Goal: Task Accomplishment & Management: Complete application form

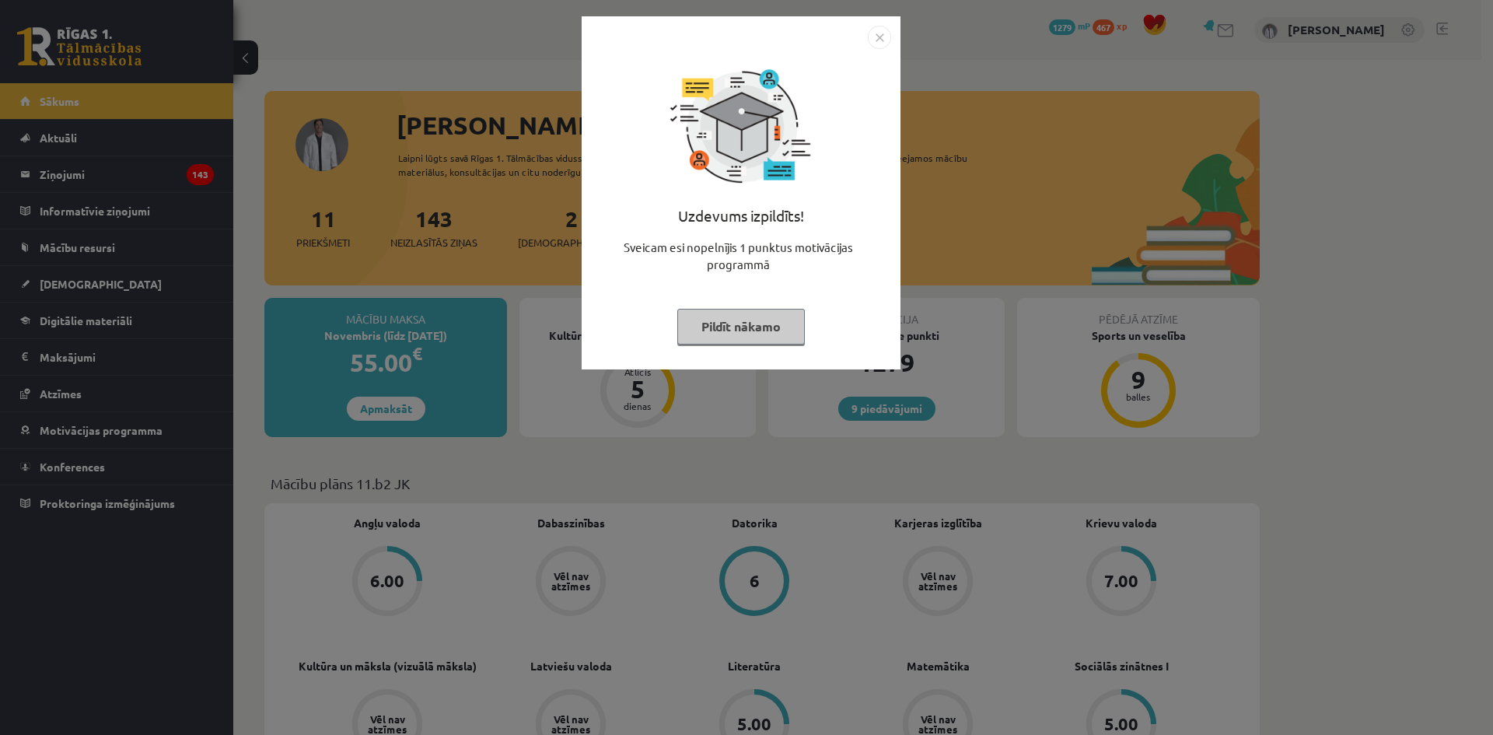
click at [891, 40] on div "Uzdevums izpildīts! Sveicam esi nopelnījis 1 punktus motivācijas programmā Pild…" at bounding box center [741, 192] width 319 height 353
click at [886, 40] on img "Close" at bounding box center [879, 37] width 23 height 23
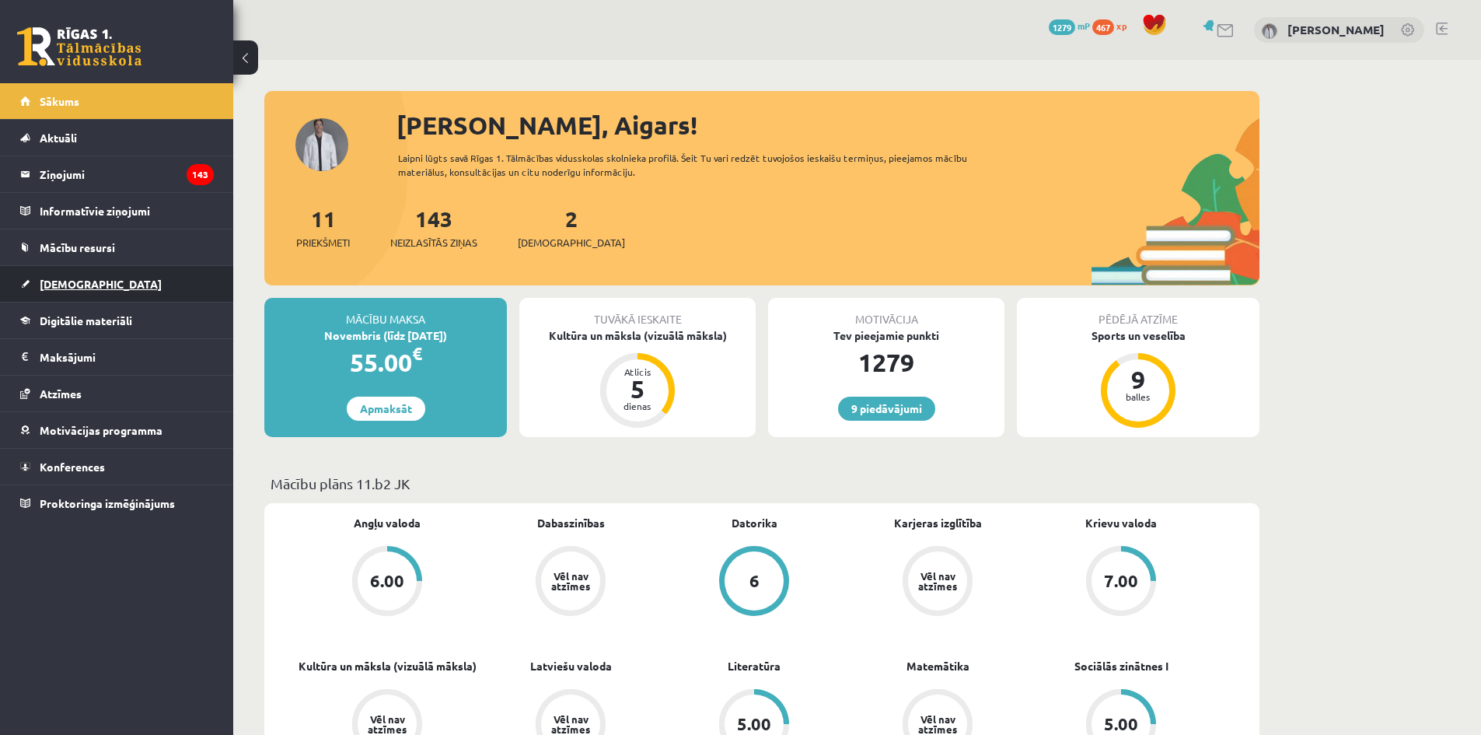
click at [160, 281] on link "[DEMOGRAPHIC_DATA]" at bounding box center [117, 284] width 194 height 36
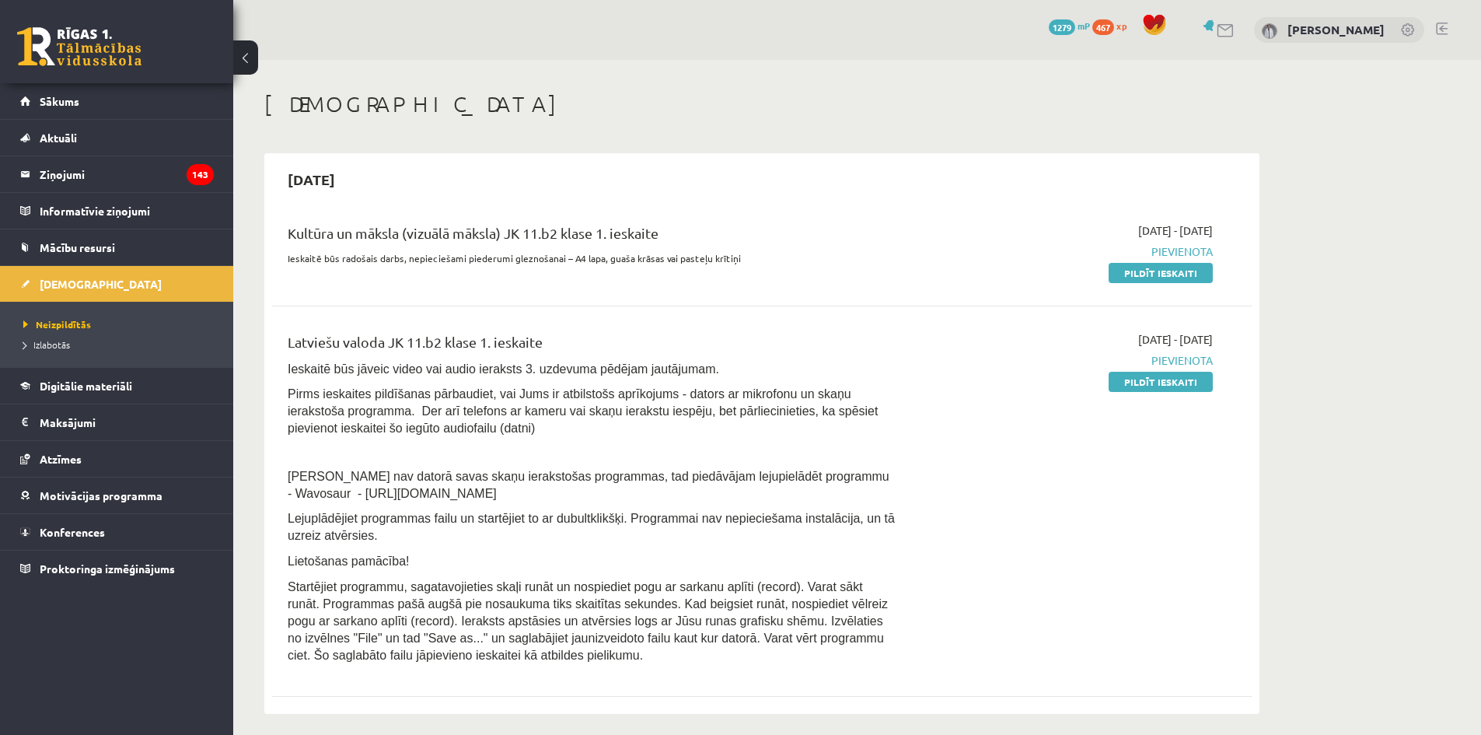
drag, startPoint x: 1196, startPoint y: 268, endPoint x: 809, endPoint y: 84, distance: 428.8
click at [1196, 268] on link "Pildīt ieskaiti" at bounding box center [1161, 273] width 104 height 20
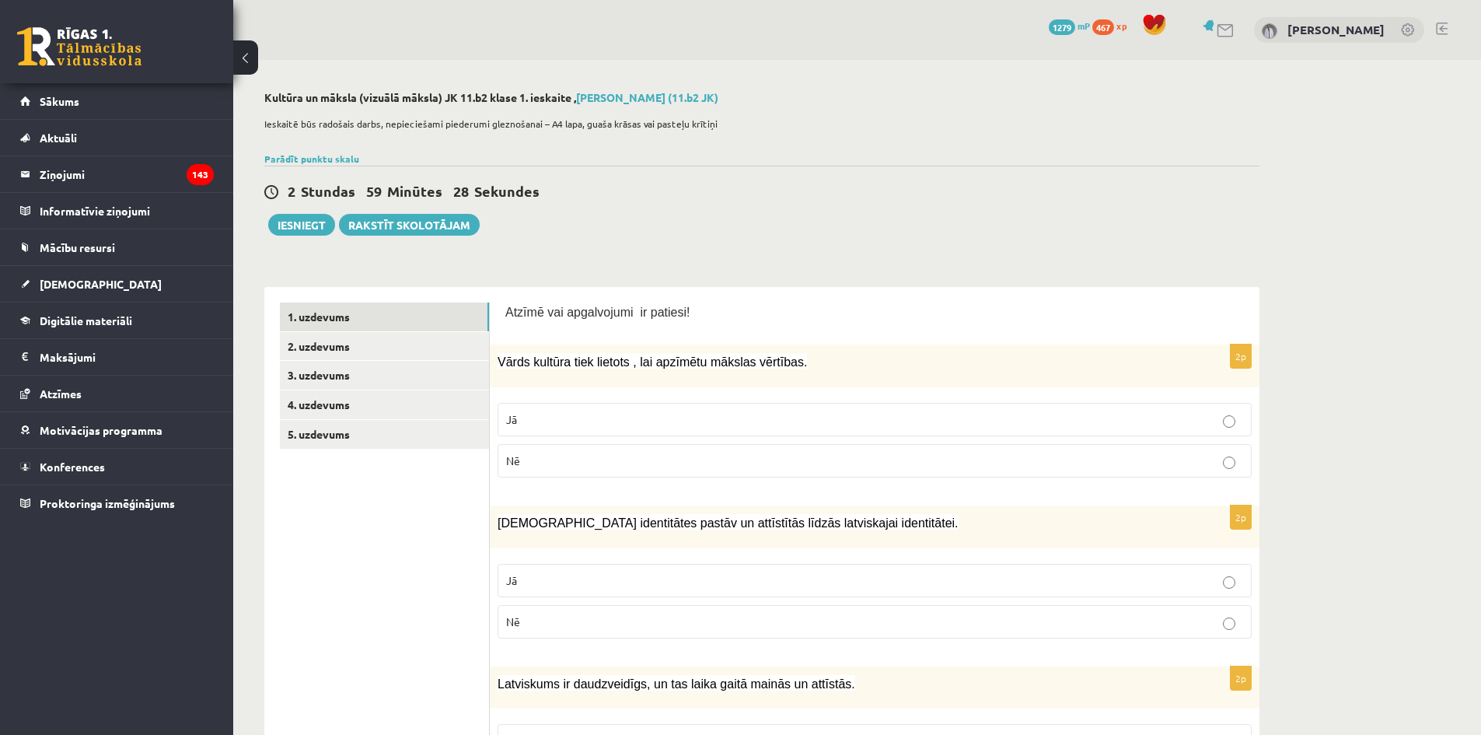
scroll to position [78, 0]
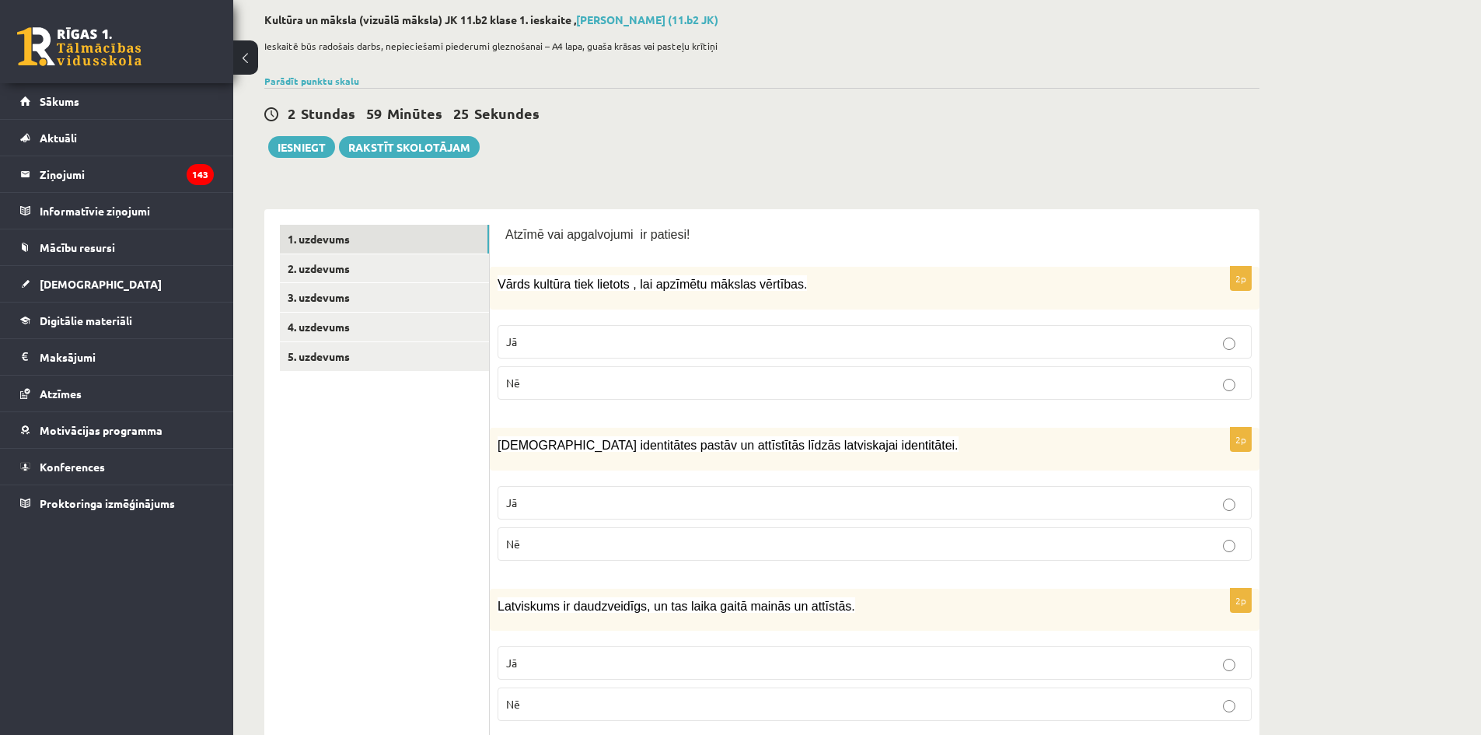
click at [778, 337] on p "Jā" at bounding box center [874, 342] width 737 height 16
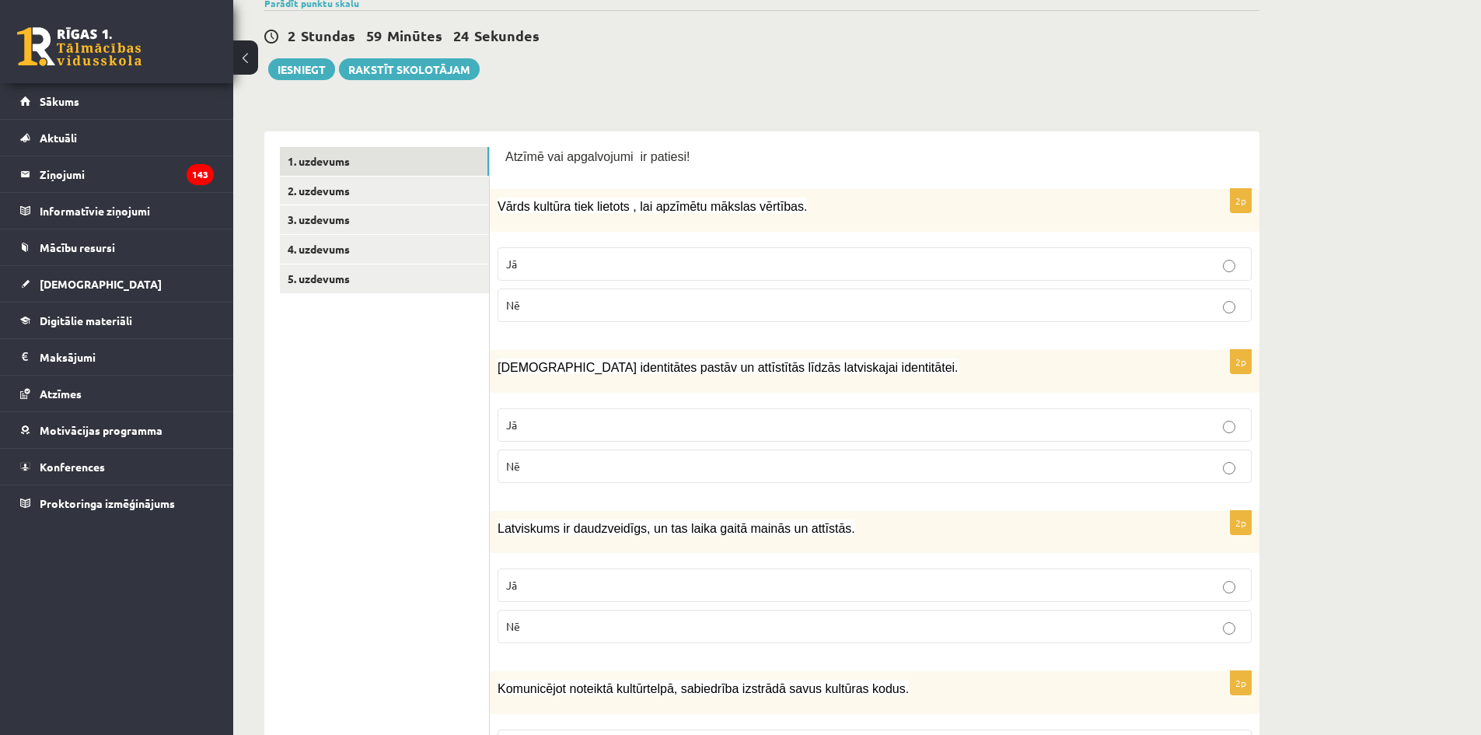
scroll to position [233, 0]
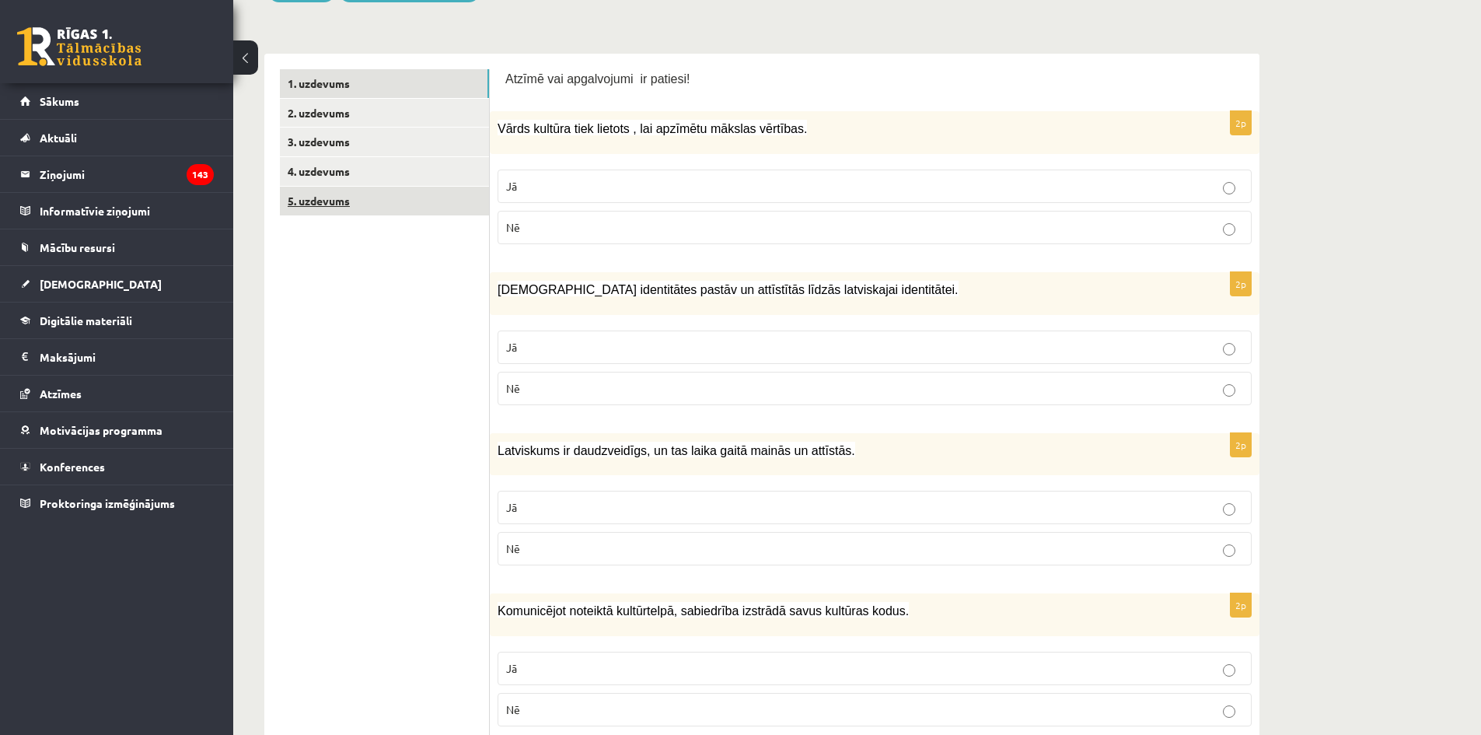
click at [407, 201] on link "5. uzdevums" at bounding box center [384, 201] width 209 height 29
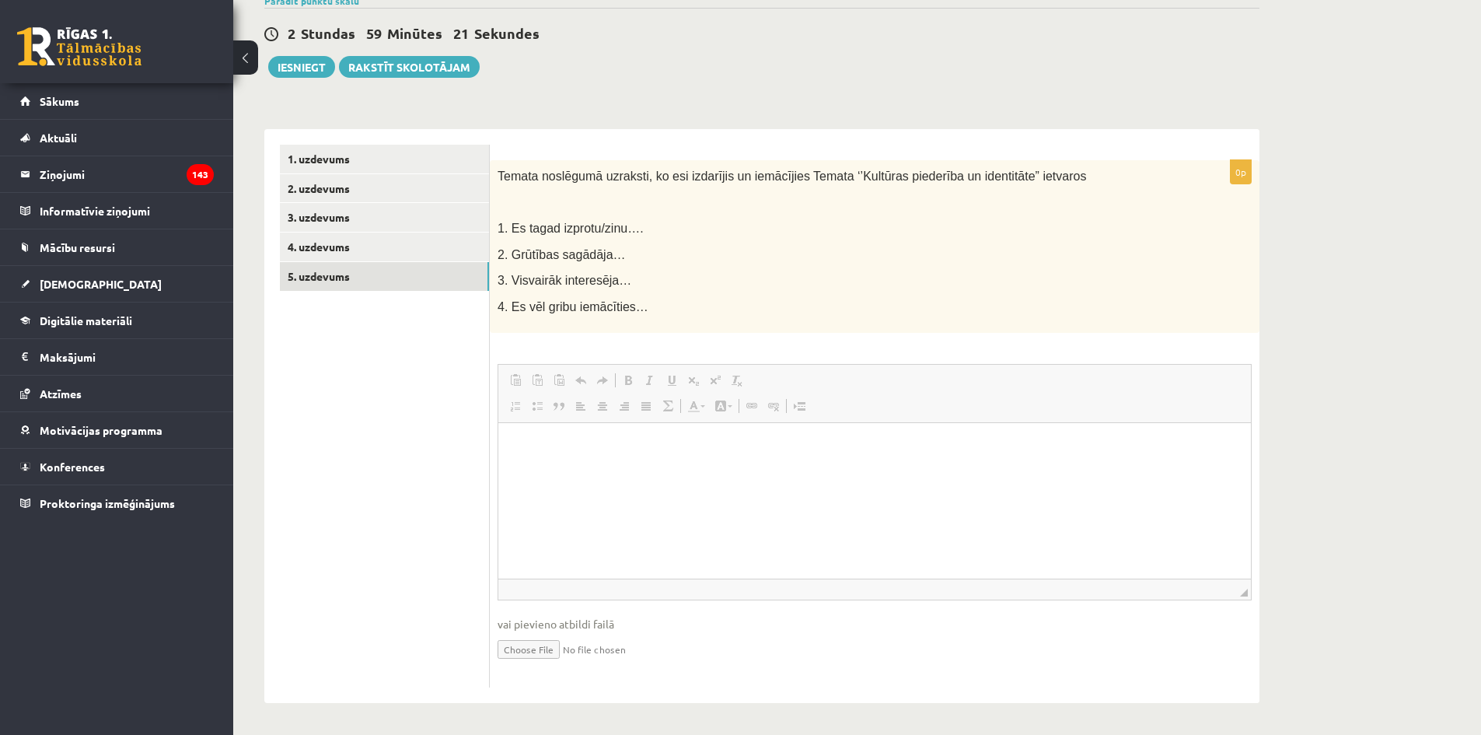
scroll to position [0, 0]
click at [456, 251] on link "4. uzdevums" at bounding box center [384, 246] width 209 height 29
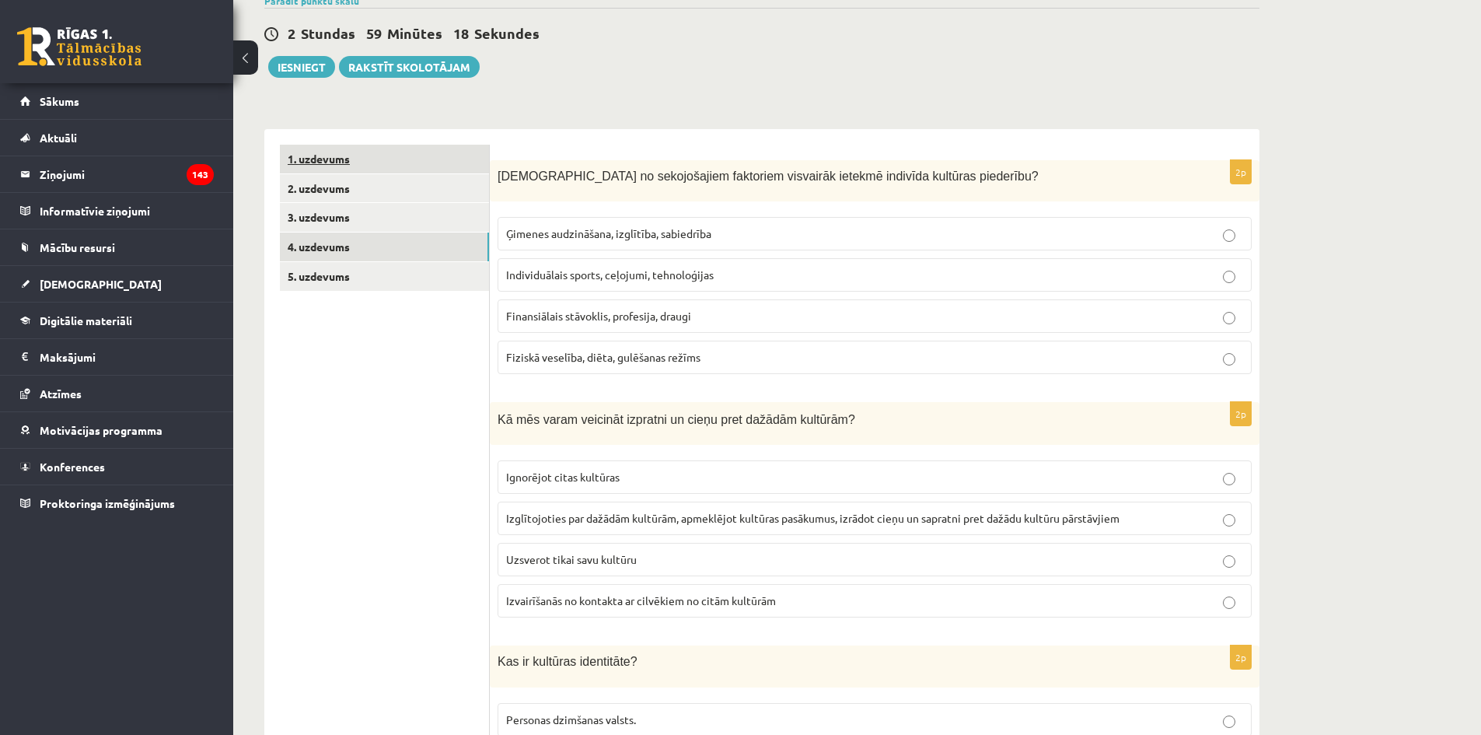
click at [435, 164] on link "1. uzdevums" at bounding box center [384, 159] width 209 height 29
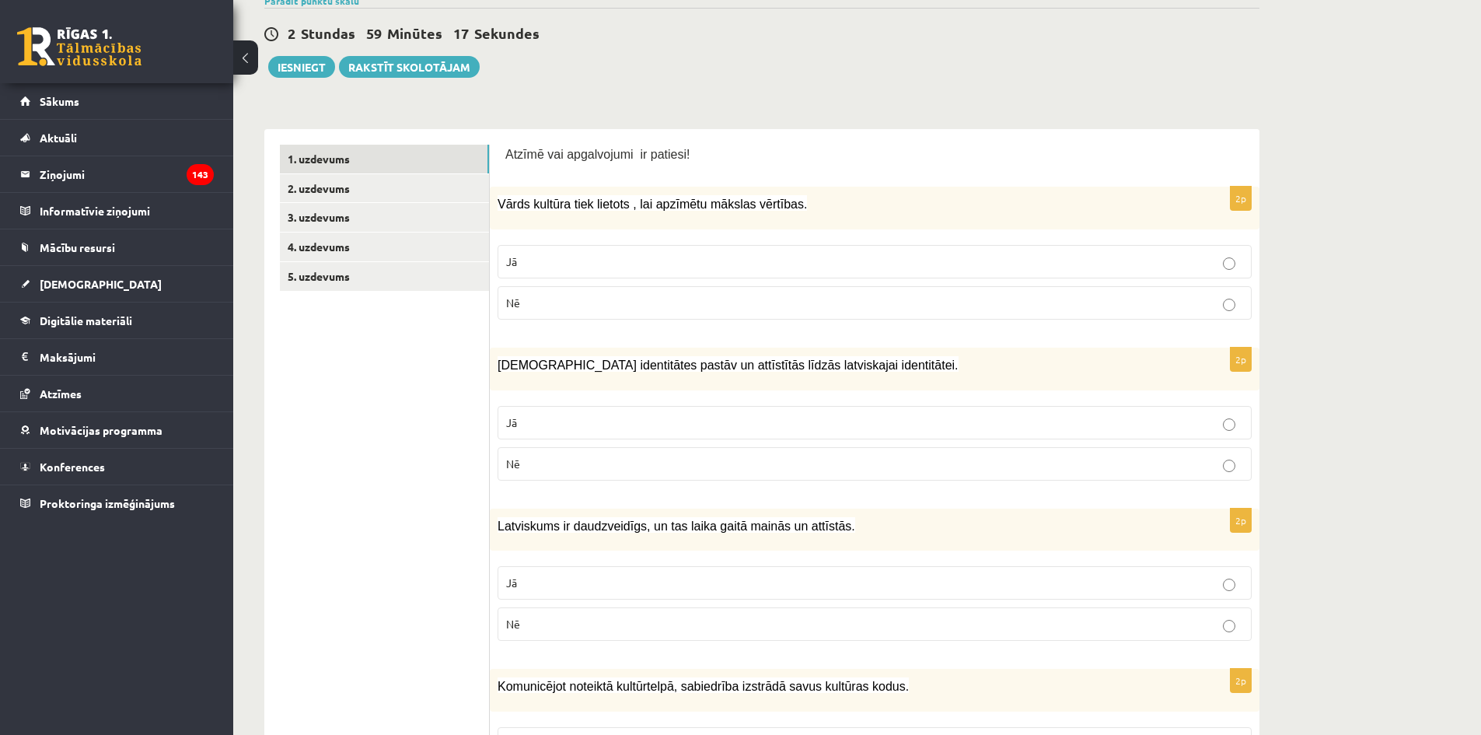
click at [409, 217] on link "3. uzdevums" at bounding box center [384, 217] width 209 height 29
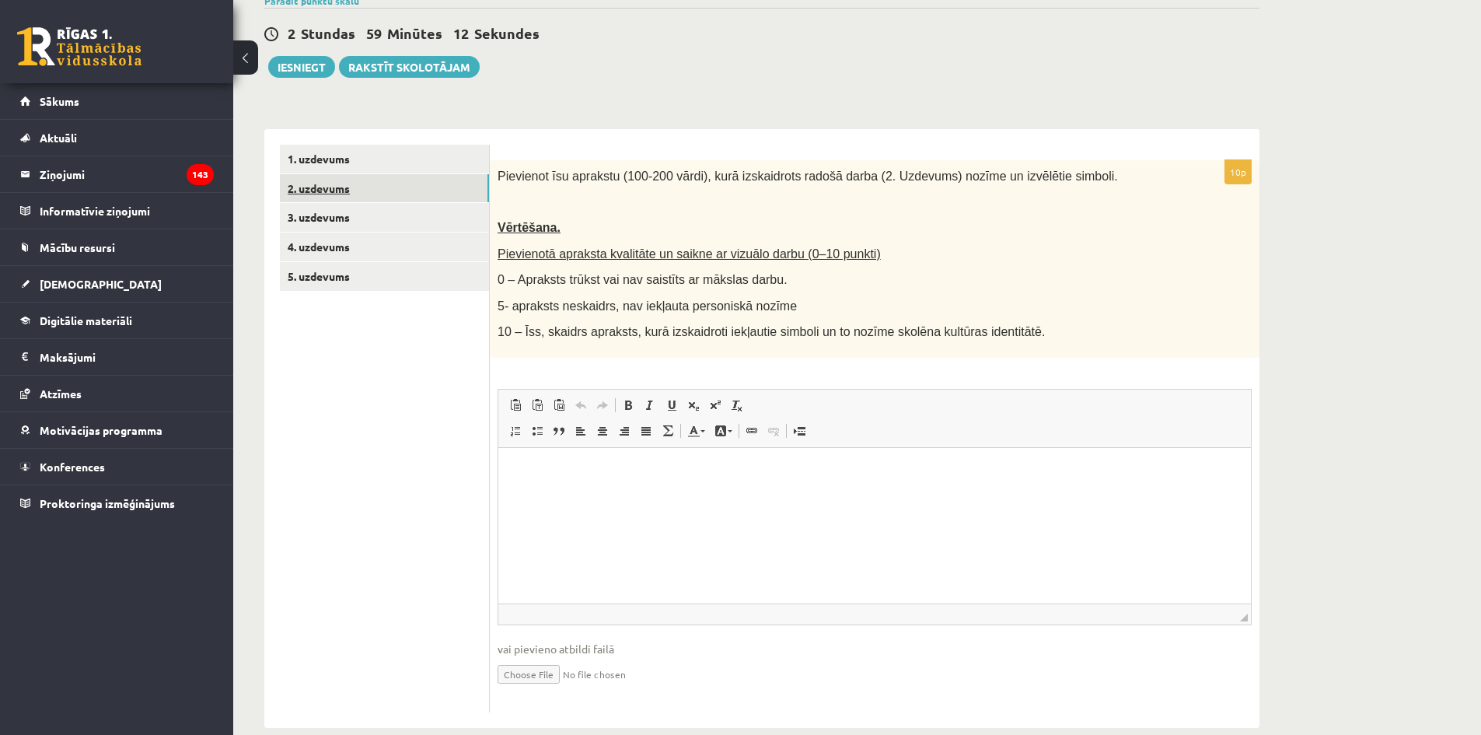
click at [432, 194] on link "2. uzdevums" at bounding box center [384, 188] width 209 height 29
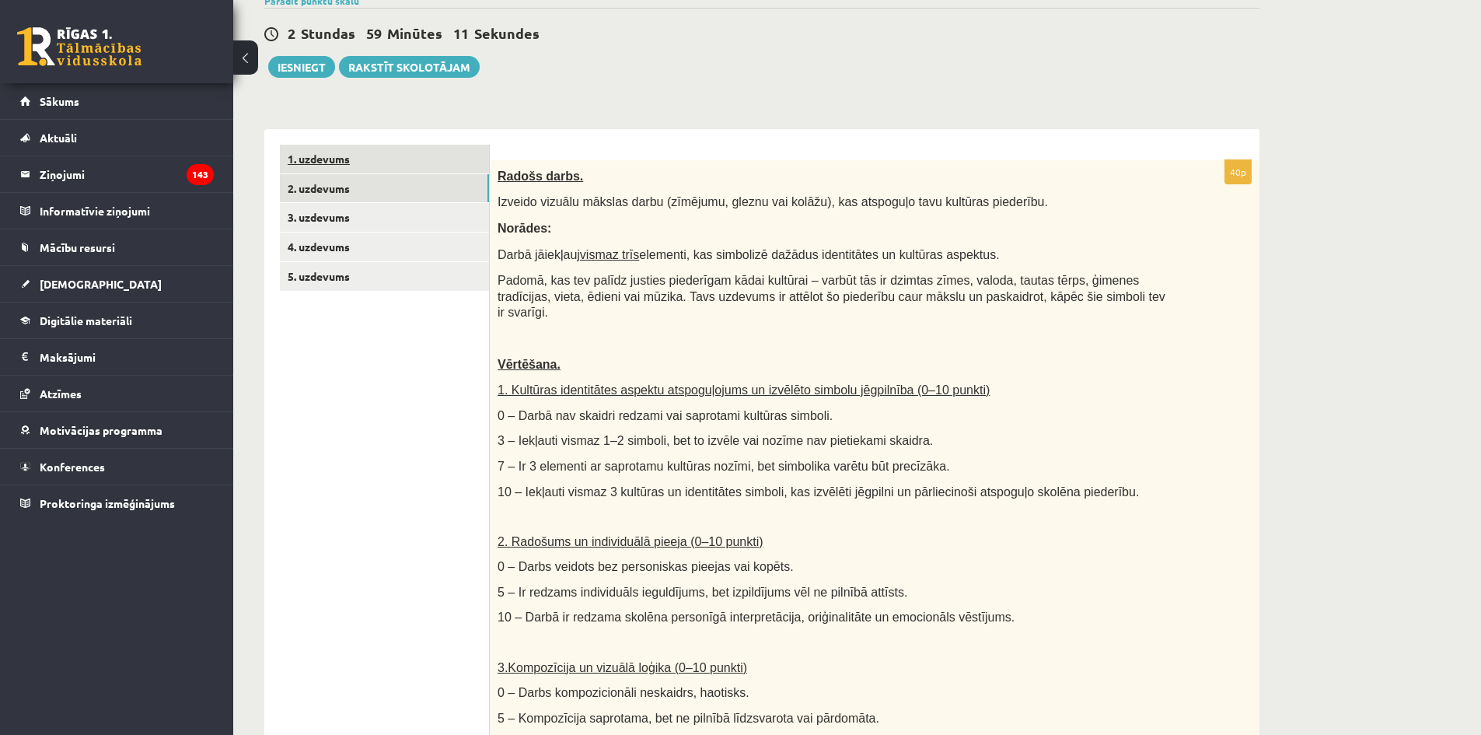
click at [432, 166] on link "1. uzdevums" at bounding box center [384, 159] width 209 height 29
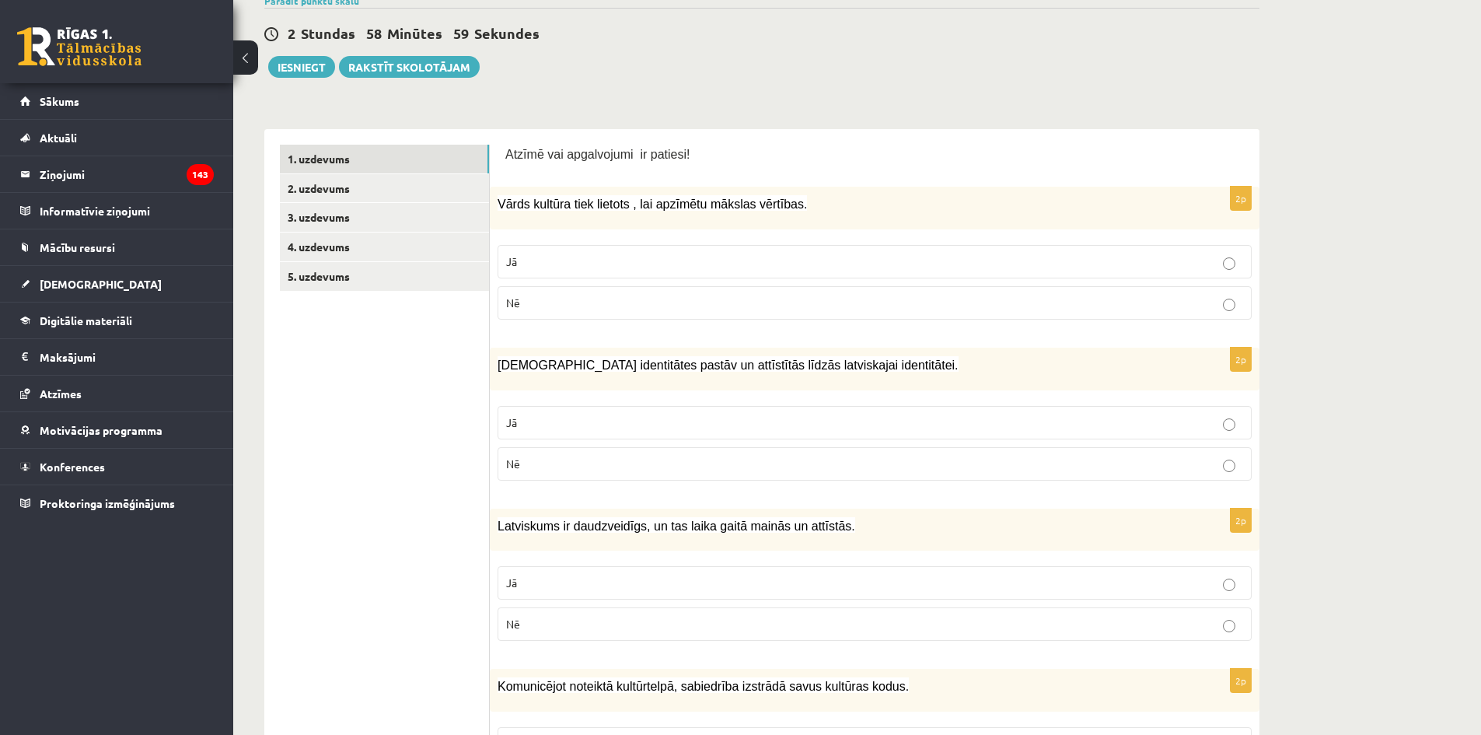
click at [732, 464] on p "Nē" at bounding box center [874, 464] width 737 height 16
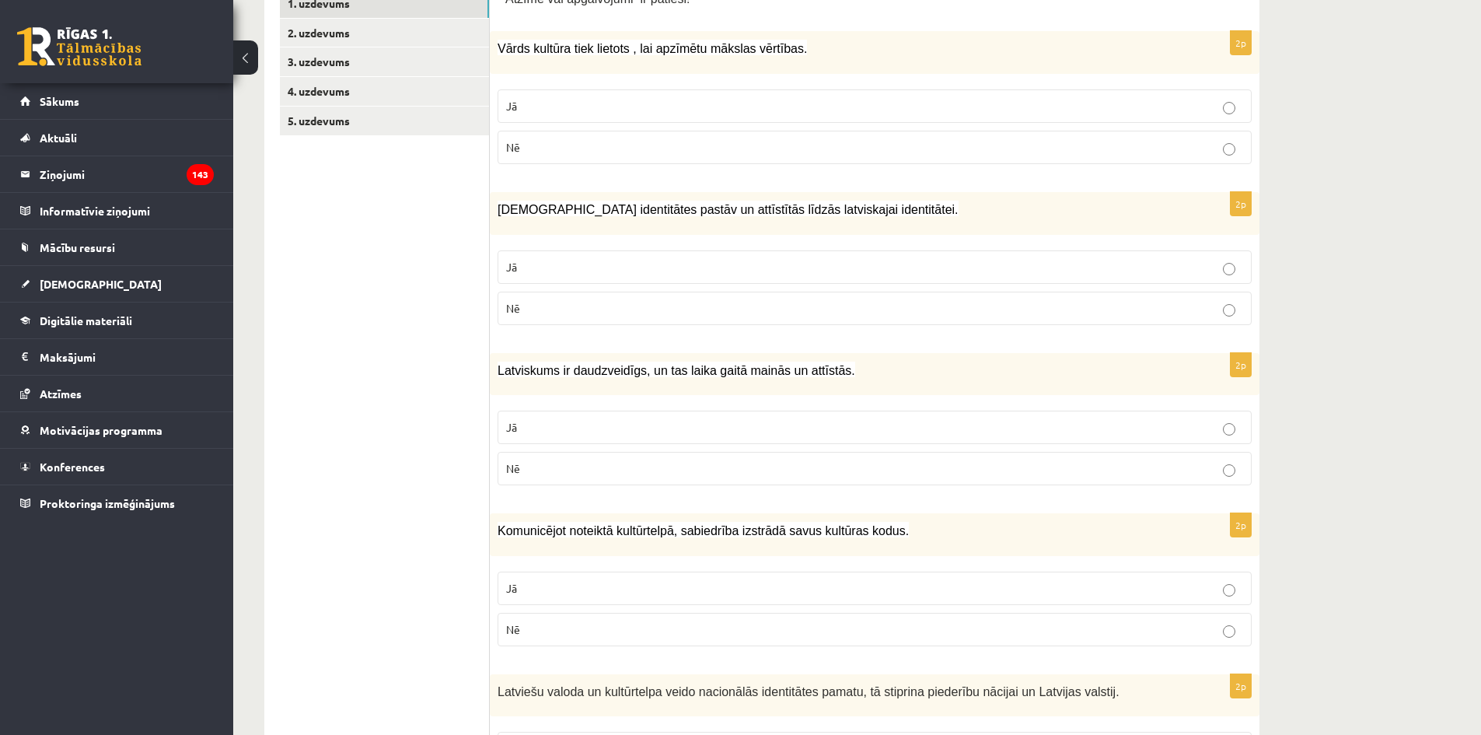
click at [683, 426] on p "Jā" at bounding box center [874, 427] width 737 height 16
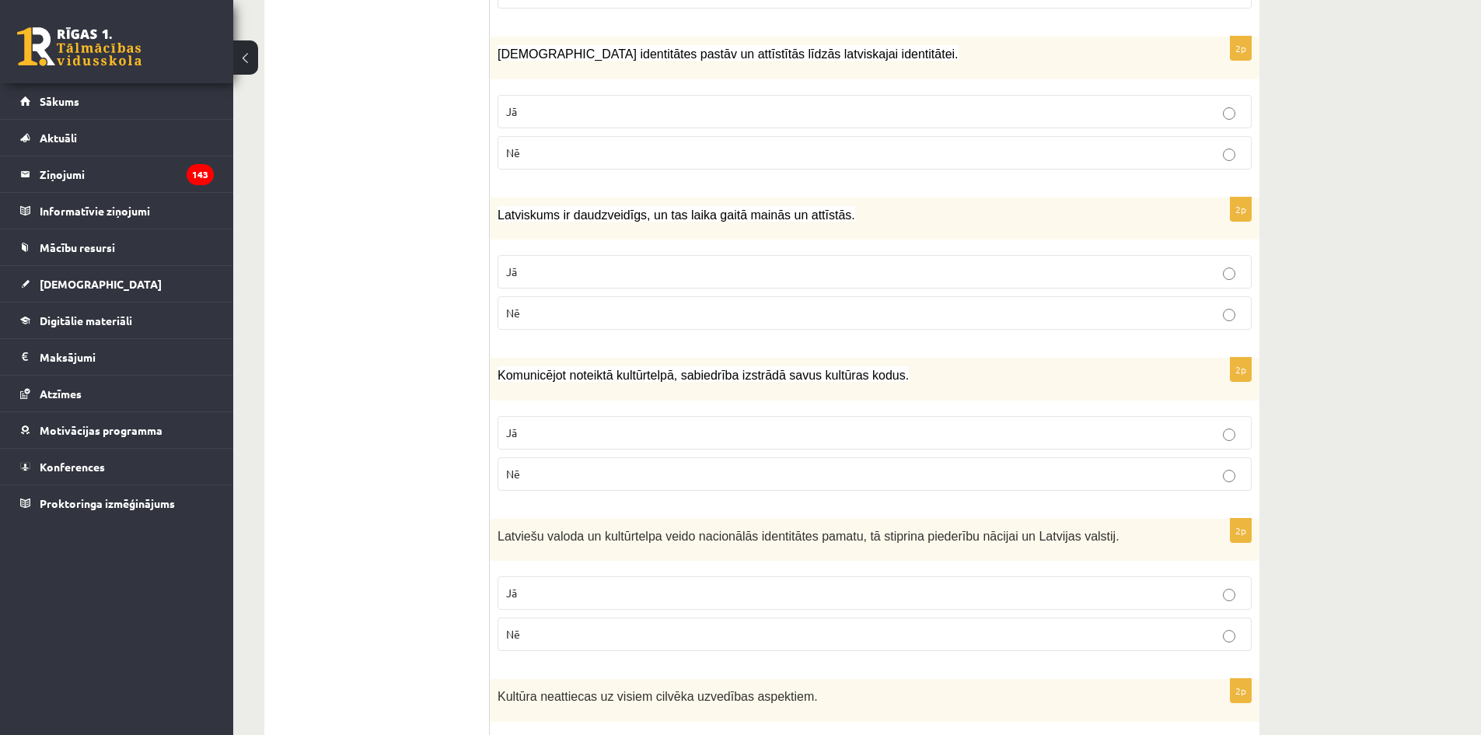
click at [771, 425] on p "Jā" at bounding box center [874, 433] width 737 height 16
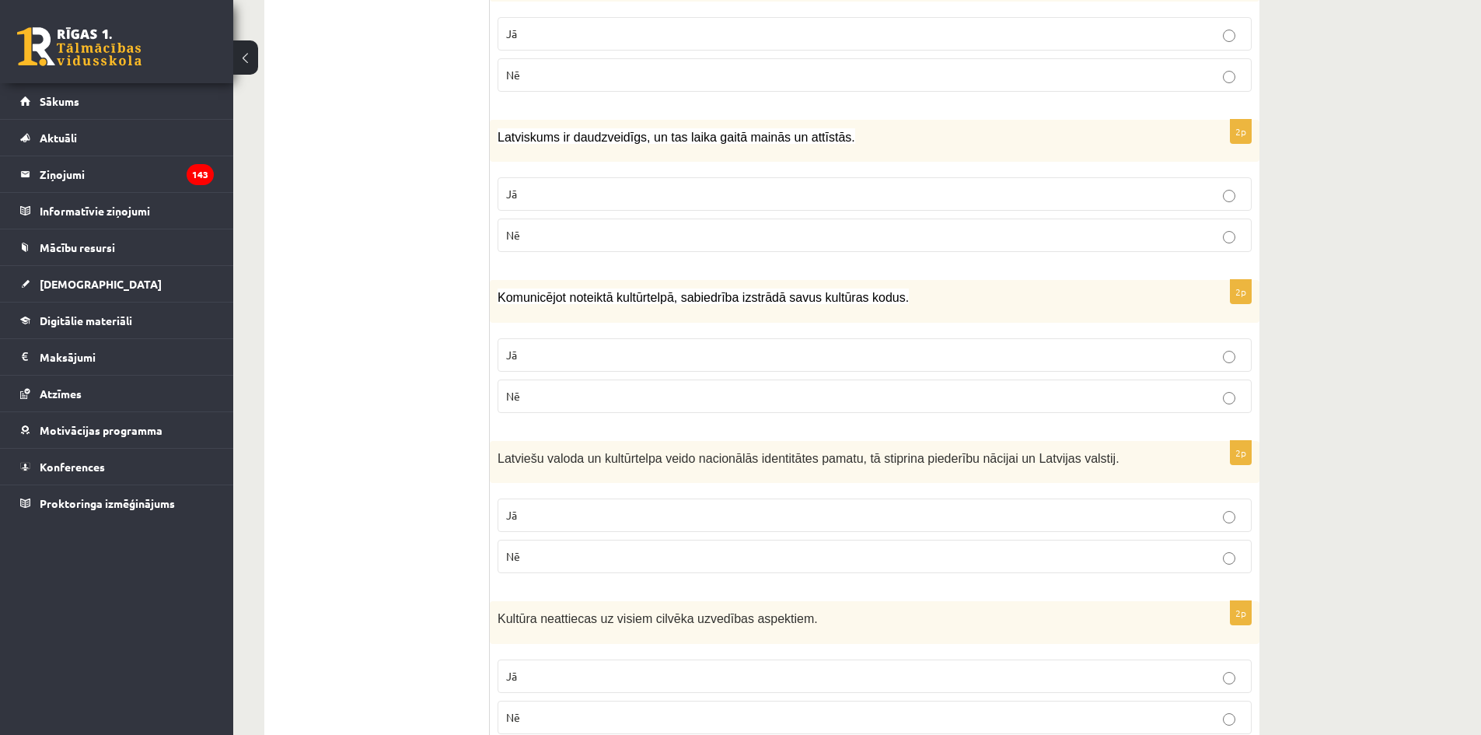
scroll to position [624, 0]
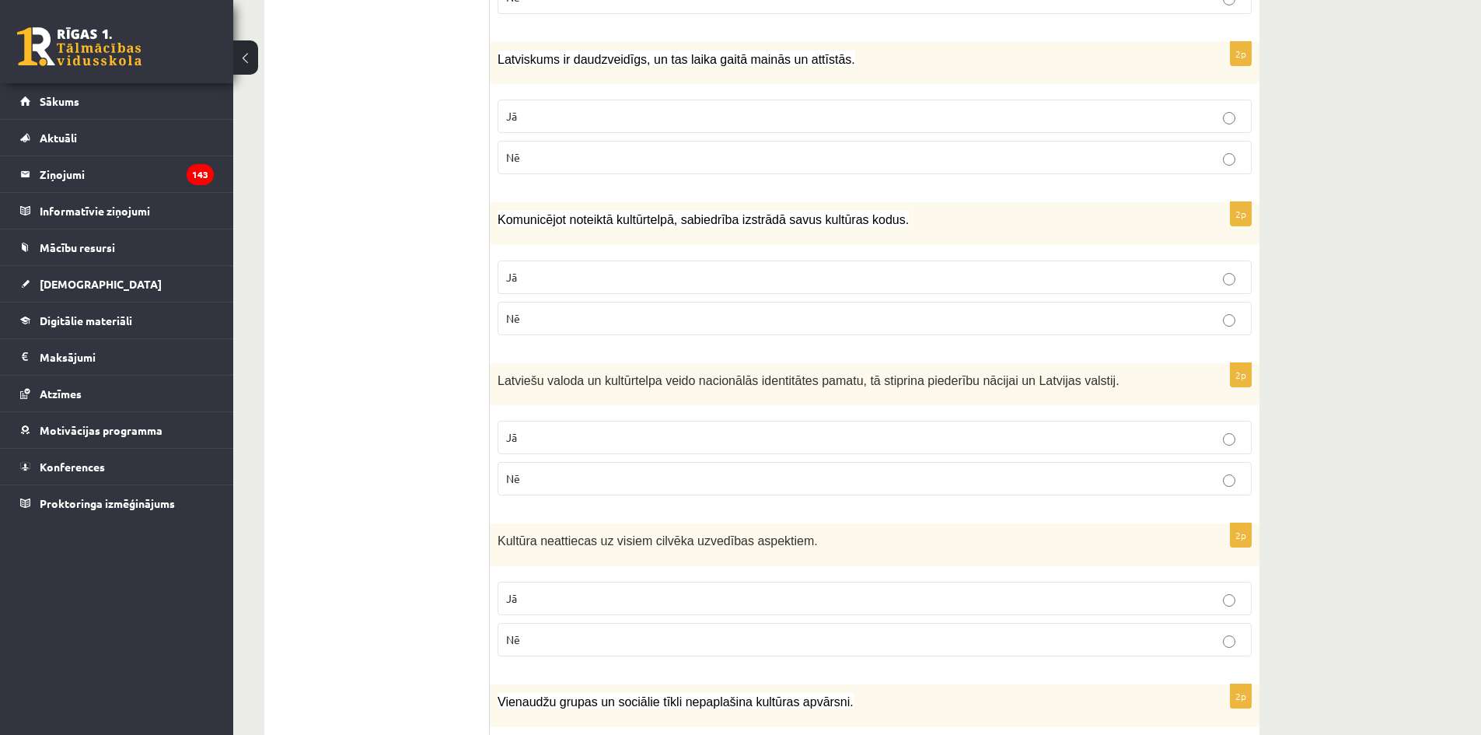
click at [943, 441] on p "Jā" at bounding box center [874, 437] width 737 height 16
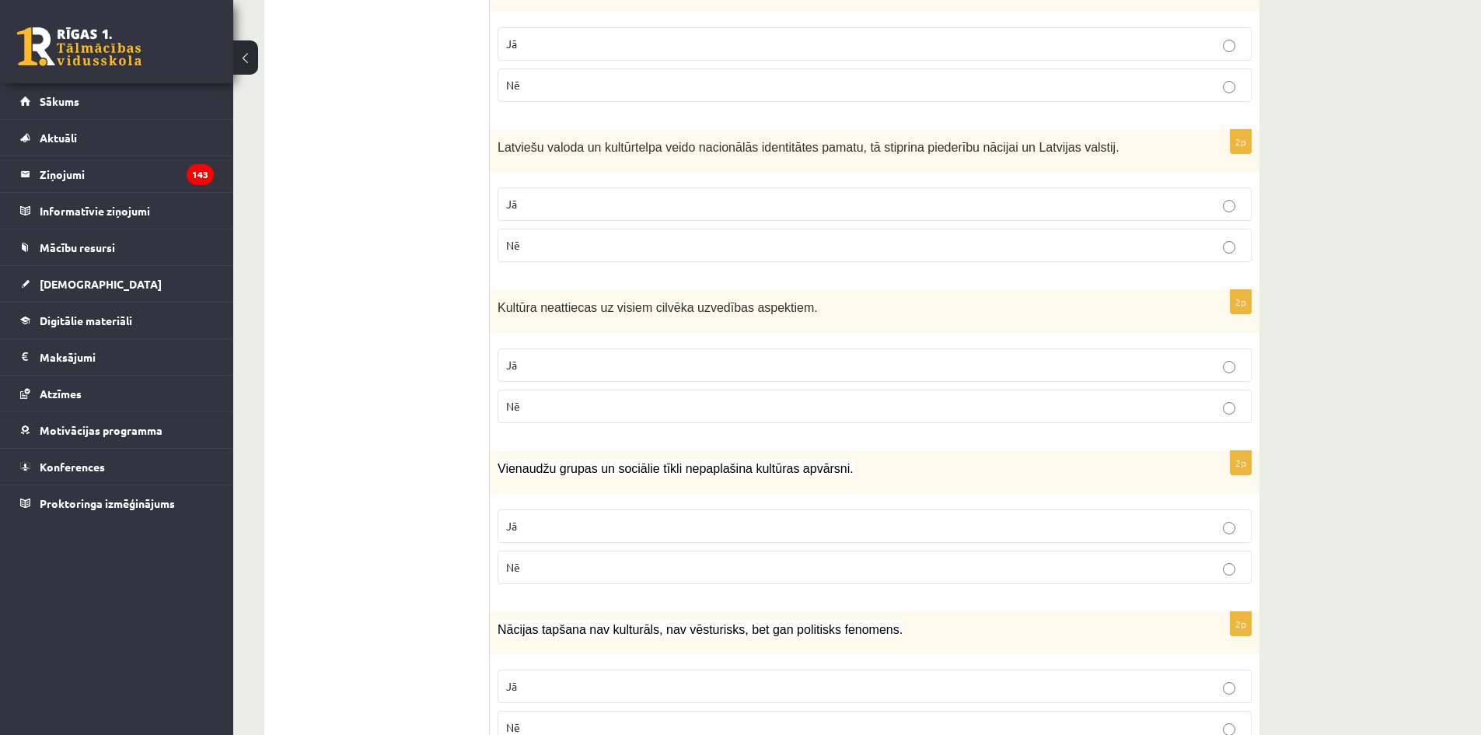
scroll to position [935, 0]
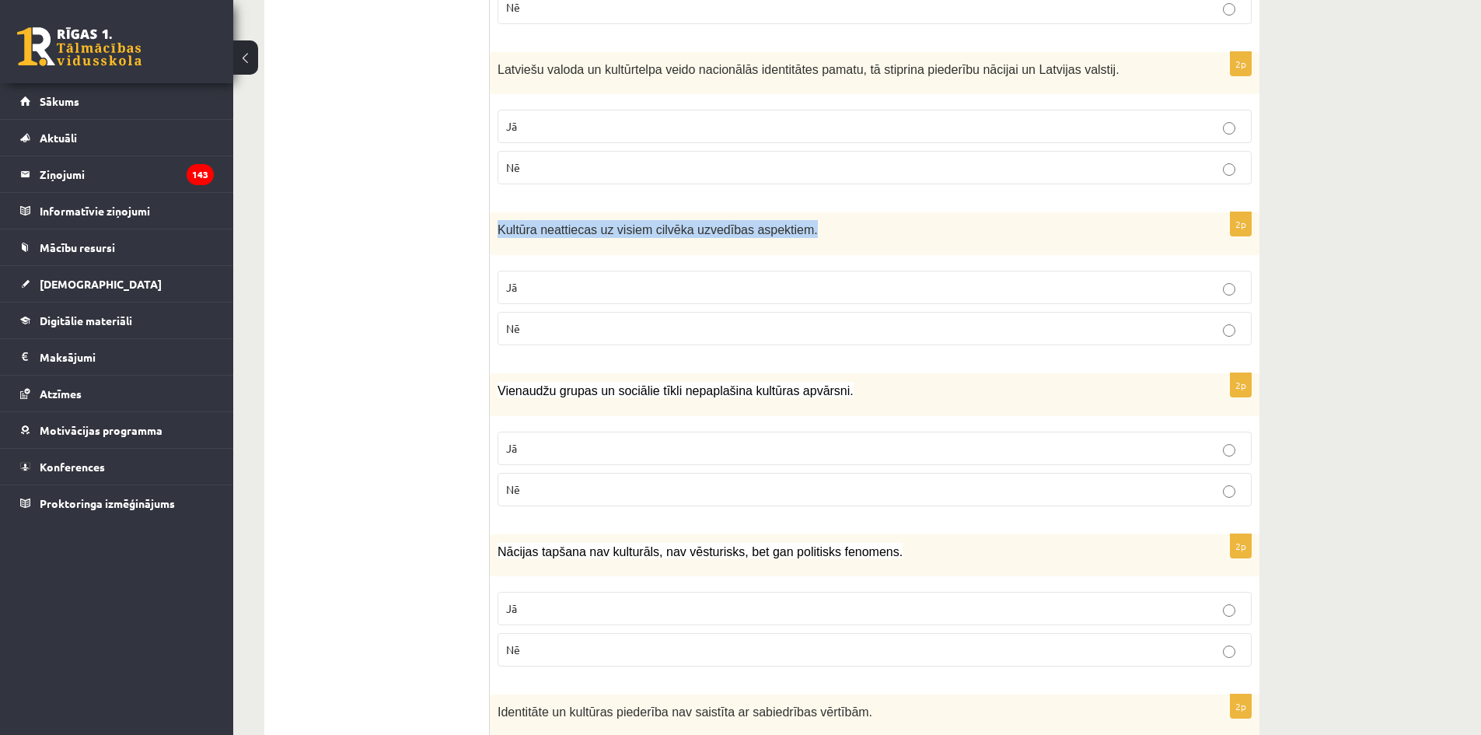
drag, startPoint x: 810, startPoint y: 225, endPoint x: 498, endPoint y: 236, distance: 312.7
click at [498, 236] on p "Kultūra neattiecas uz visiem cilvēka uzvedības aspektiem." at bounding box center [836, 229] width 676 height 18
click at [596, 299] on label "Jā" at bounding box center [875, 287] width 754 height 33
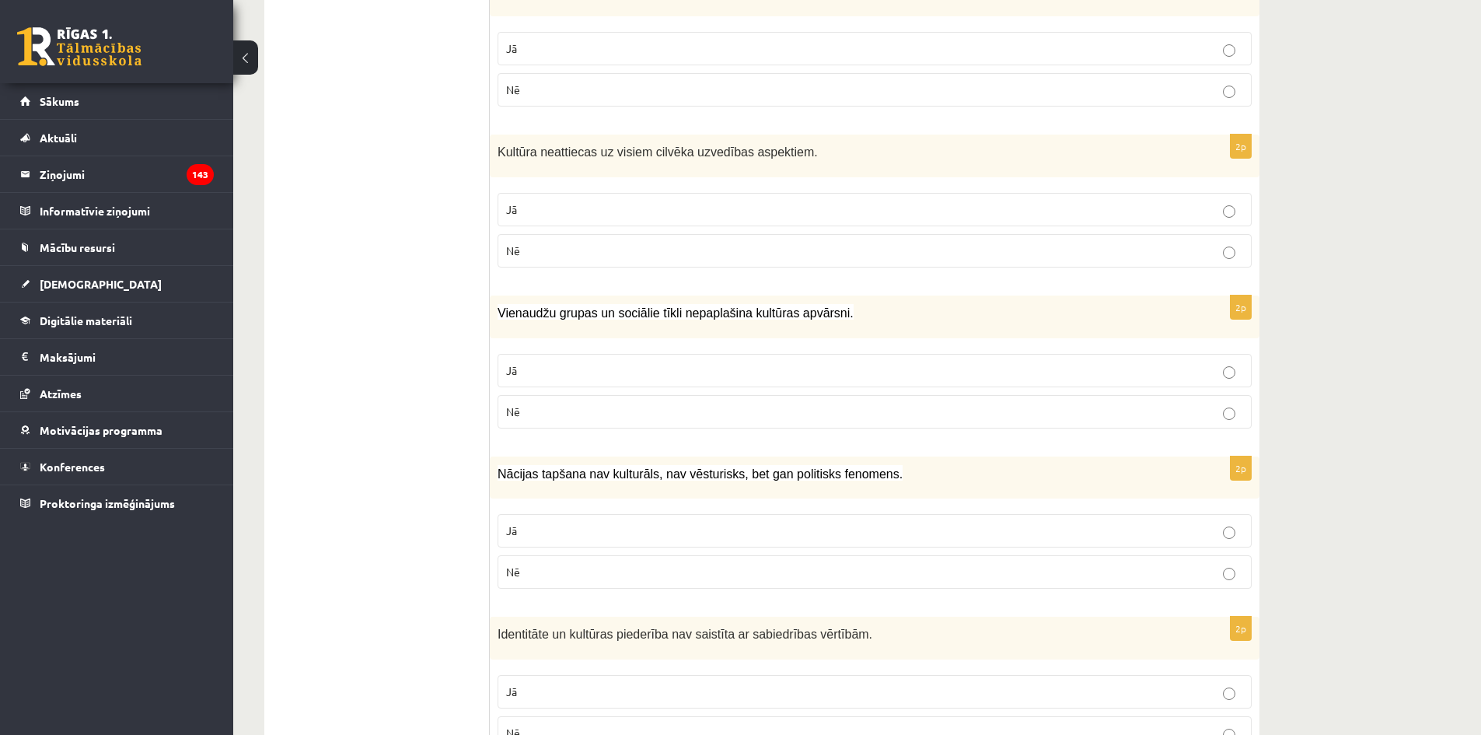
scroll to position [1091, 0]
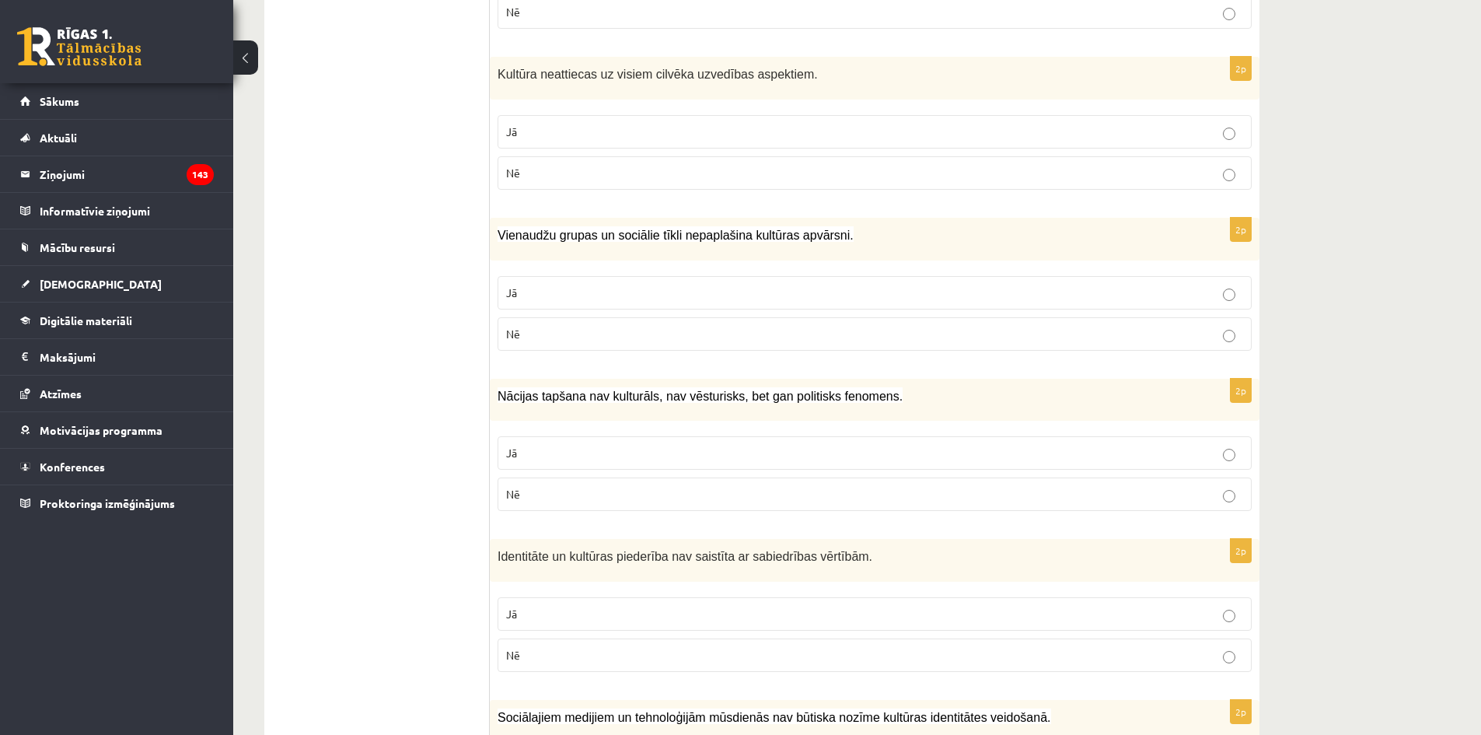
click at [600, 340] on p "Nē" at bounding box center [874, 334] width 737 height 16
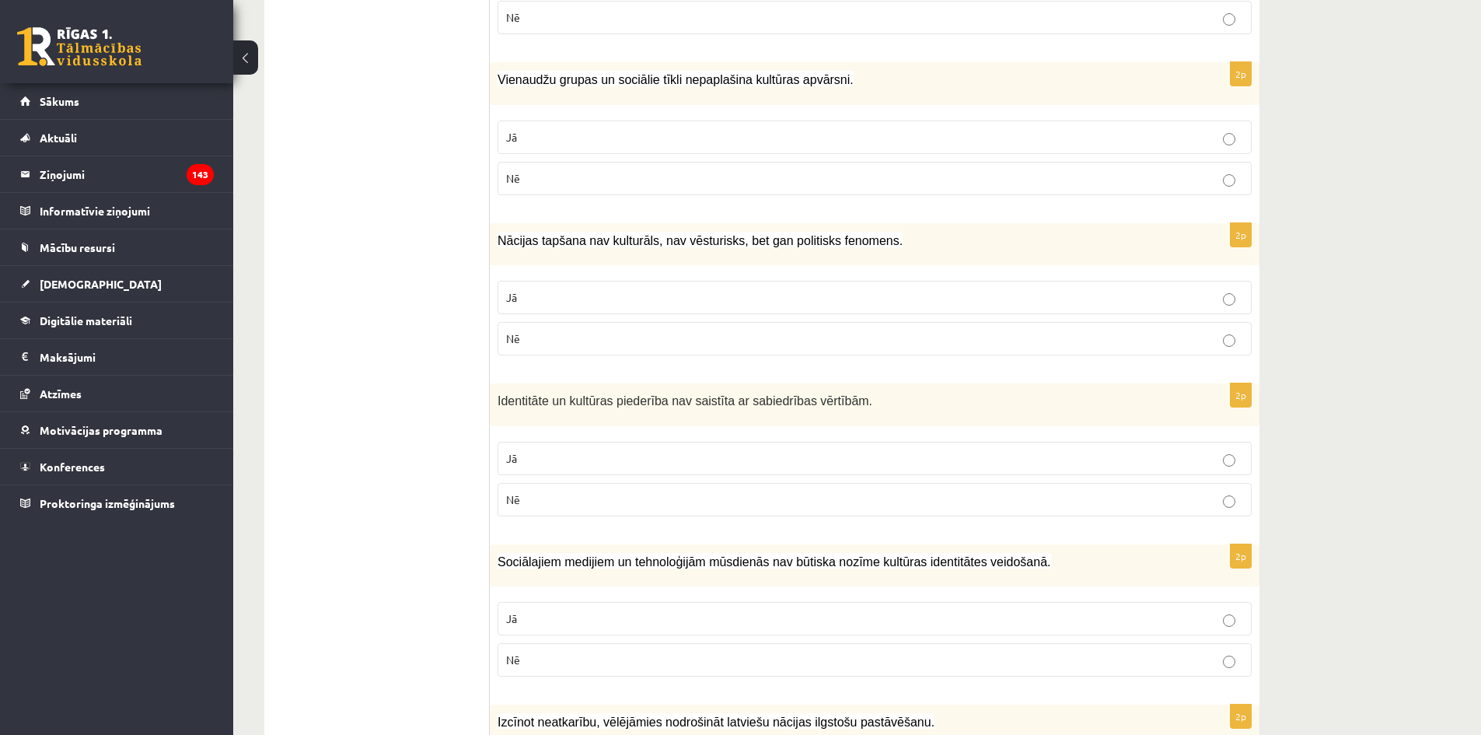
click at [526, 281] on fieldset "Jā Nē" at bounding box center [875, 316] width 754 height 87
click at [536, 289] on label "Jā" at bounding box center [875, 297] width 754 height 33
click at [688, 451] on p "Jā" at bounding box center [874, 458] width 737 height 16
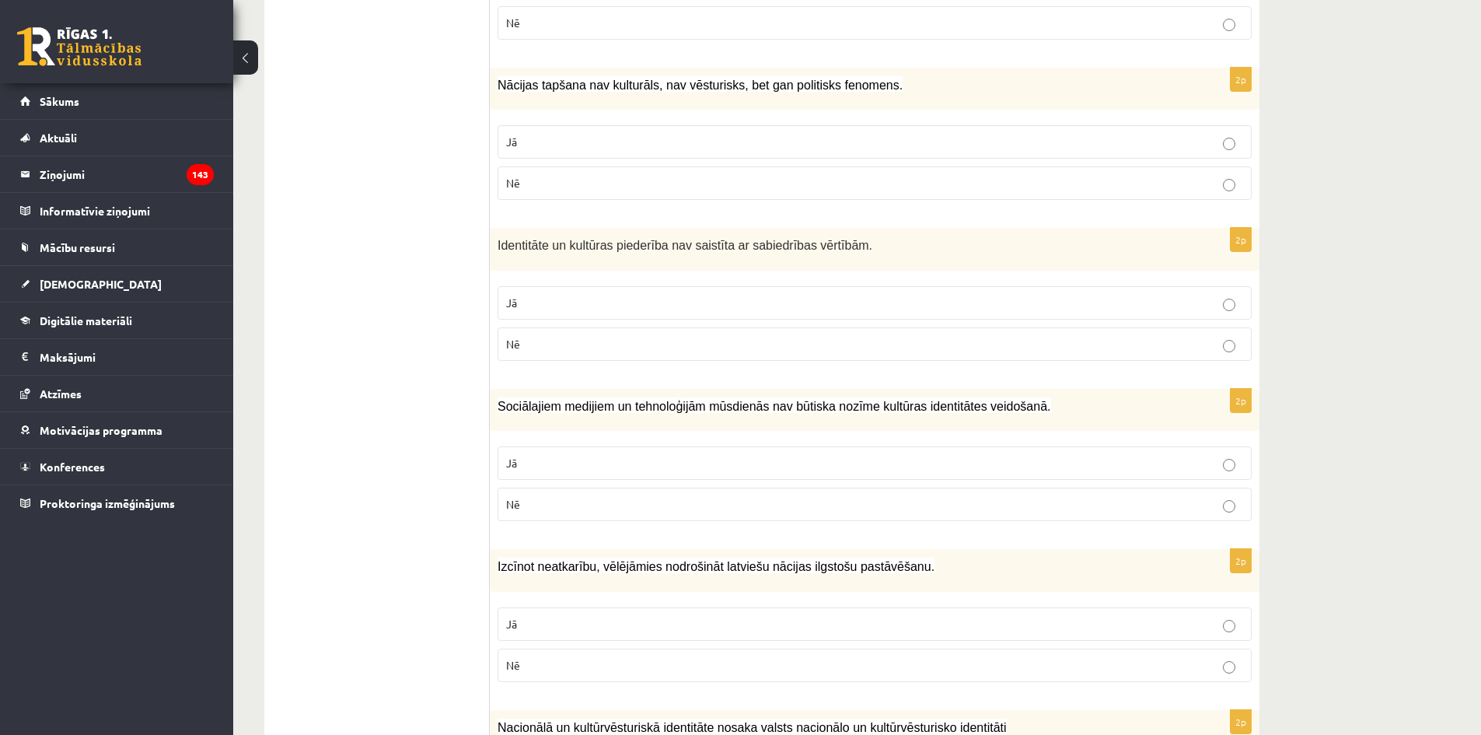
scroll to position [1480, 0]
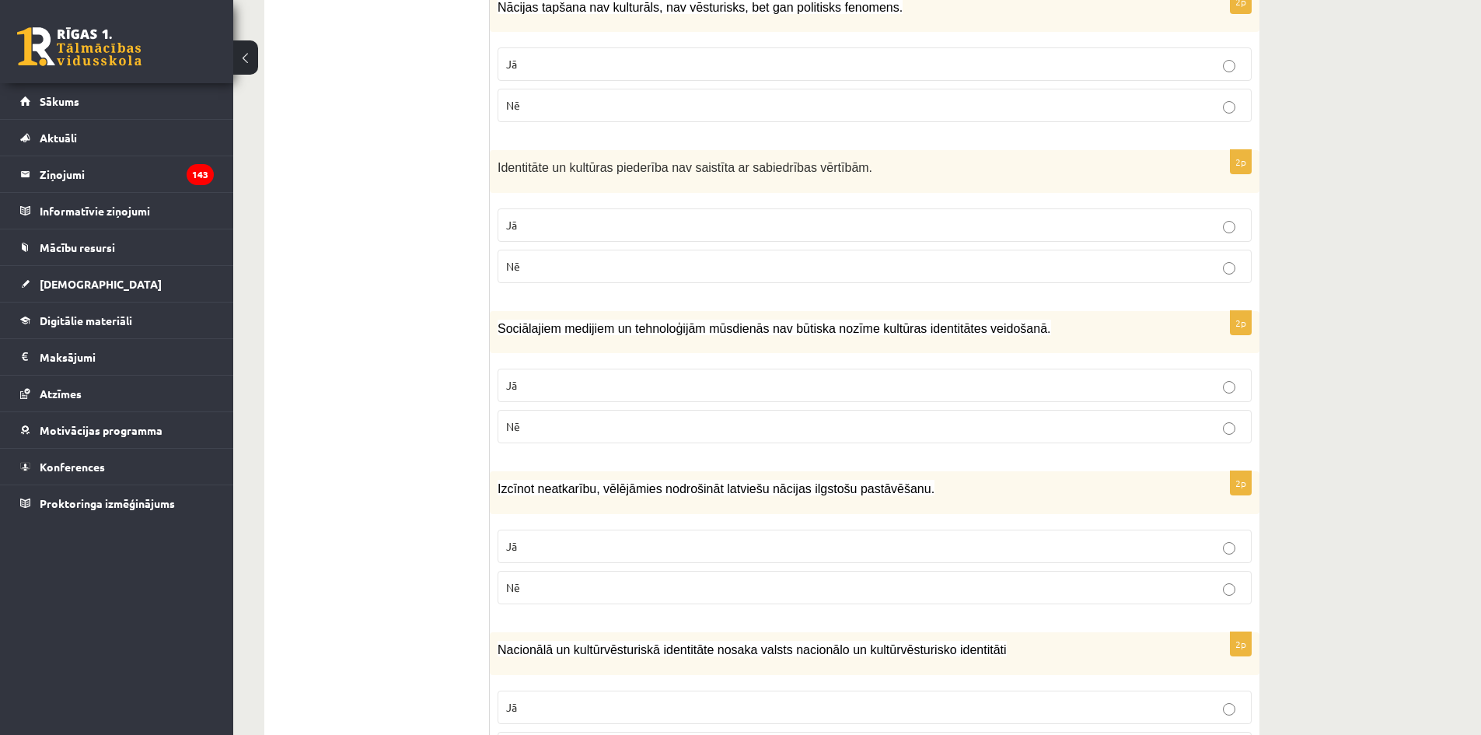
click at [688, 263] on p "Nē" at bounding box center [874, 266] width 737 height 16
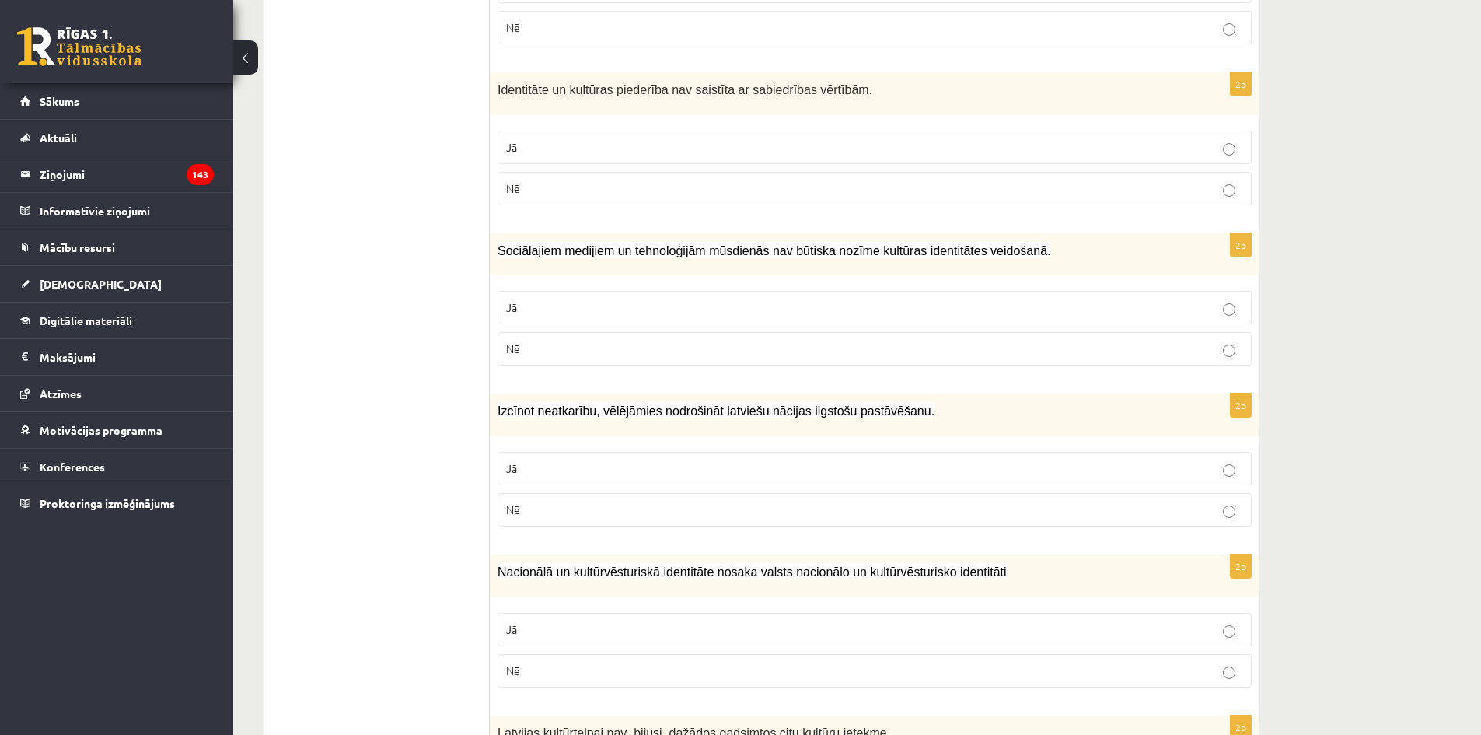
click at [858, 308] on p "Jā" at bounding box center [874, 307] width 737 height 16
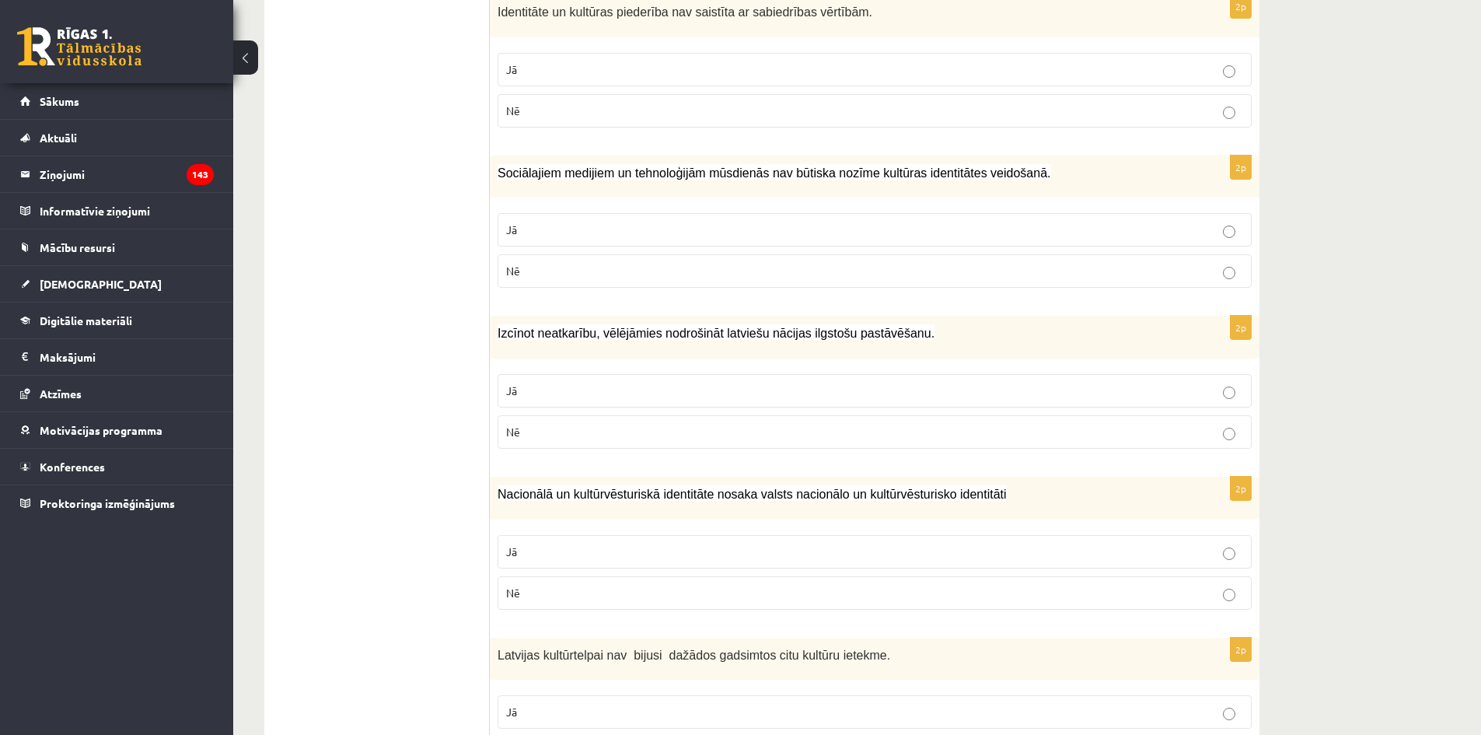
scroll to position [1713, 0]
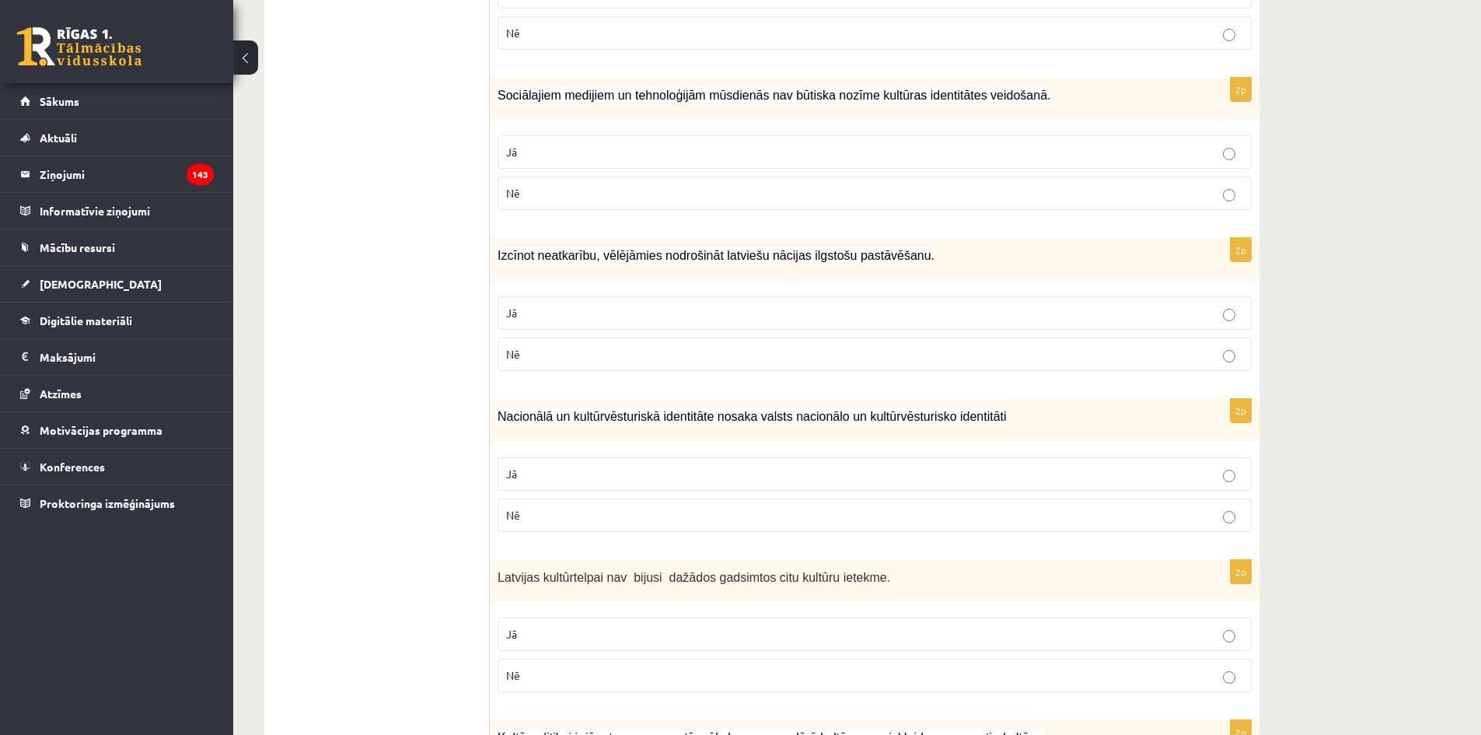
click at [591, 320] on p "Jā" at bounding box center [874, 313] width 737 height 16
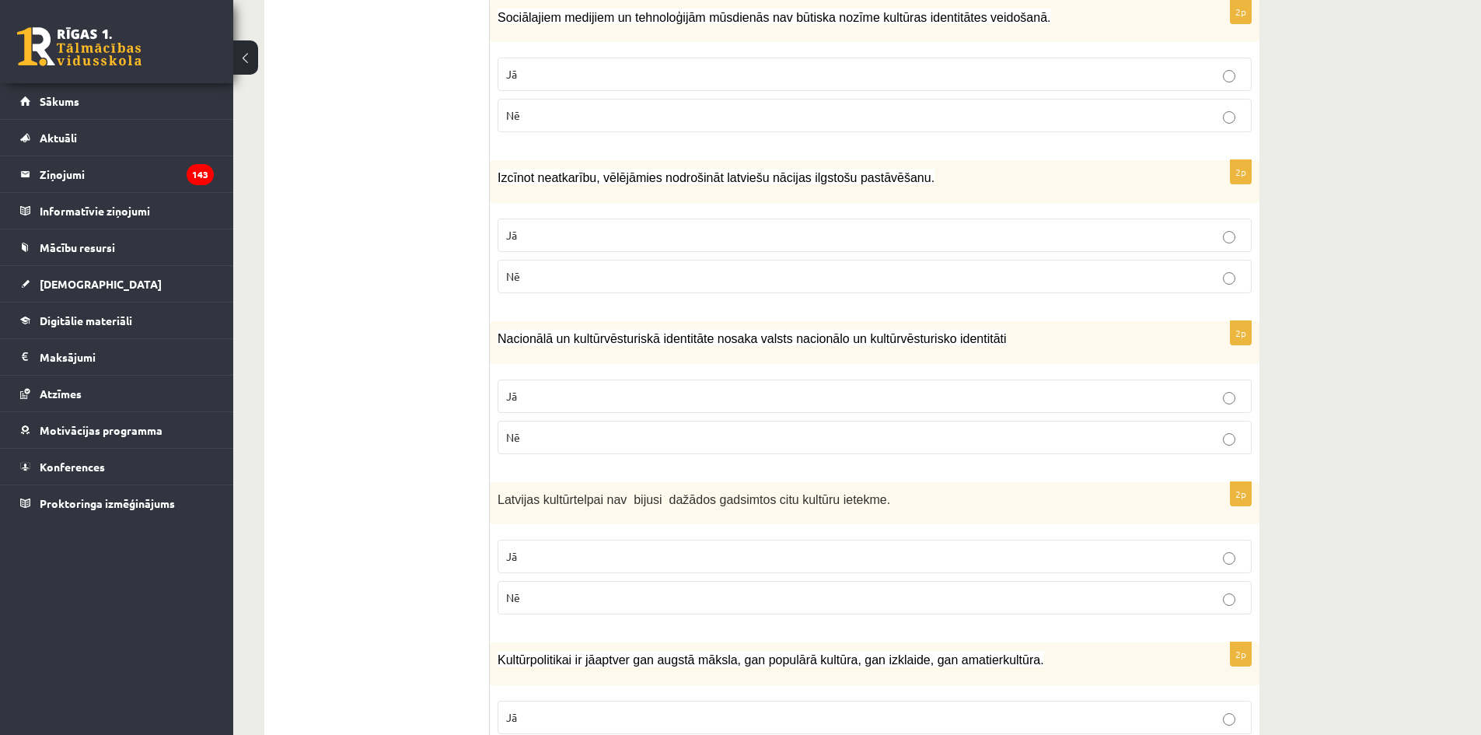
click at [673, 387] on label "Jā" at bounding box center [875, 395] width 754 height 33
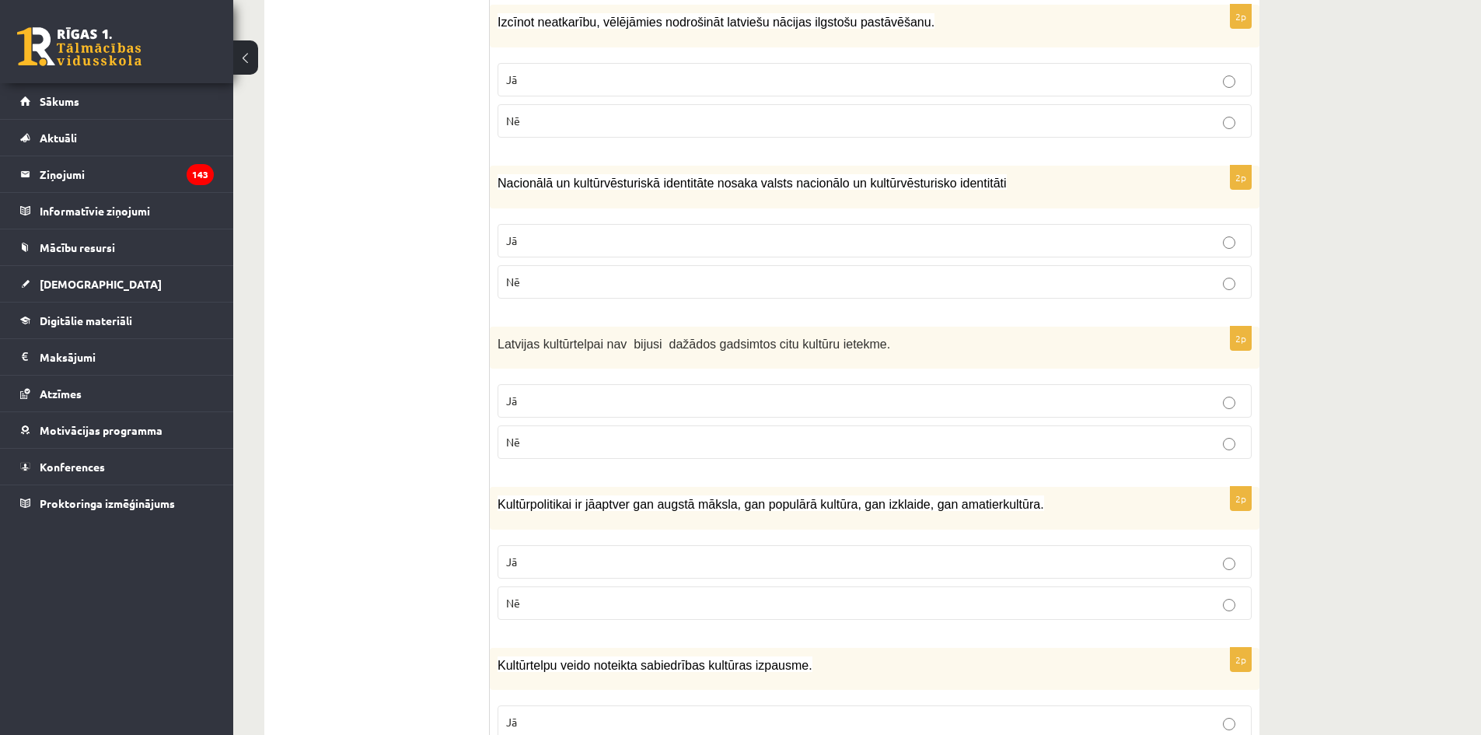
click at [651, 434] on label "Nē" at bounding box center [875, 441] width 754 height 33
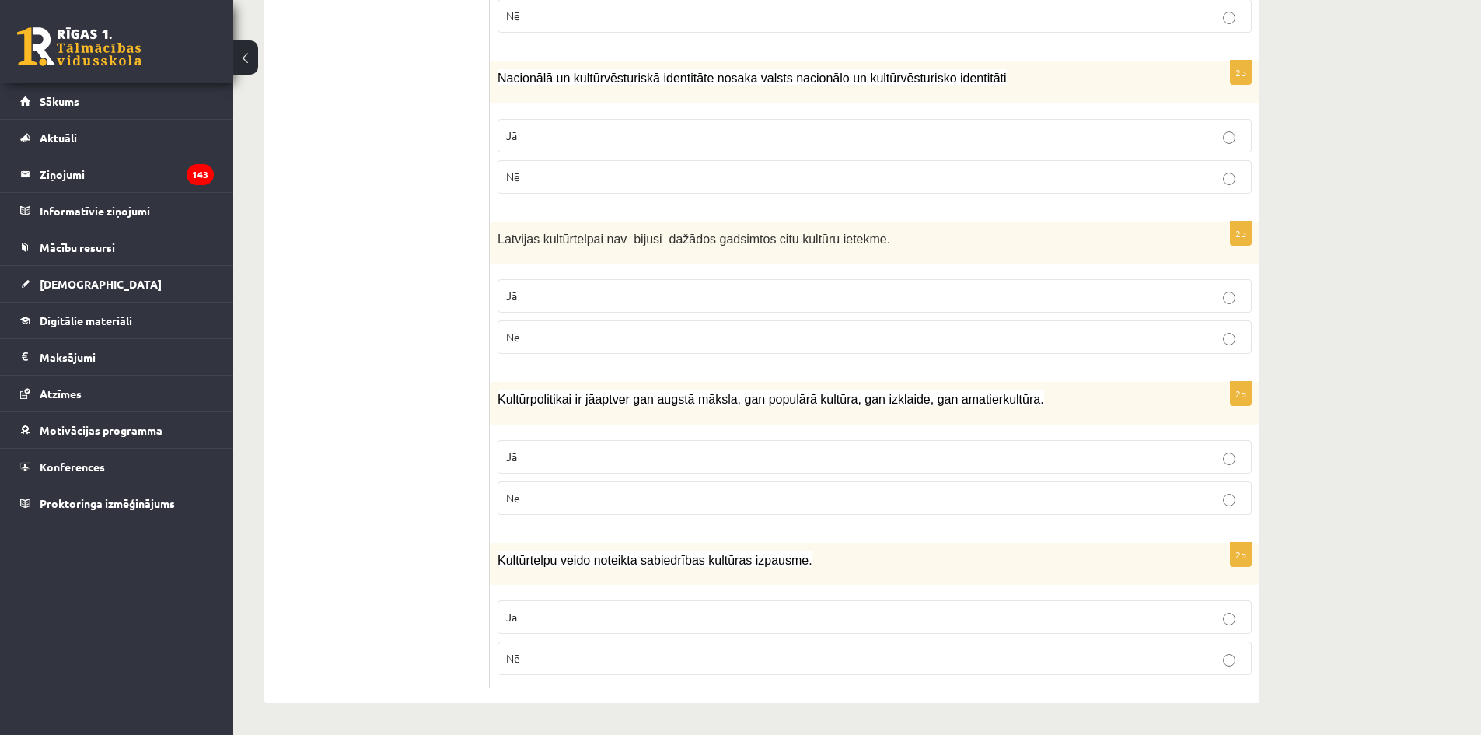
click at [606, 457] on p "Jā" at bounding box center [874, 457] width 737 height 16
click at [613, 656] on p "Nē" at bounding box center [874, 658] width 737 height 16
drag, startPoint x: 622, startPoint y: 622, endPoint x: 636, endPoint y: 619, distance: 14.3
click at [623, 622] on p "Jā" at bounding box center [874, 617] width 737 height 16
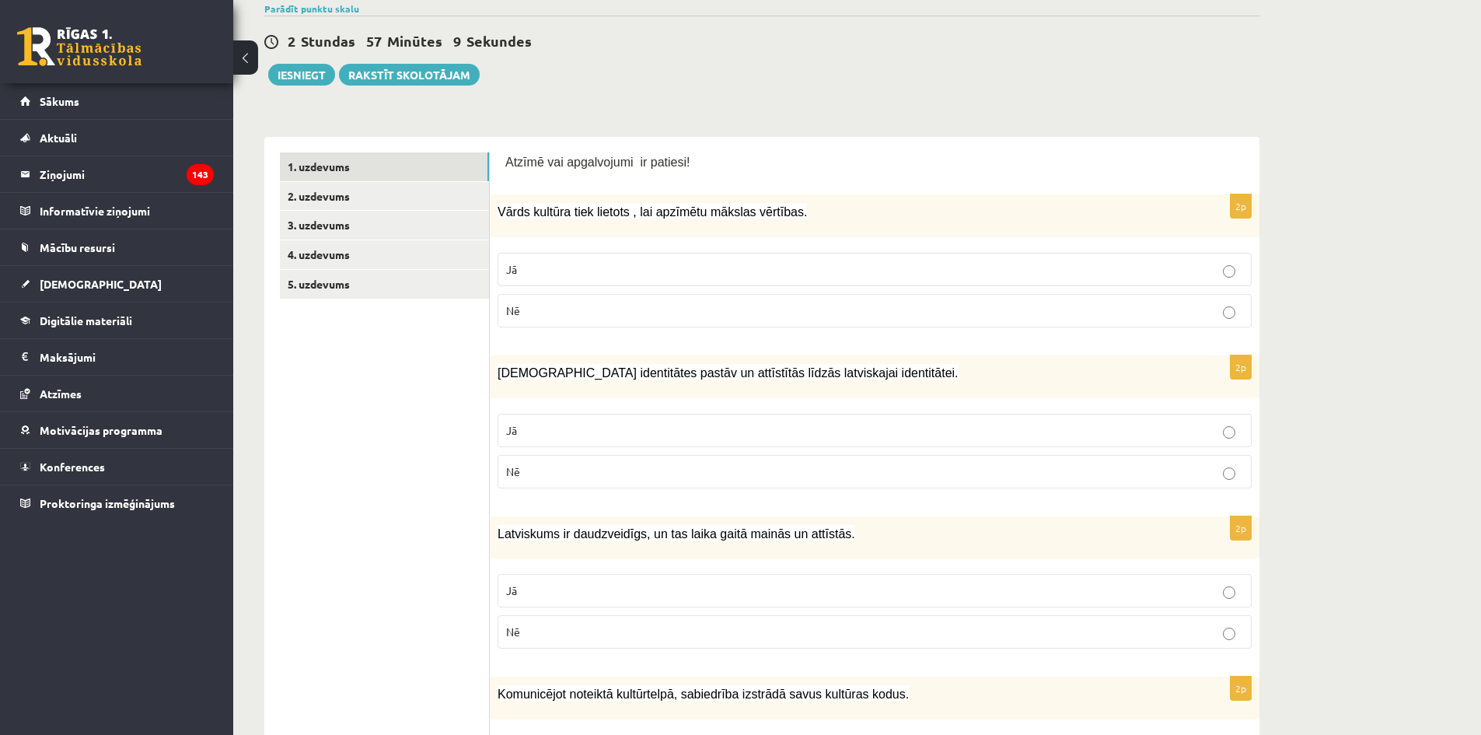
scroll to position [135, 0]
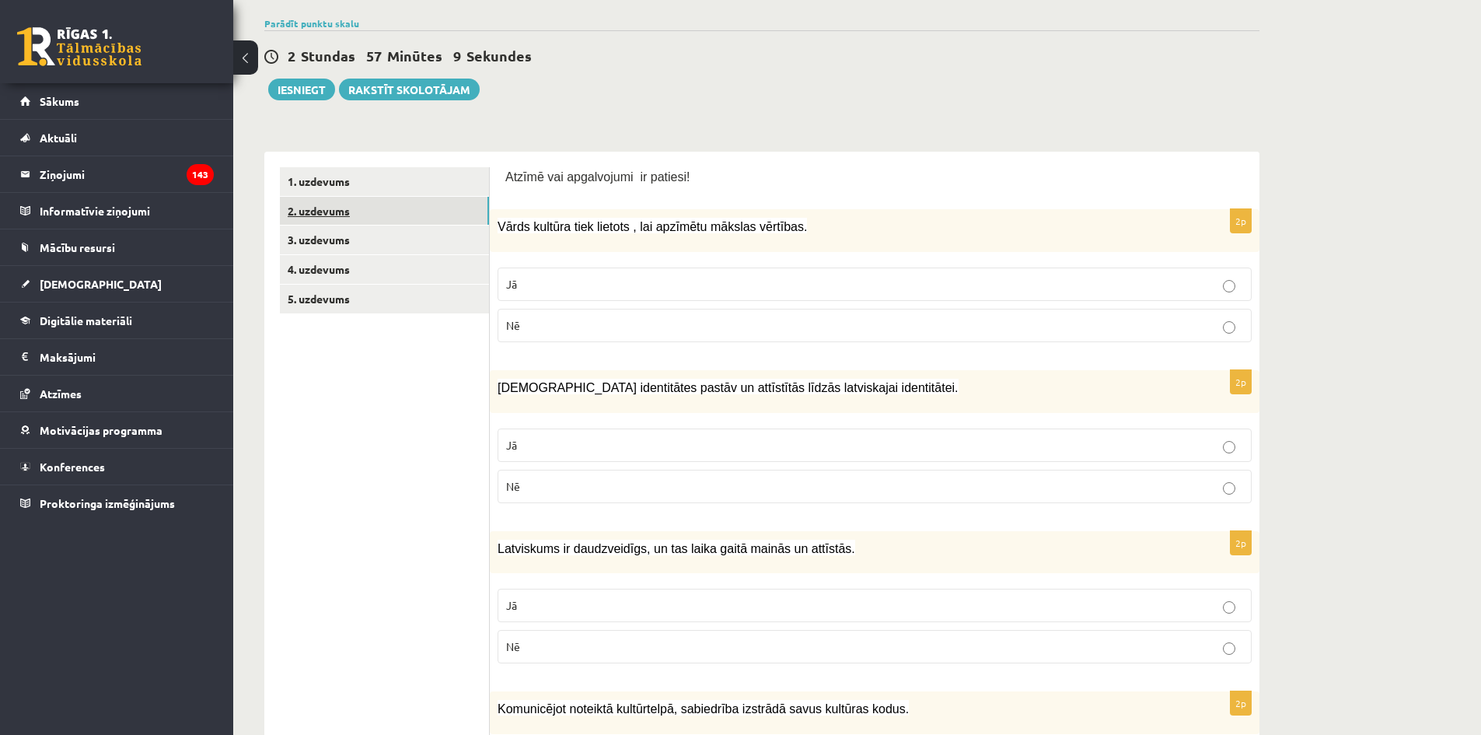
click at [340, 206] on link "2. uzdevums" at bounding box center [384, 211] width 209 height 29
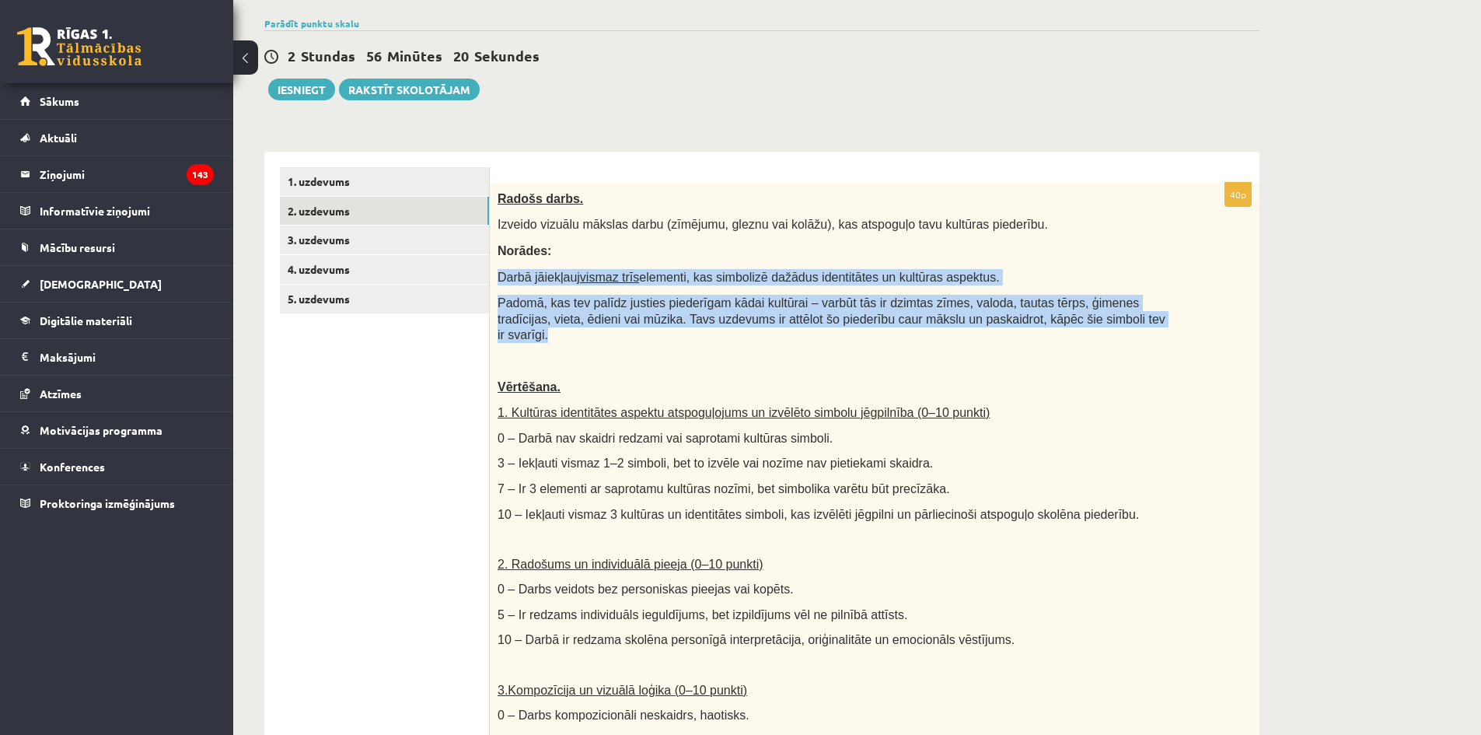
drag, startPoint x: 495, startPoint y: 274, endPoint x: 1089, endPoint y: 323, distance: 595.3
click at [1089, 323] on div "Radošs darbs. Izveido vizuālu mākslas darbu (zīmējumu, gleznu vai kolāžu), kas …" at bounding box center [875, 550] width 770 height 735
copy div "Darbā jāiekļauj vismaz trīs elementi, kas simbolizē dažādus identitātes un kult…"
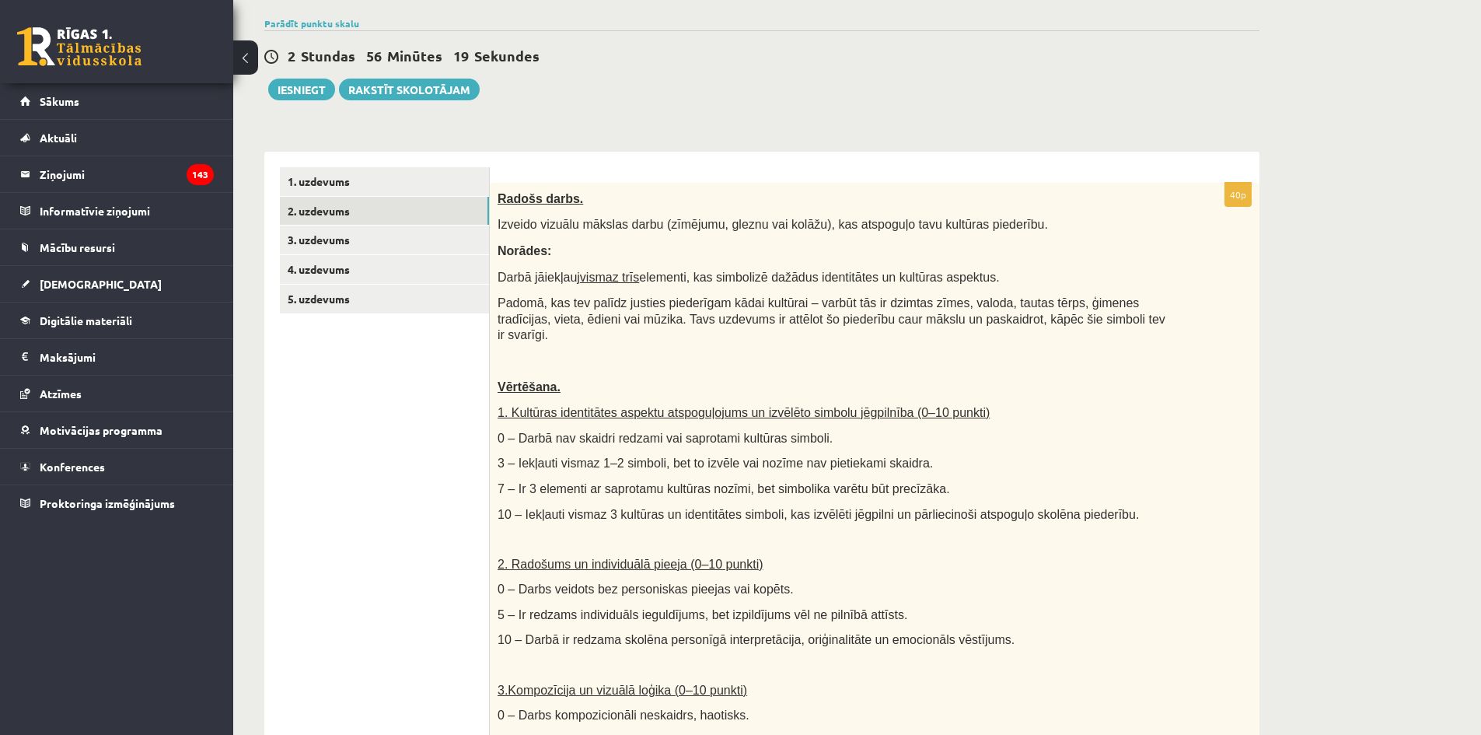
click at [975, 215] on div "Radošs darbs. Izveido vizuālu mākslas darbu (zīmējumu, gleznu vai kolāžu), kas …" at bounding box center [875, 550] width 770 height 735
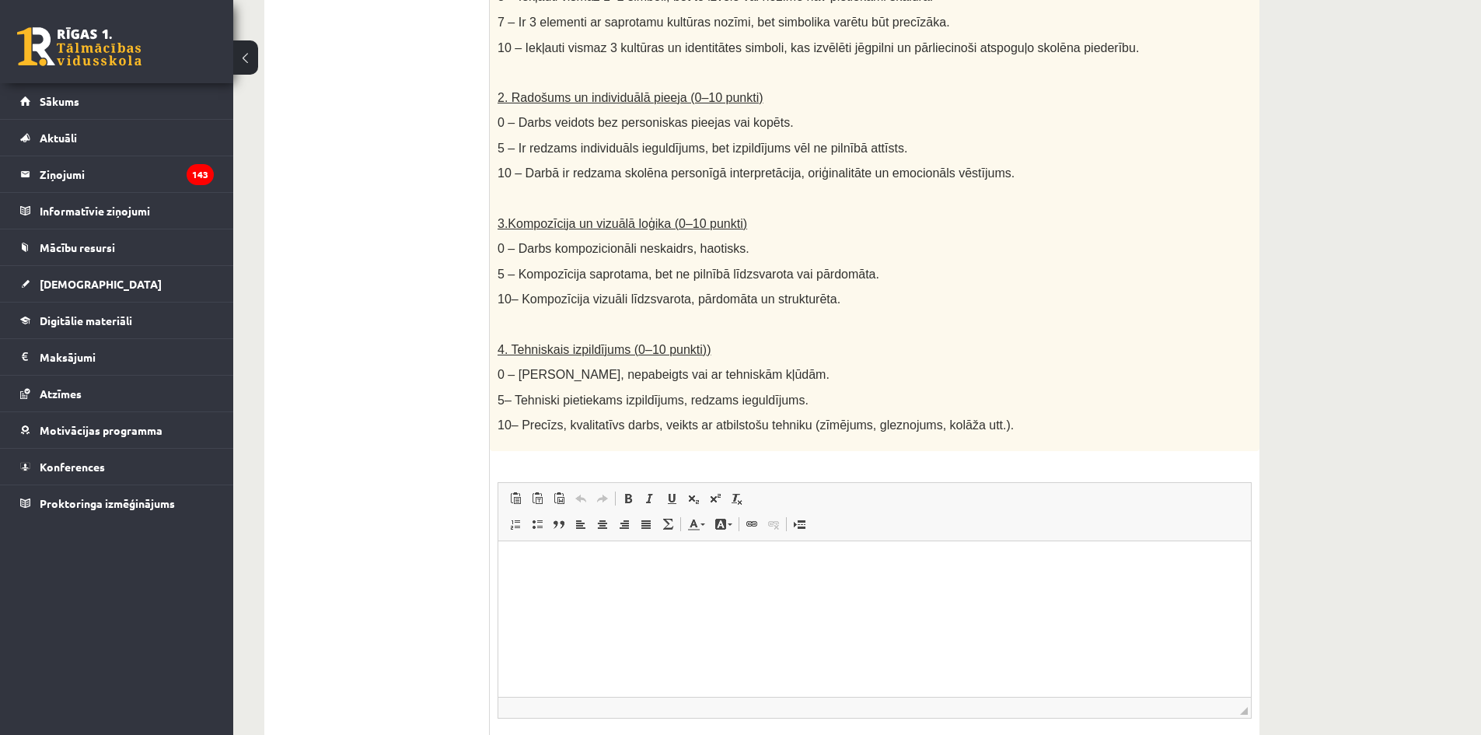
scroll to position [291, 0]
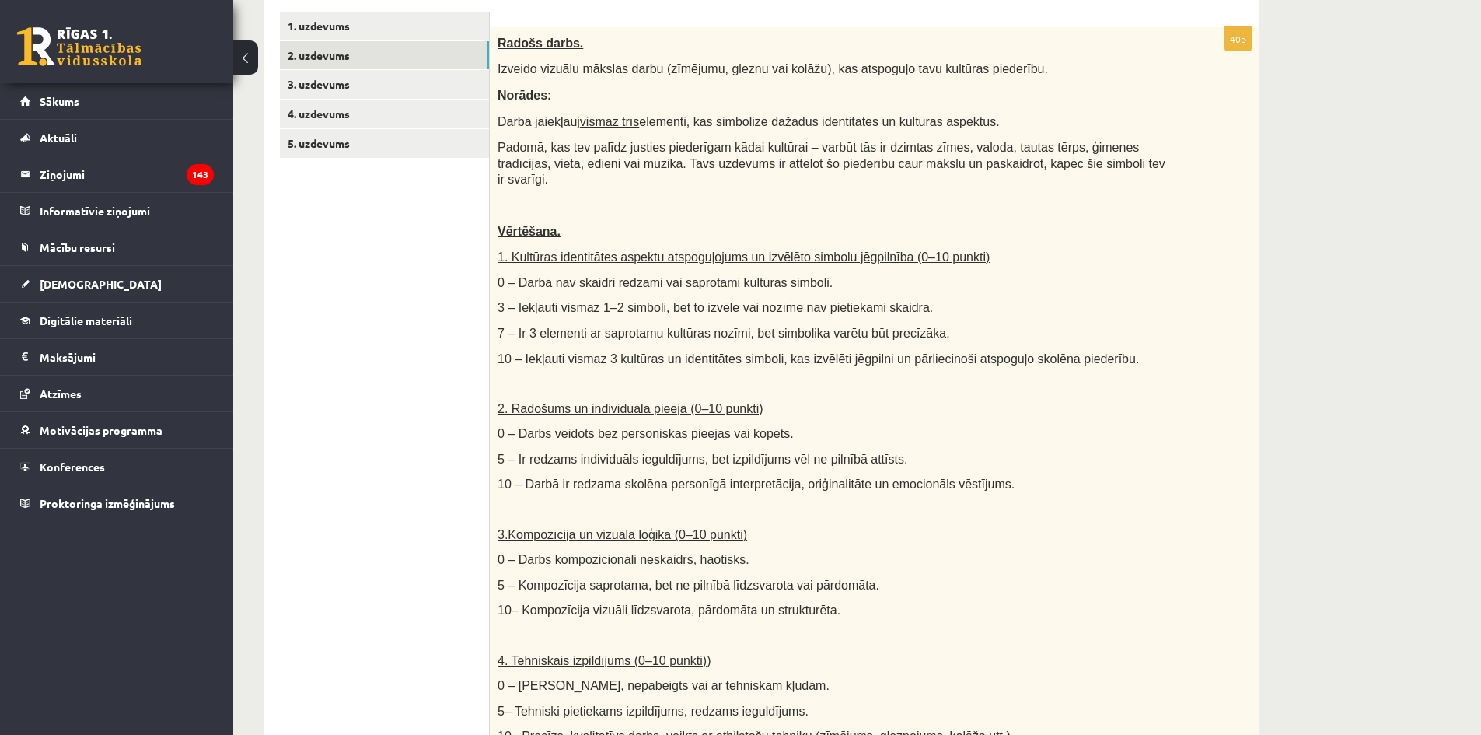
click at [681, 223] on p "Vērtēšana." at bounding box center [836, 231] width 676 height 16
click at [344, 93] on link "3. uzdevums" at bounding box center [384, 84] width 209 height 29
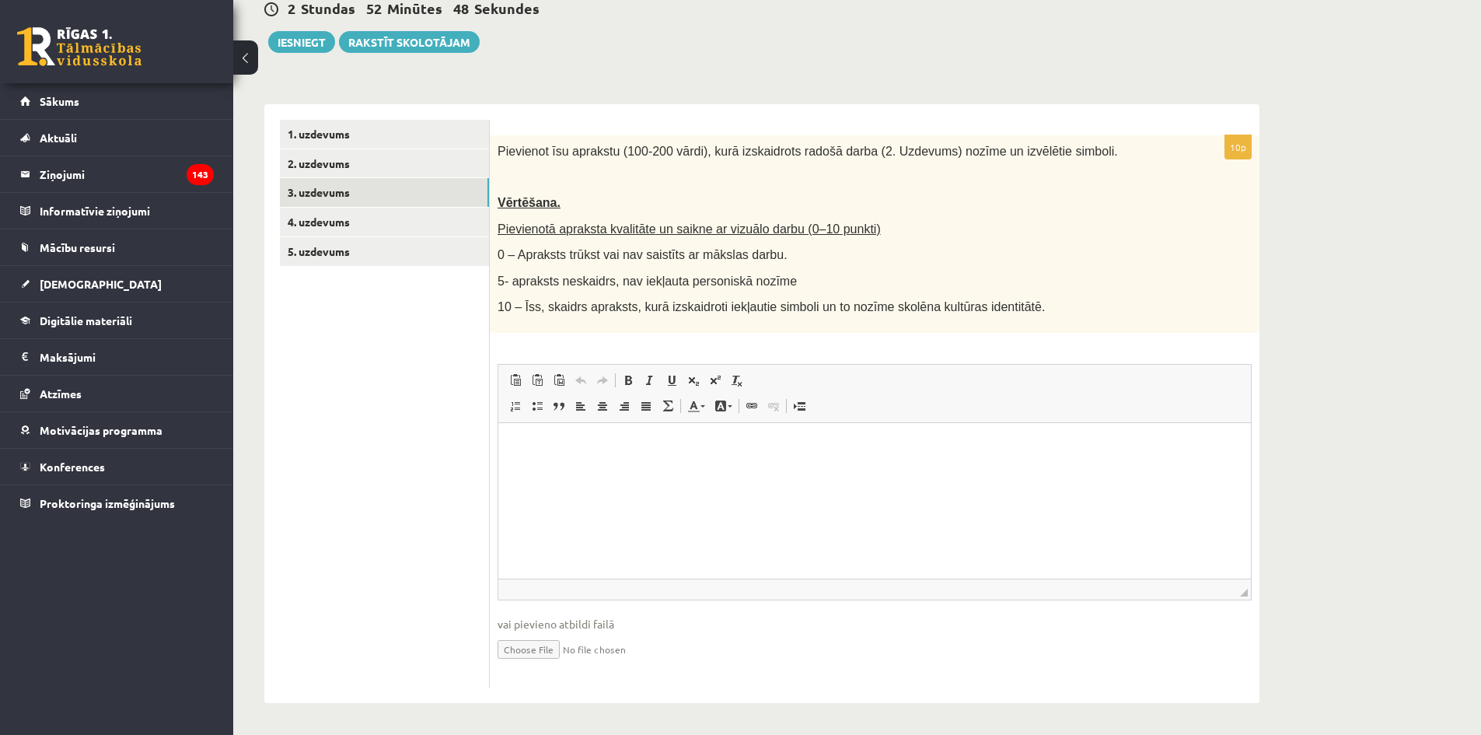
scroll to position [0, 0]
click at [404, 211] on link "4. uzdevums" at bounding box center [384, 222] width 209 height 29
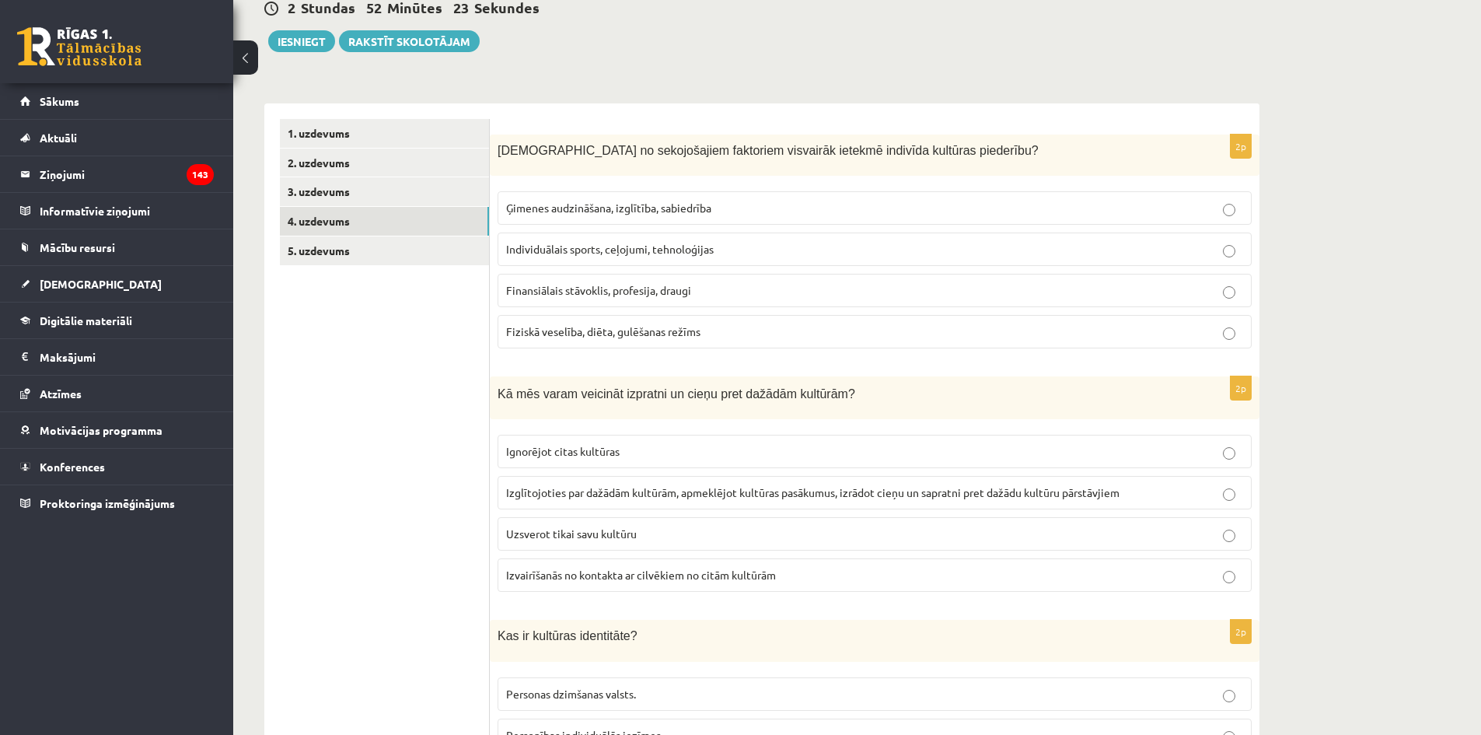
click at [673, 218] on label "Ģimenes audzināšana, izglītība, sabiedrība" at bounding box center [875, 207] width 754 height 33
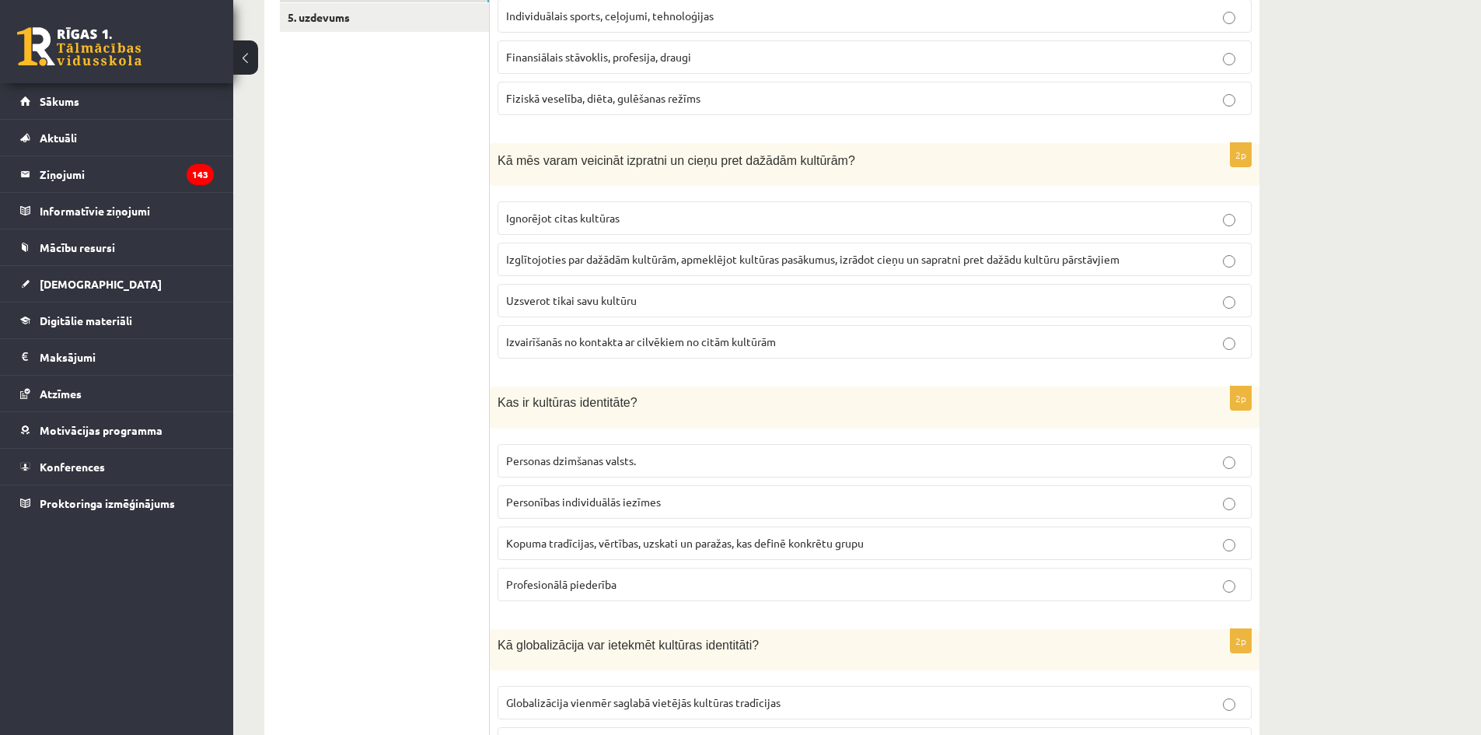
click at [613, 258] on span "Izglītojoties par dažādām kultūrām, apmeklējot kultūras pasākumus, izrādot cieņ…" at bounding box center [812, 259] width 613 height 14
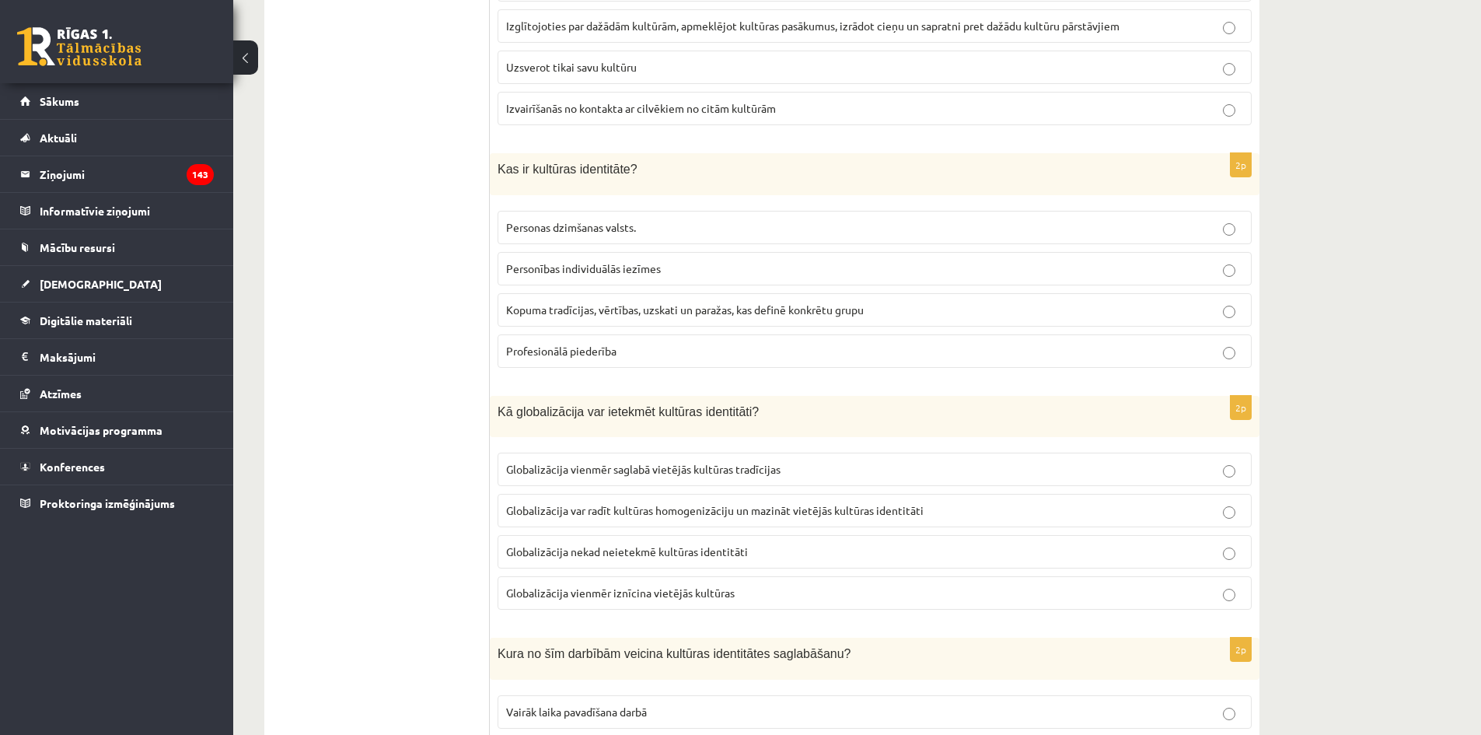
click at [610, 309] on span "Kopuma tradīcijas, vērtības, uzskati un paražas, kas definē konkrētu grupu" at bounding box center [685, 309] width 358 height 14
click at [720, 317] on p "Kopuma tradīcijas, vērtības, uzskati un paražas, kas definē konkrētu grupu" at bounding box center [874, 310] width 737 height 16
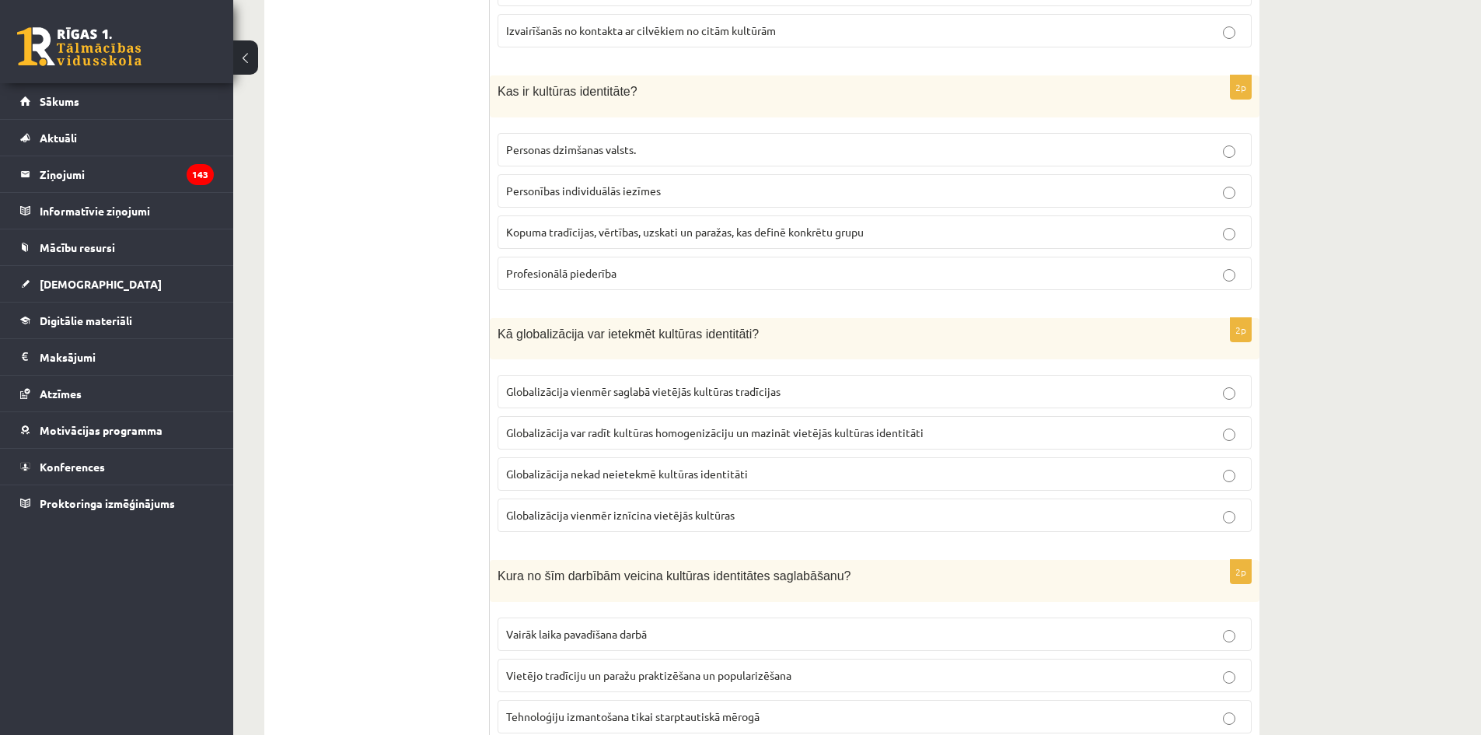
click at [701, 437] on span "Globalizācija var radīt kultūras homogenizāciju un mazināt vietējās kultūras id…" at bounding box center [715, 432] width 418 height 14
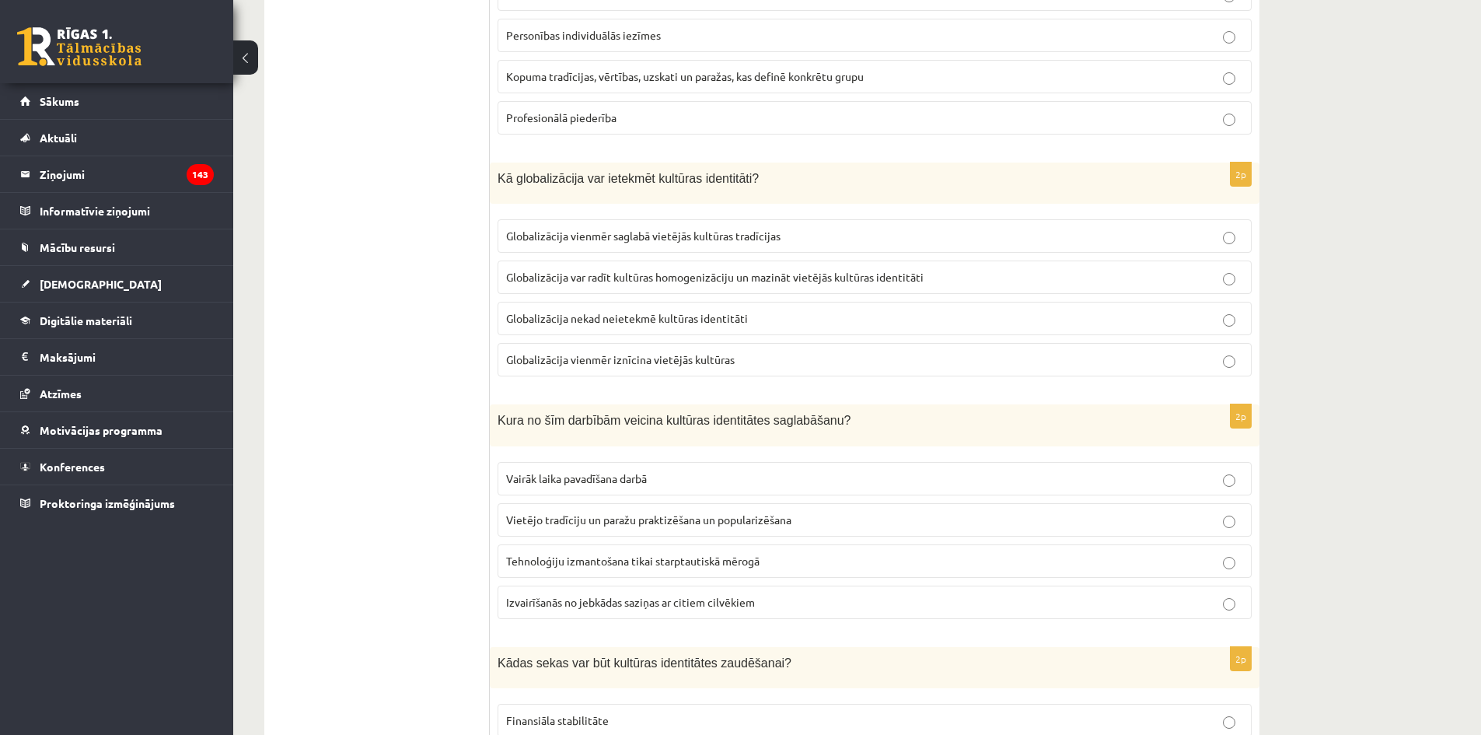
scroll to position [961, 0]
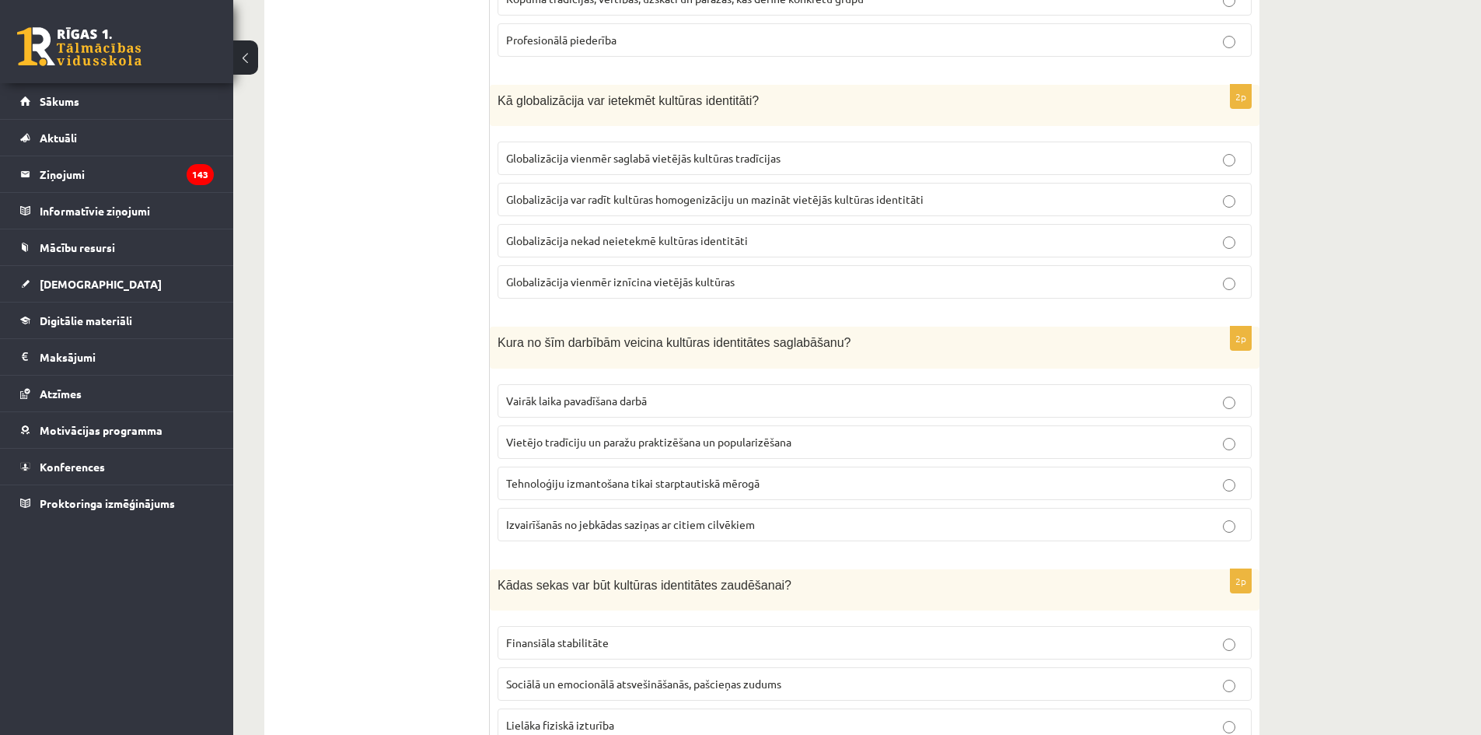
click at [721, 446] on span "Vietējo tradīciju un paražu praktizēšana un popularizēšana" at bounding box center [648, 442] width 285 height 14
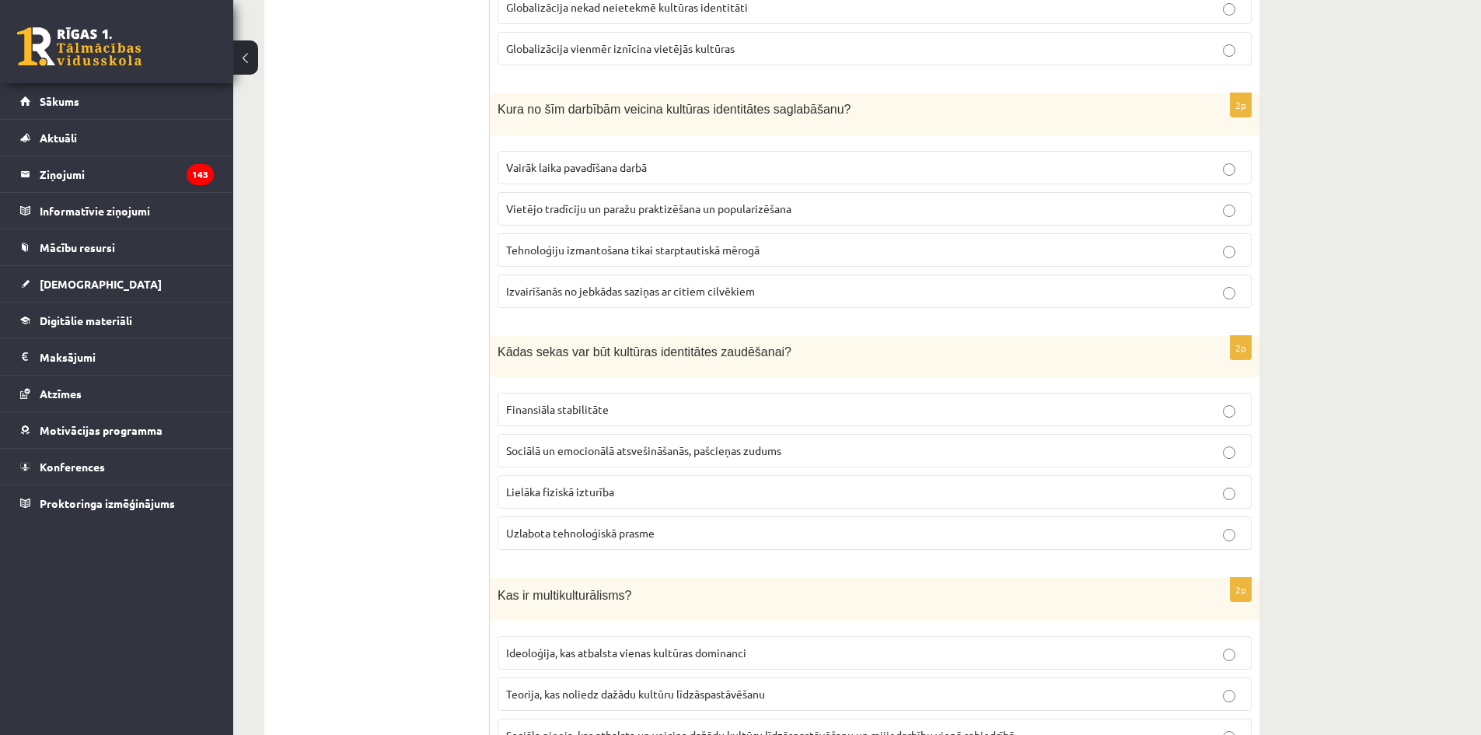
click at [678, 459] on p "Sociālā un emocionālā atsvešināšanās, pašcieņas zudums" at bounding box center [874, 450] width 737 height 16
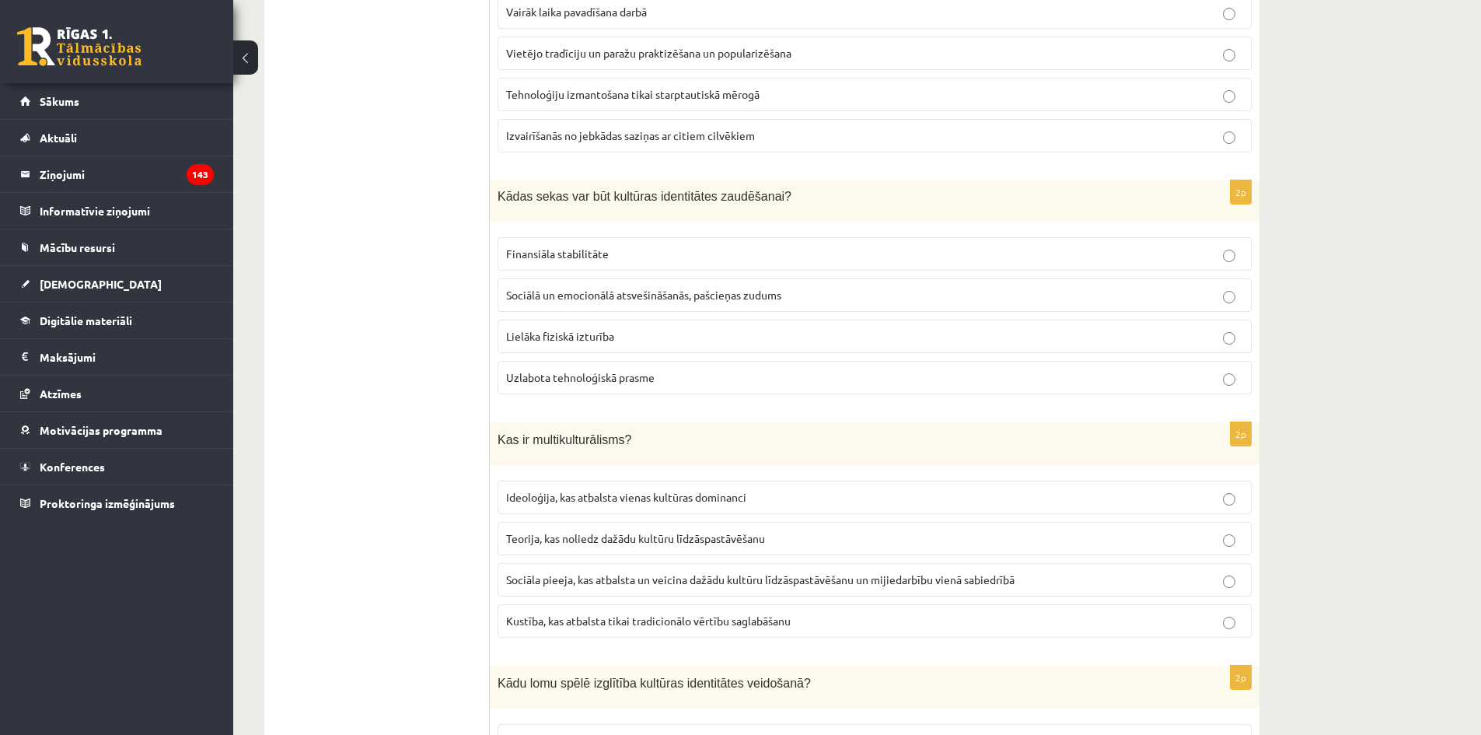
scroll to position [1428, 0]
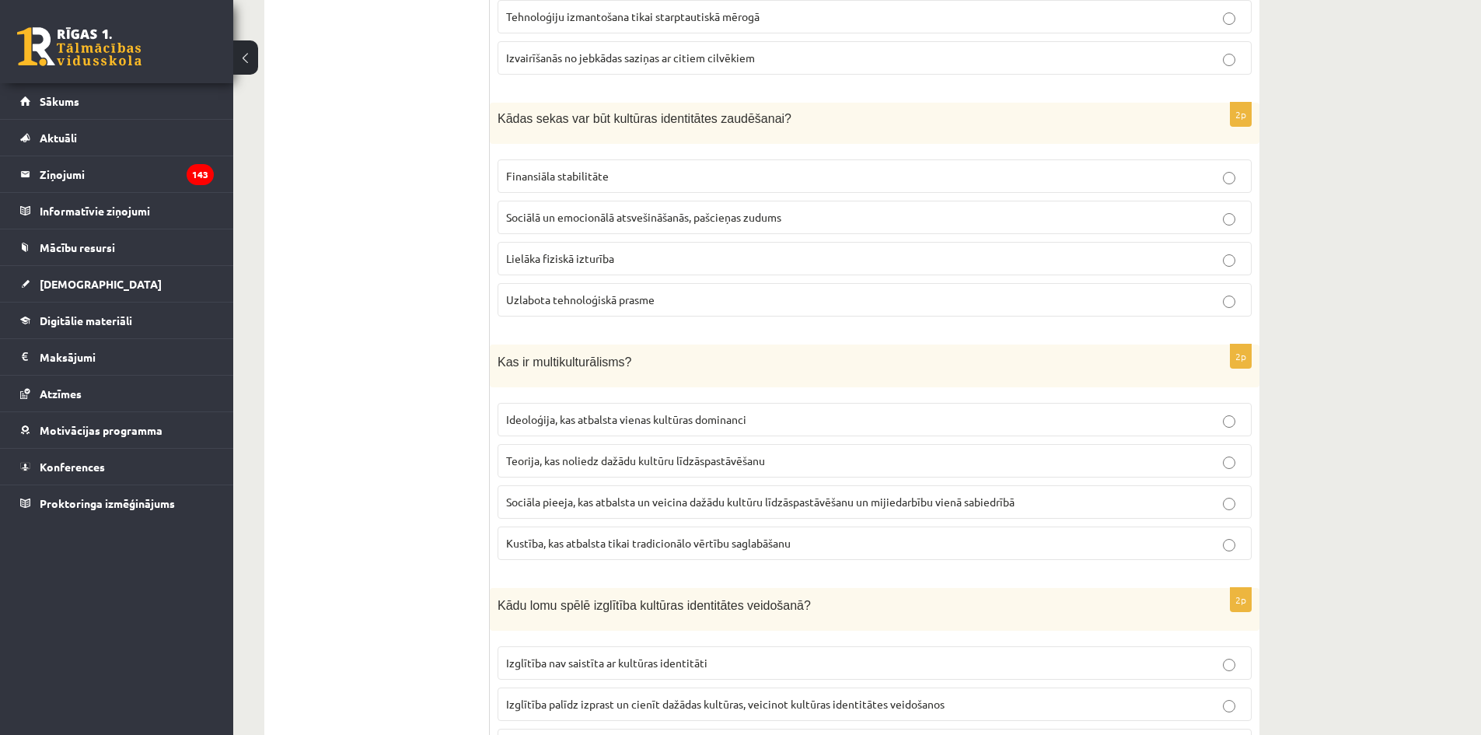
click at [564, 509] on p "Sociāla pieeja, kas atbalsta un veicina dažādu kultūru līdzāspastāvēšanu un mij…" at bounding box center [874, 502] width 737 height 16
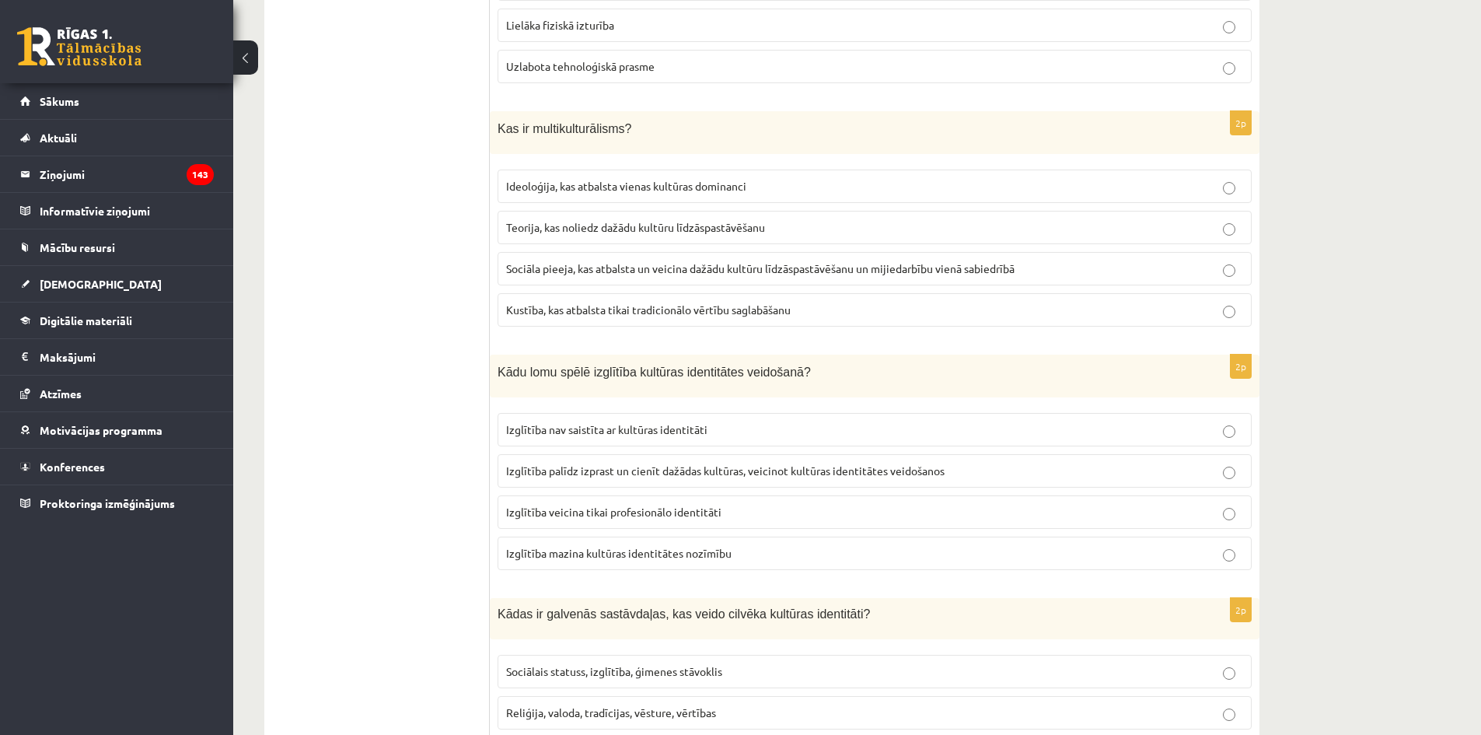
scroll to position [1739, 0]
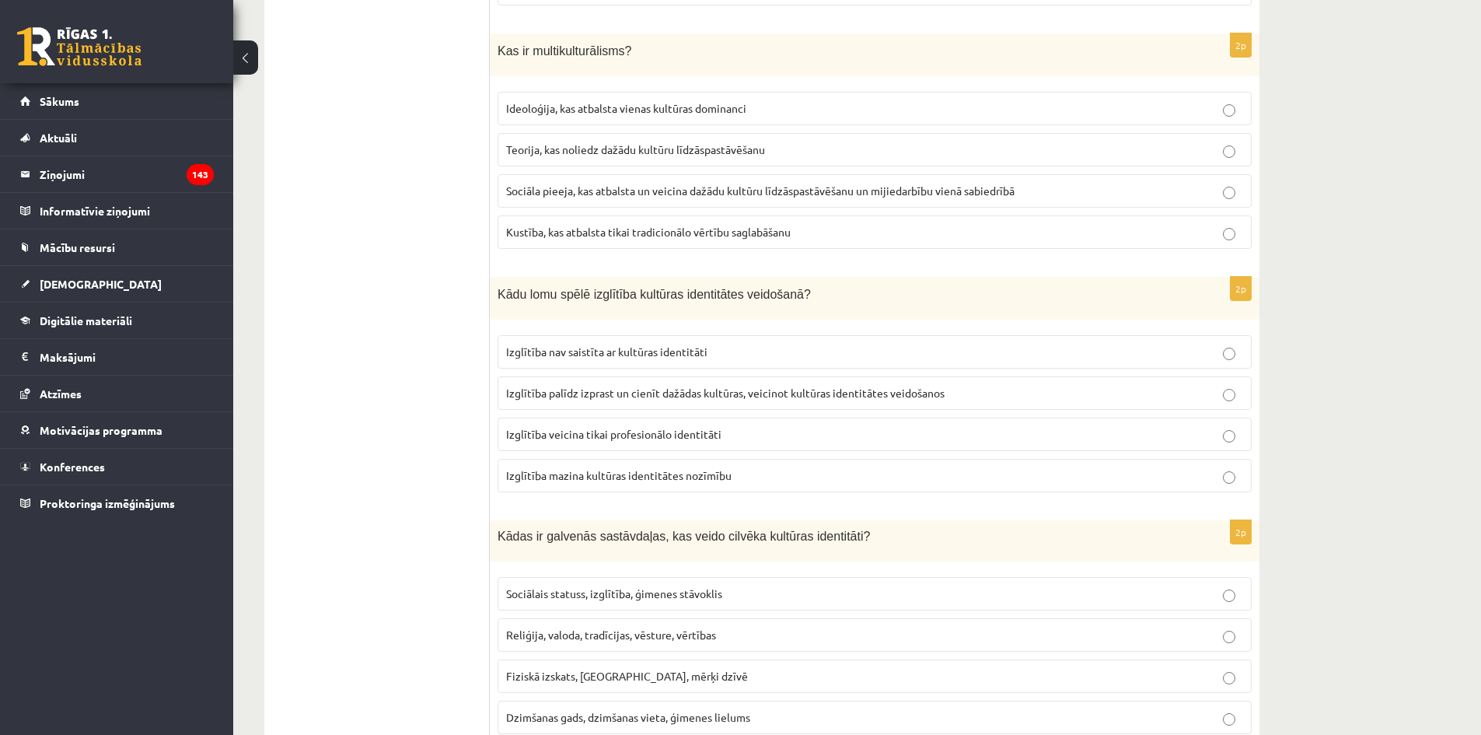
click at [648, 403] on label "Izglītība palīdz izprast un cienīt dažādas kultūras, veicinot kultūras identitā…" at bounding box center [875, 392] width 754 height 33
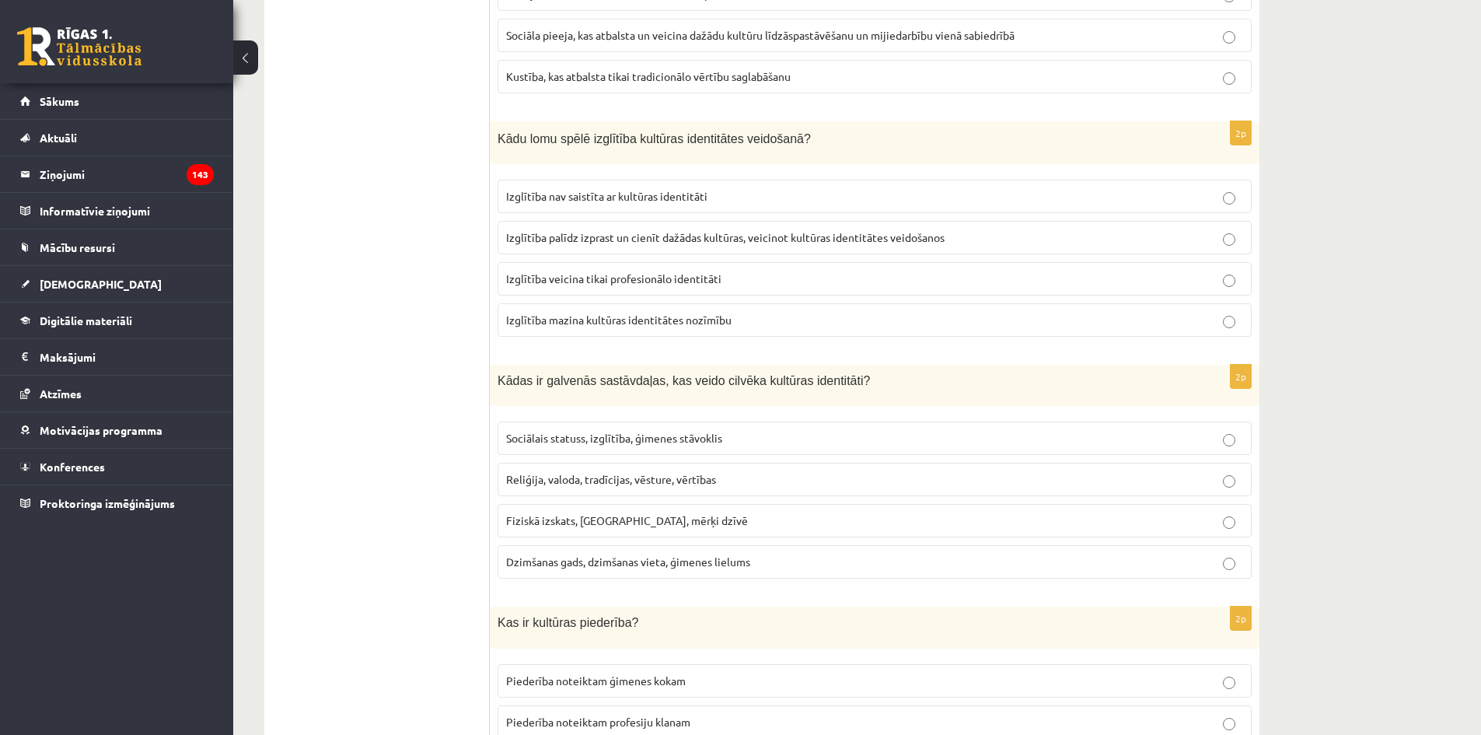
click at [638, 485] on p "Reliģija, valoda, tradīcijas, vēsture, vērtības" at bounding box center [874, 479] width 737 height 16
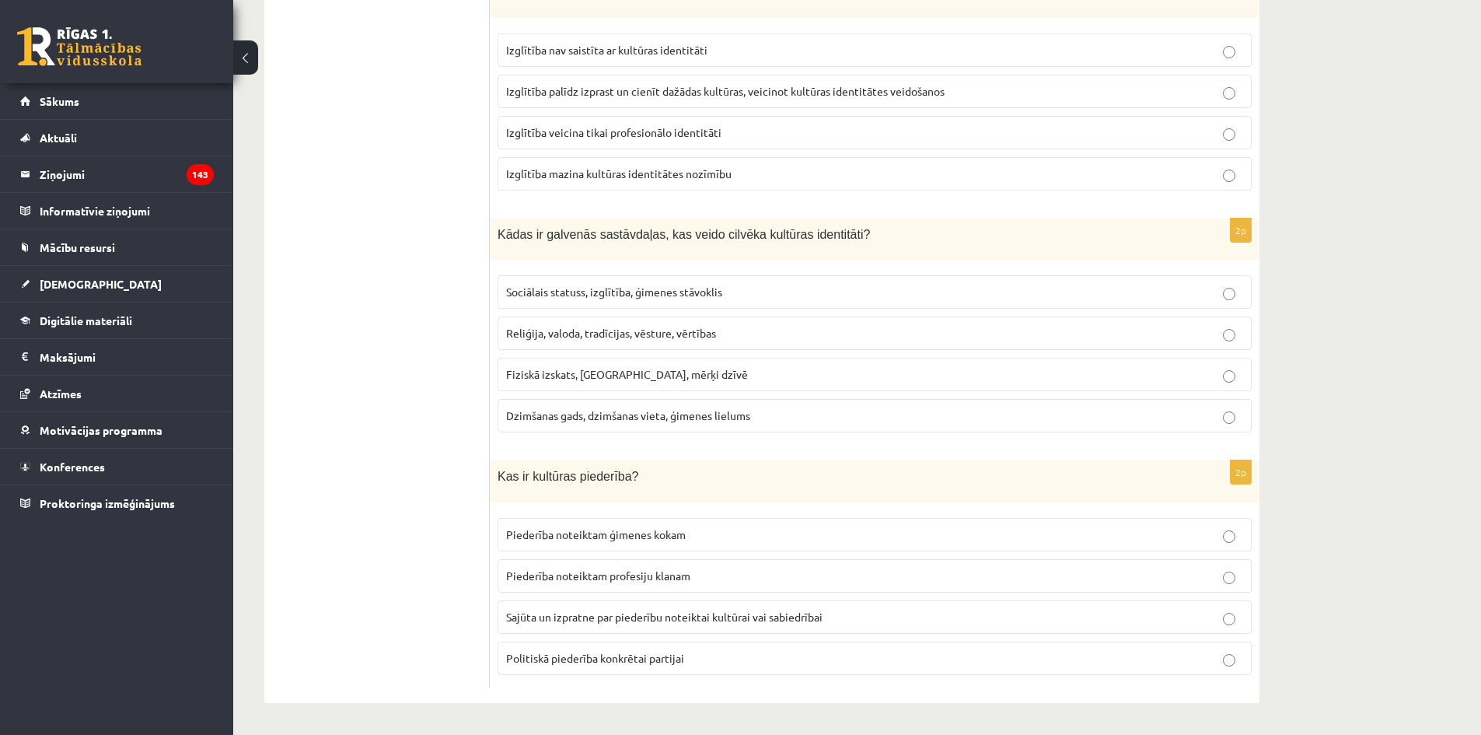
click at [624, 626] on label "Sajūta un izpratne par piederību noteiktai kultūrai vai sabiedrībai" at bounding box center [875, 616] width 754 height 33
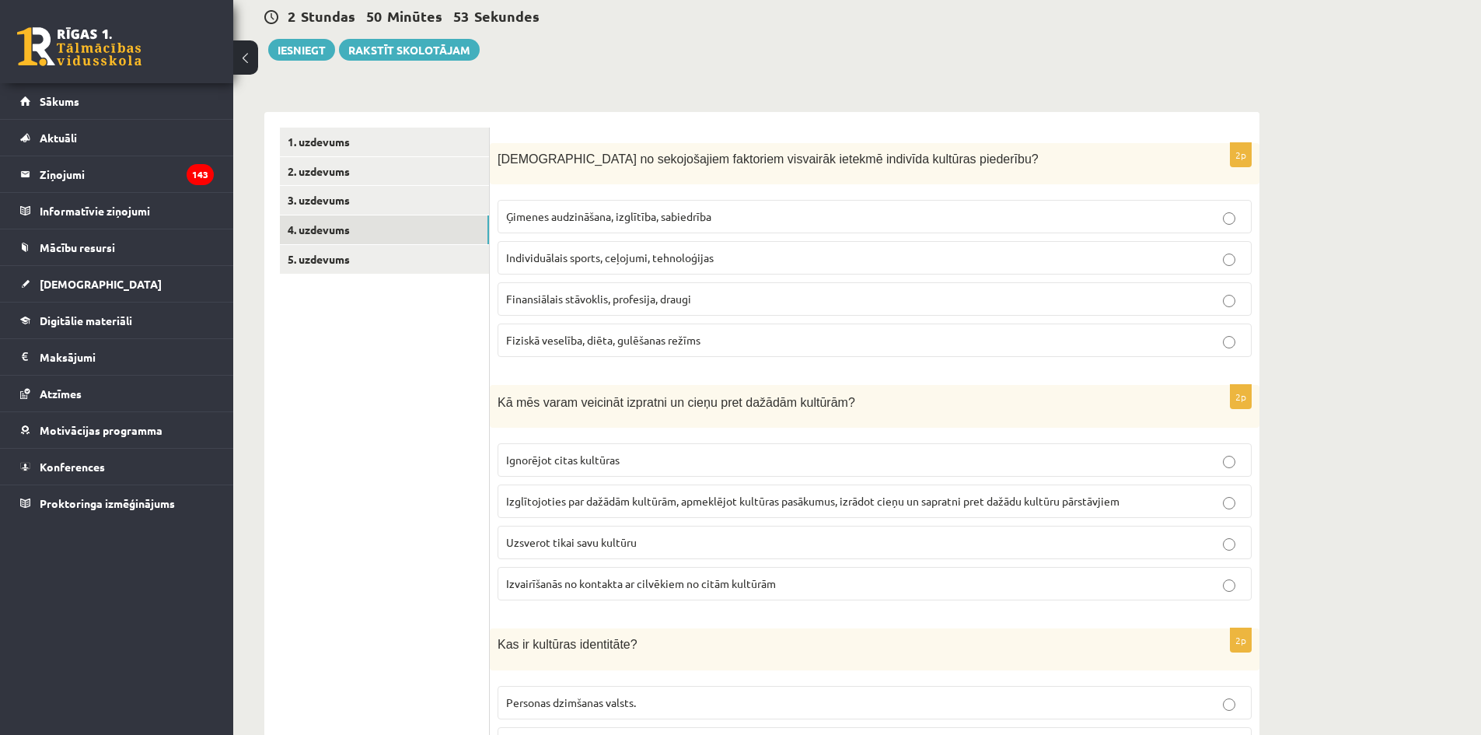
scroll to position [0, 0]
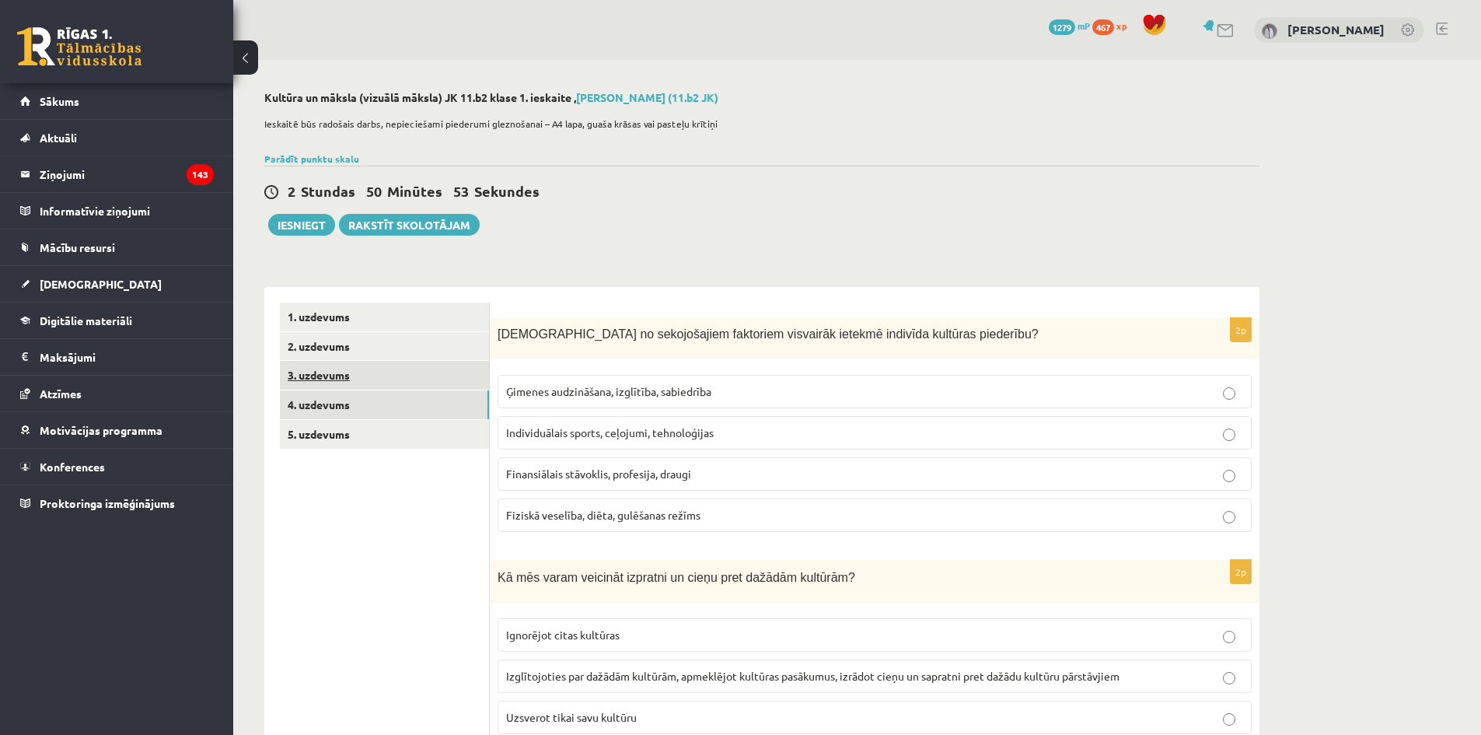
click at [403, 362] on link "3. uzdevums" at bounding box center [384, 375] width 209 height 29
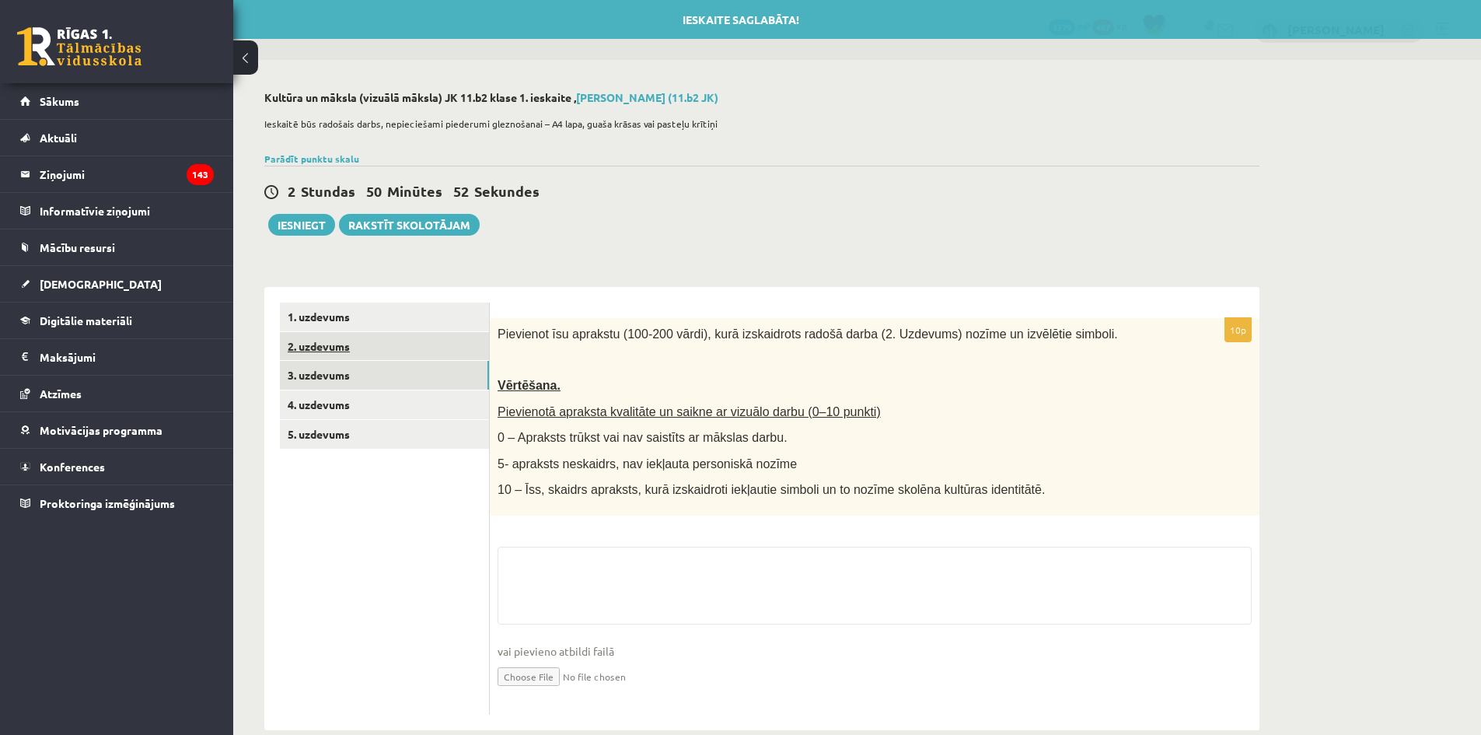
click at [411, 351] on link "2. uzdevums" at bounding box center [384, 346] width 209 height 29
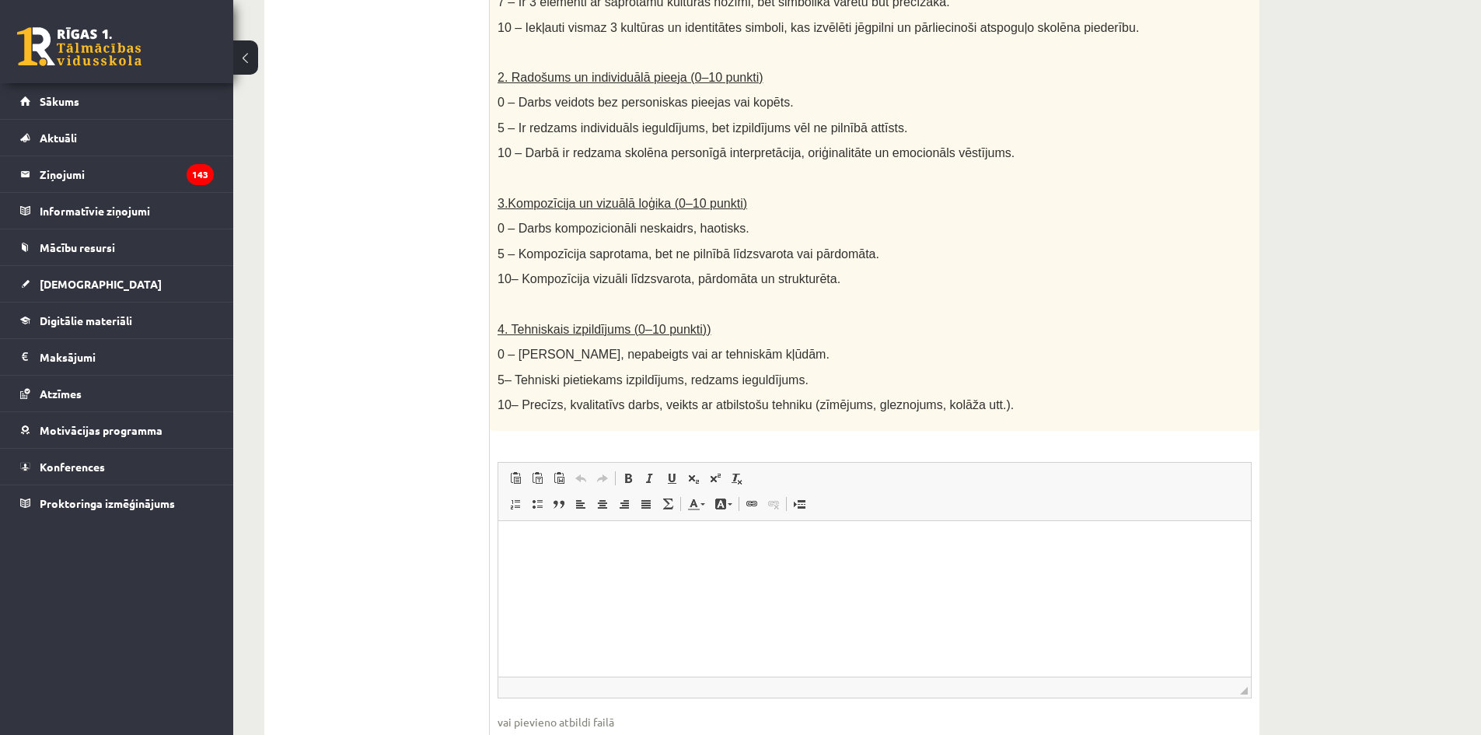
scroll to position [704, 0]
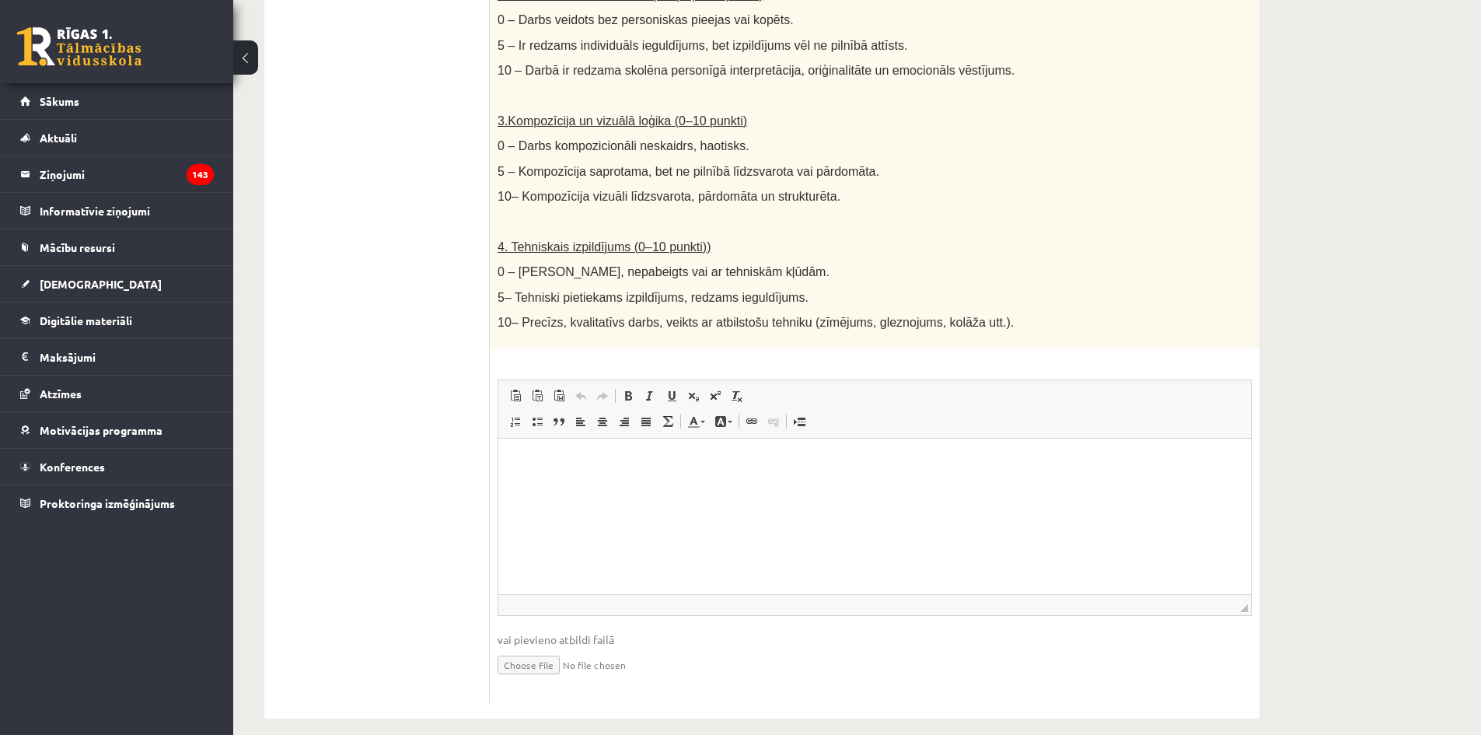
click at [537, 648] on input "file" at bounding box center [875, 664] width 754 height 32
type input "**********"
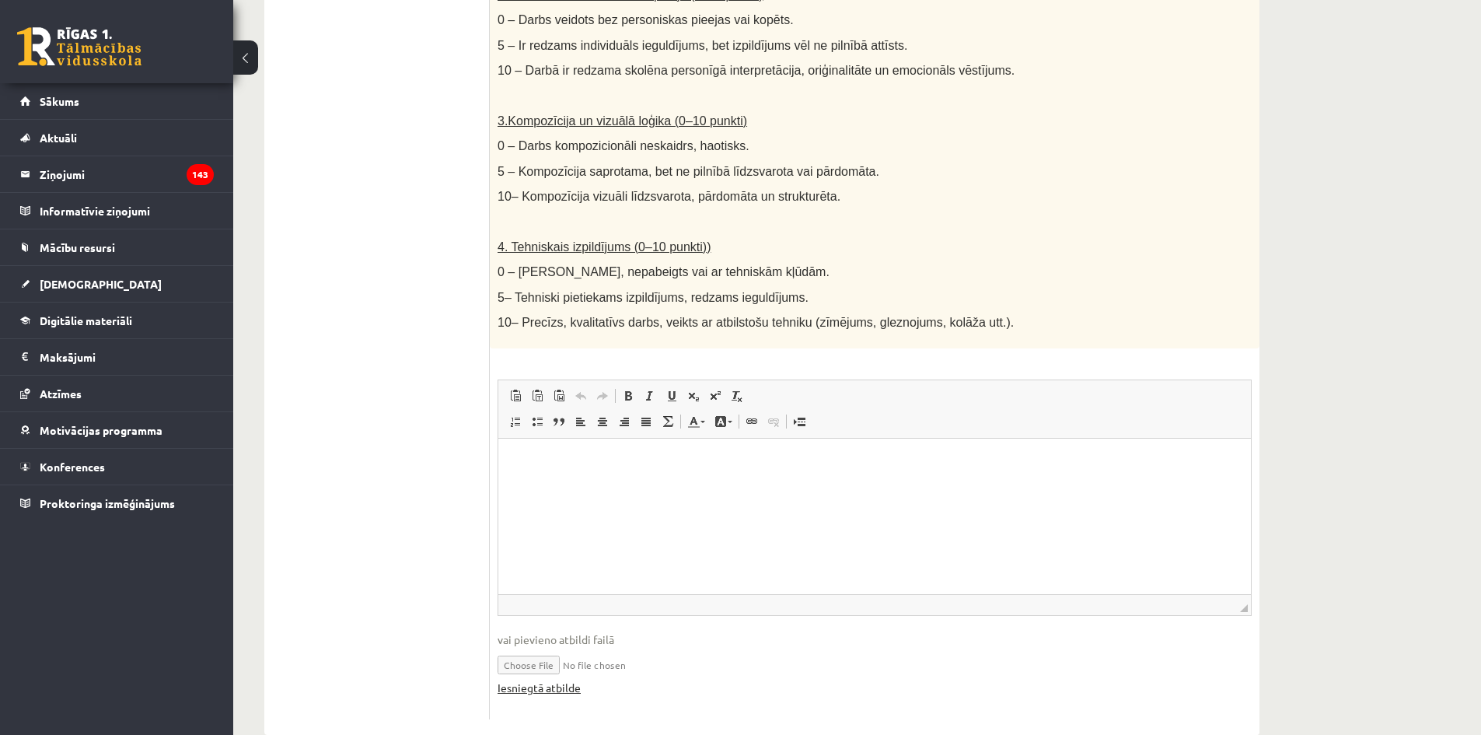
click at [570, 680] on link "Iesniegtā atbilde" at bounding box center [539, 688] width 83 height 16
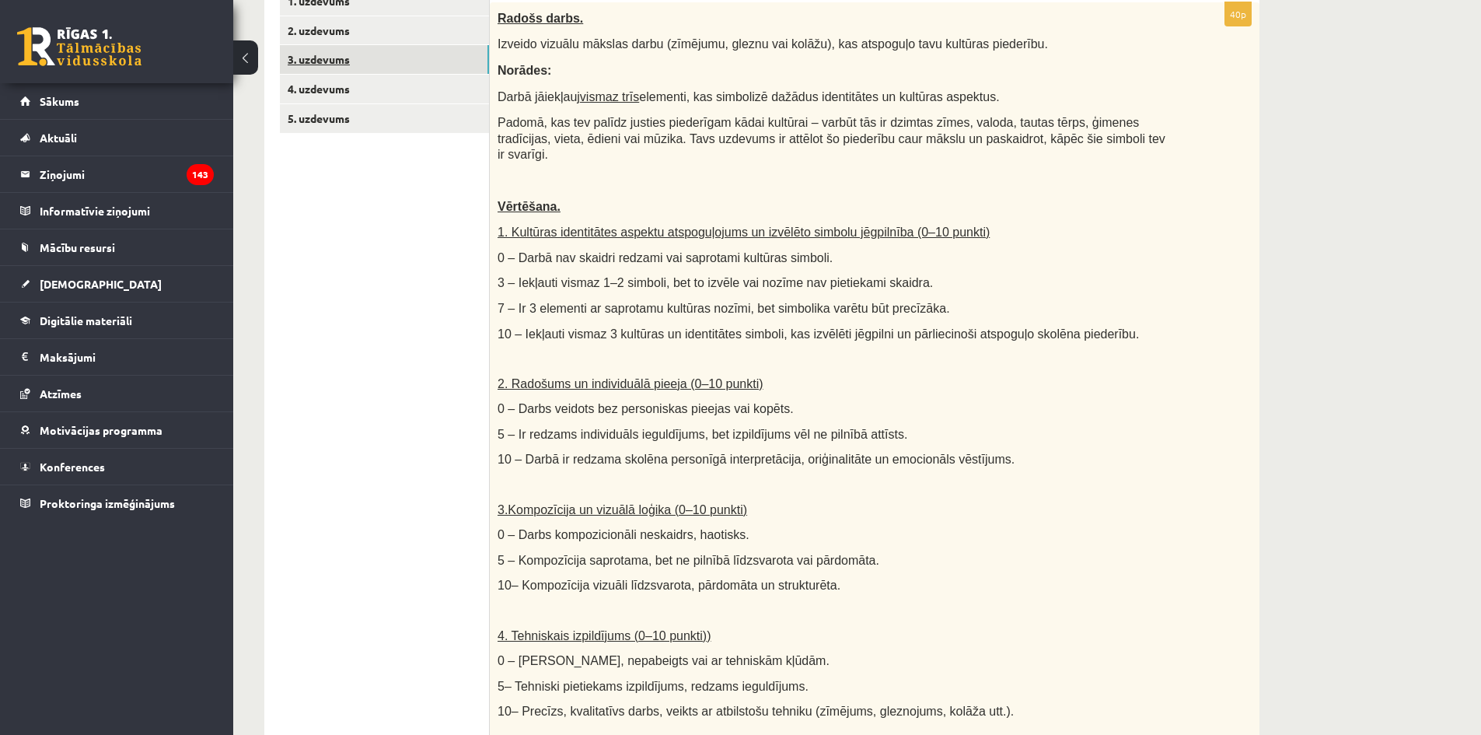
click at [406, 61] on link "3. uzdevums" at bounding box center [384, 59] width 209 height 29
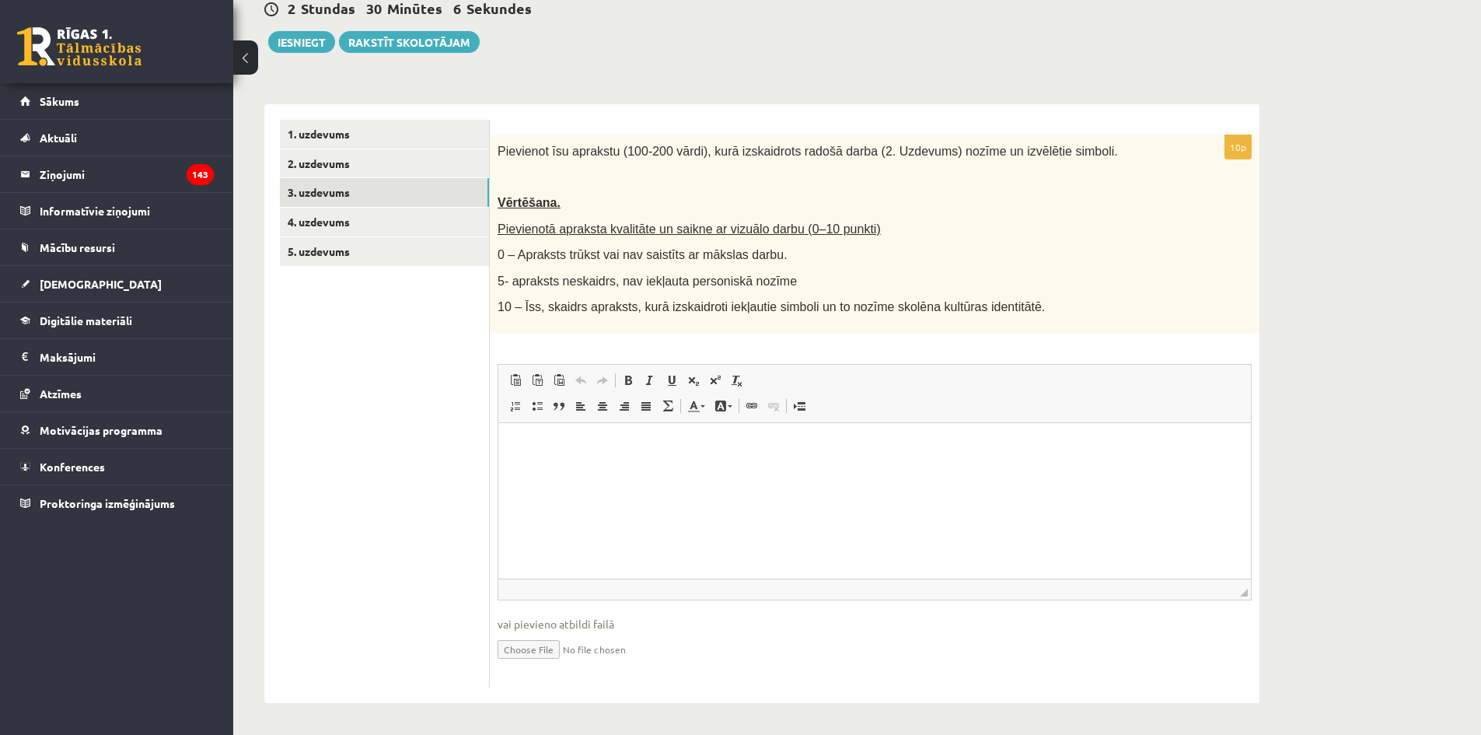
scroll to position [0, 0]
click at [737, 470] on html at bounding box center [874, 445] width 753 height 47
click at [632, 454] on html "**" at bounding box center [874, 445] width 753 height 47
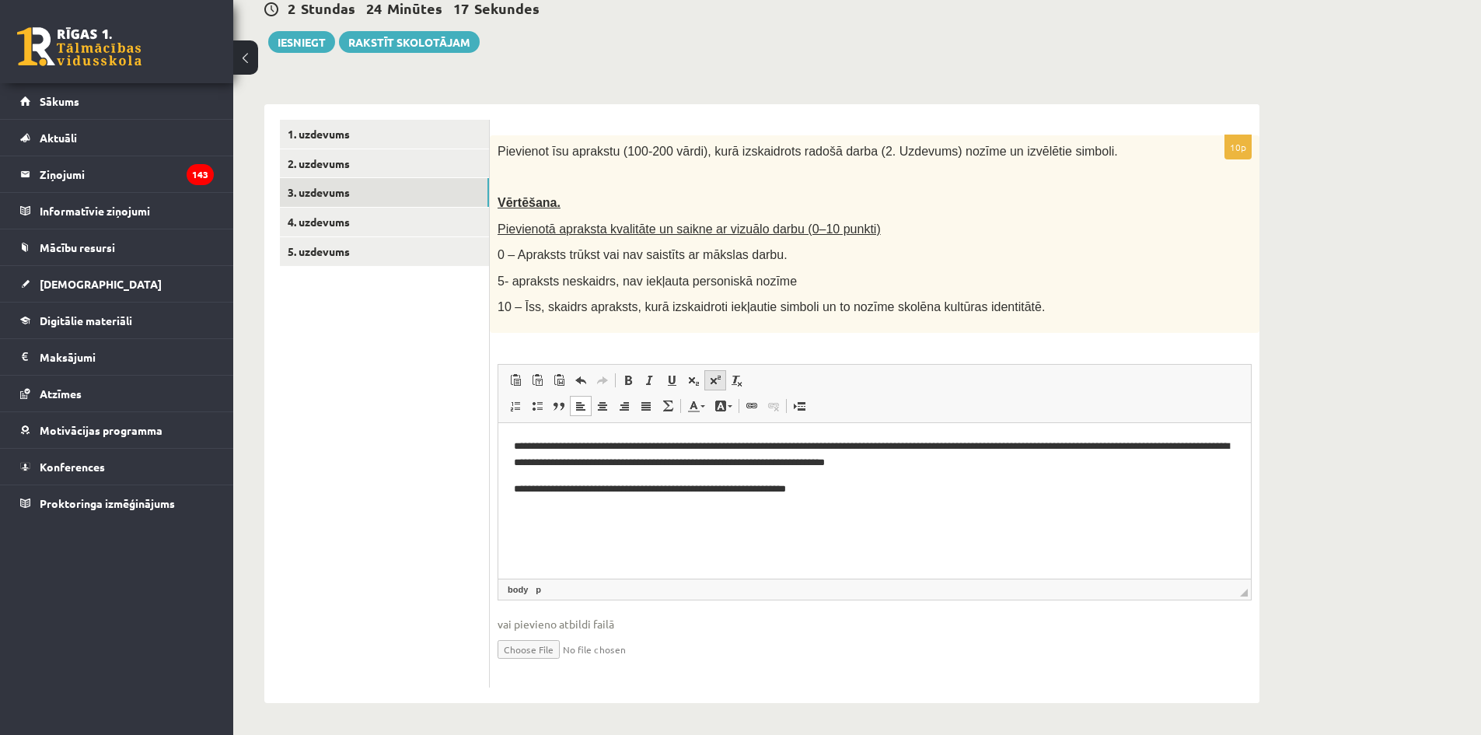
click at [722, 376] on link "Superscript" at bounding box center [715, 380] width 22 height 20
click at [720, 377] on span at bounding box center [715, 380] width 12 height 12
click at [706, 387] on link "Superscript" at bounding box center [715, 380] width 22 height 20
click at [708, 386] on link "Superscript" at bounding box center [715, 380] width 22 height 20
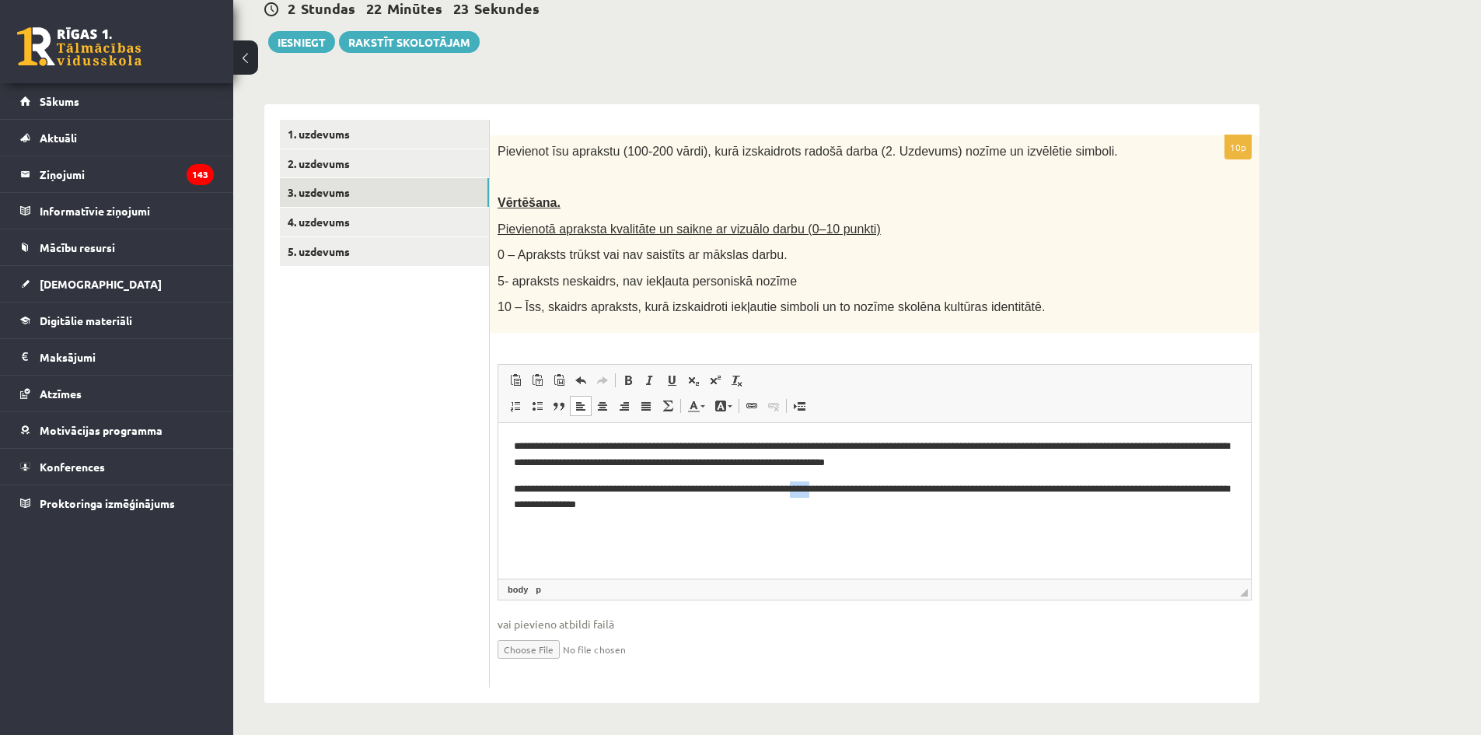
drag, startPoint x: 837, startPoint y: 491, endPoint x: 816, endPoint y: 490, distance: 21.0
click at [816, 490] on p "**********" at bounding box center [875, 497] width 722 height 33
click at [893, 496] on p "**********" at bounding box center [875, 497] width 722 height 33
click at [1089, 495] on p "**********" at bounding box center [875, 497] width 722 height 33
click at [1122, 493] on p "**********" at bounding box center [875, 497] width 722 height 33
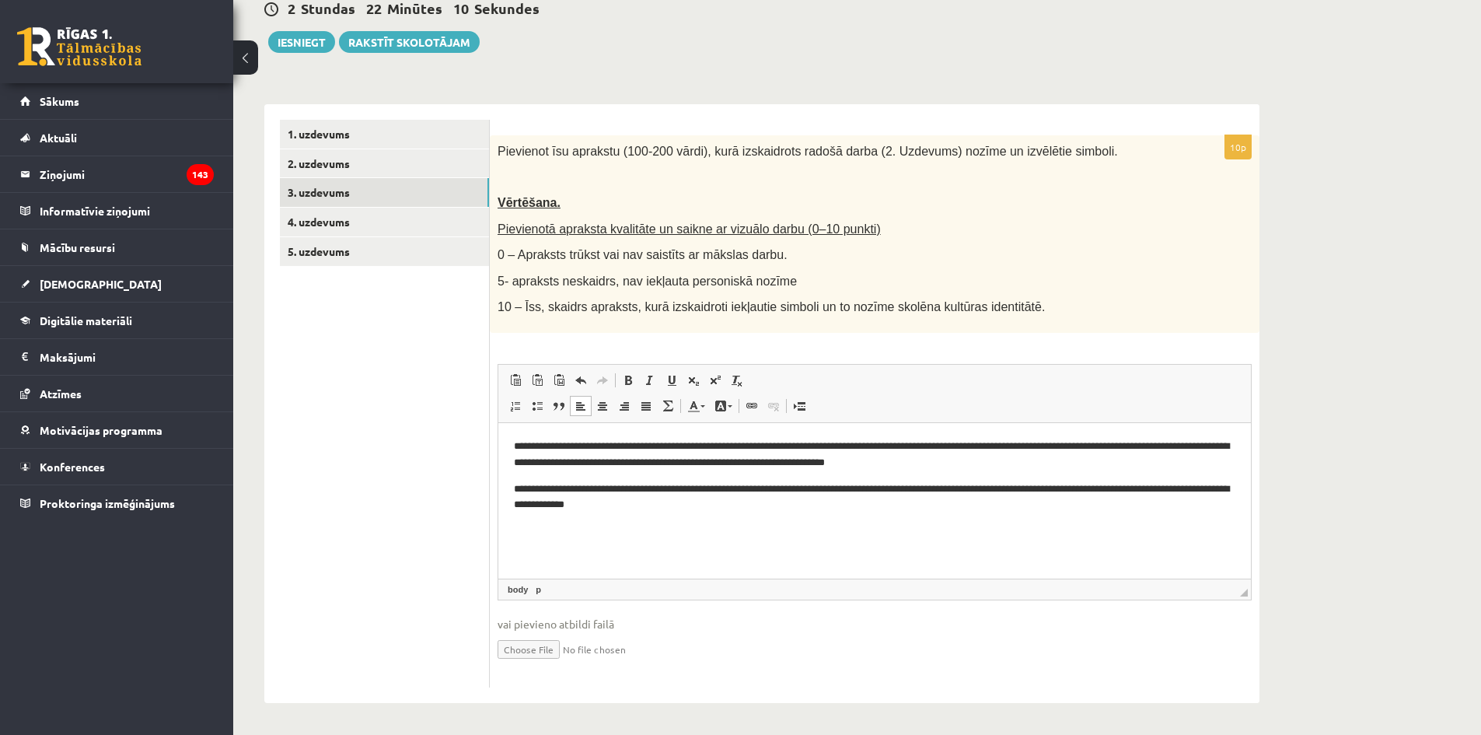
click at [731, 506] on p "**********" at bounding box center [875, 497] width 722 height 33
click at [535, 503] on p "**********" at bounding box center [875, 497] width 722 height 33
drag, startPoint x: 647, startPoint y: 512, endPoint x: 510, endPoint y: 513, distance: 136.8
click at [509, 513] on html "**********" at bounding box center [874, 475] width 753 height 106
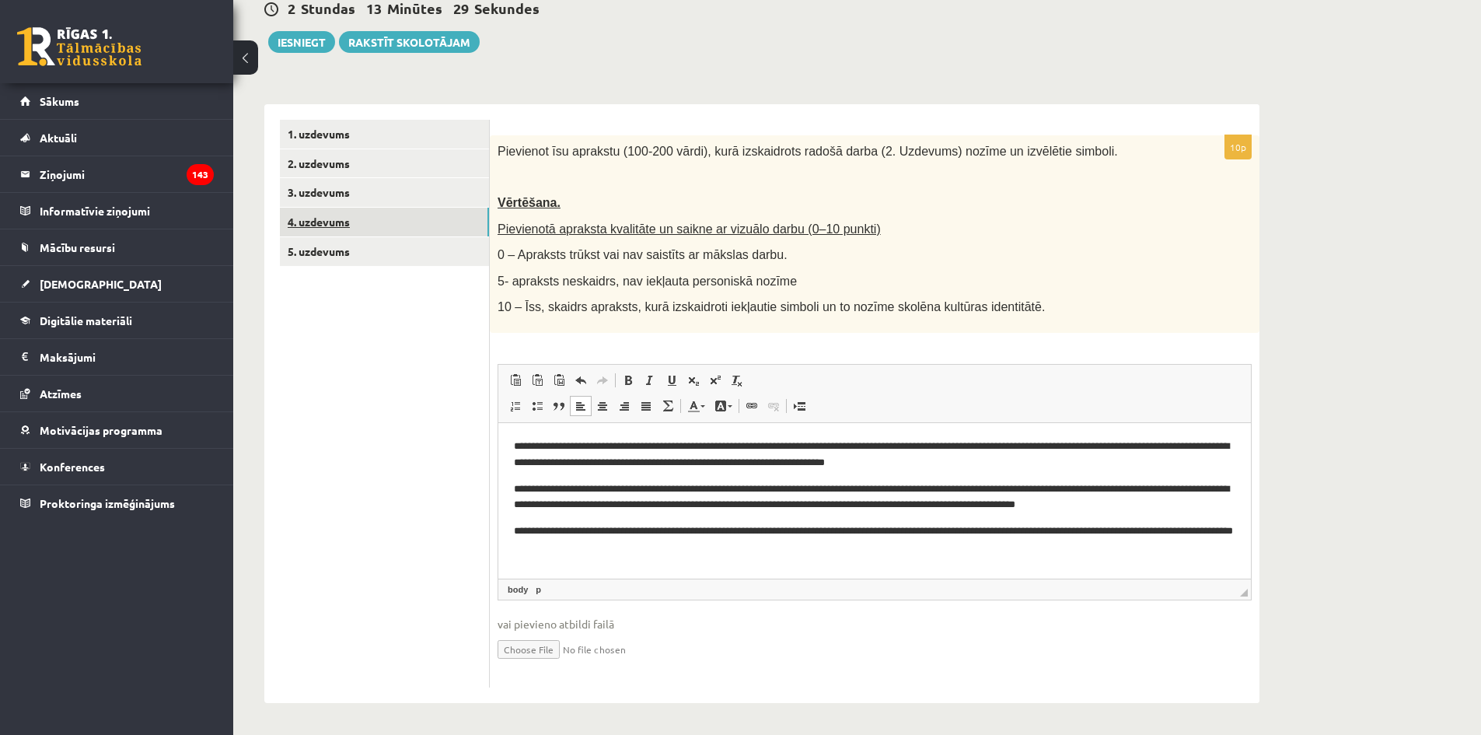
click at [405, 217] on link "4. uzdevums" at bounding box center [384, 222] width 209 height 29
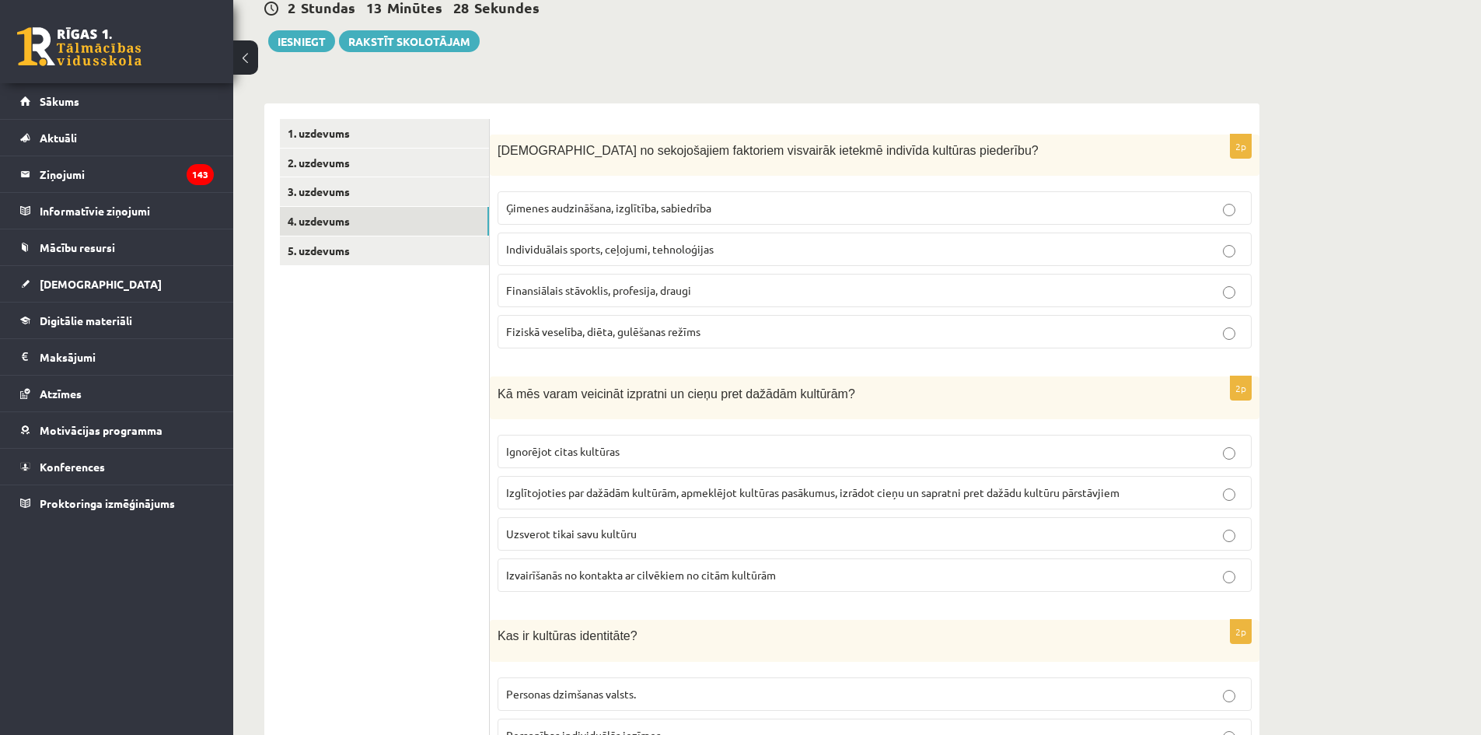
click at [398, 263] on link "5. uzdevums" at bounding box center [384, 250] width 209 height 29
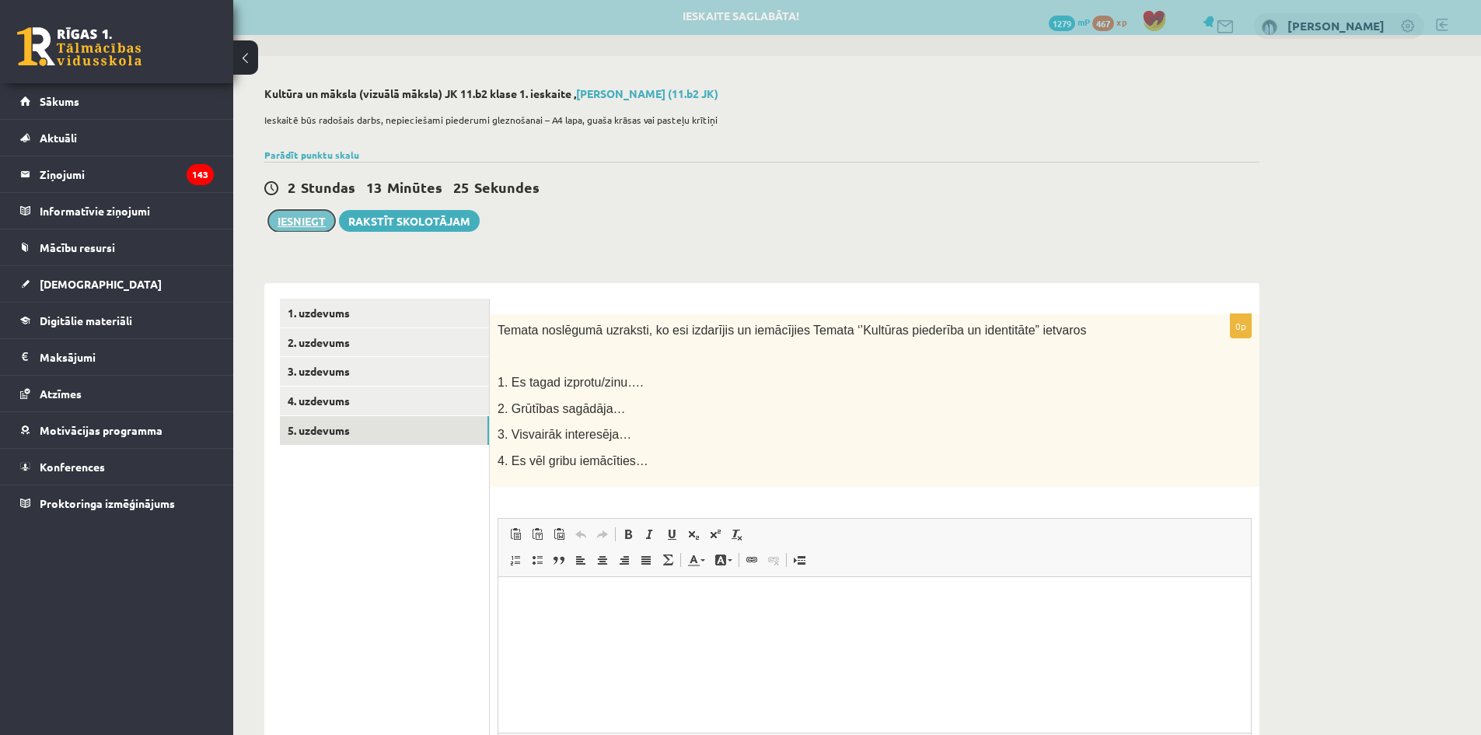
click at [300, 225] on button "Iesniegt" at bounding box center [301, 221] width 67 height 22
